Goal: Task Accomplishment & Management: Use online tool/utility

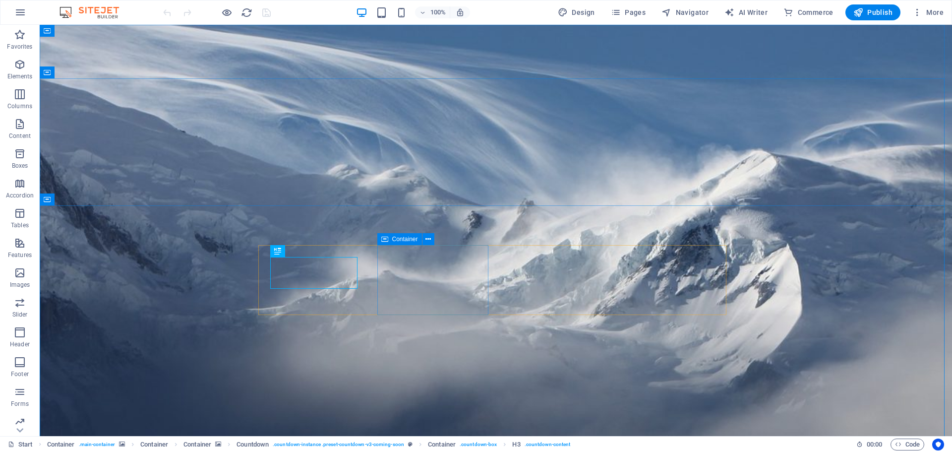
click at [396, 239] on span "Container" at bounding box center [405, 239] width 26 height 6
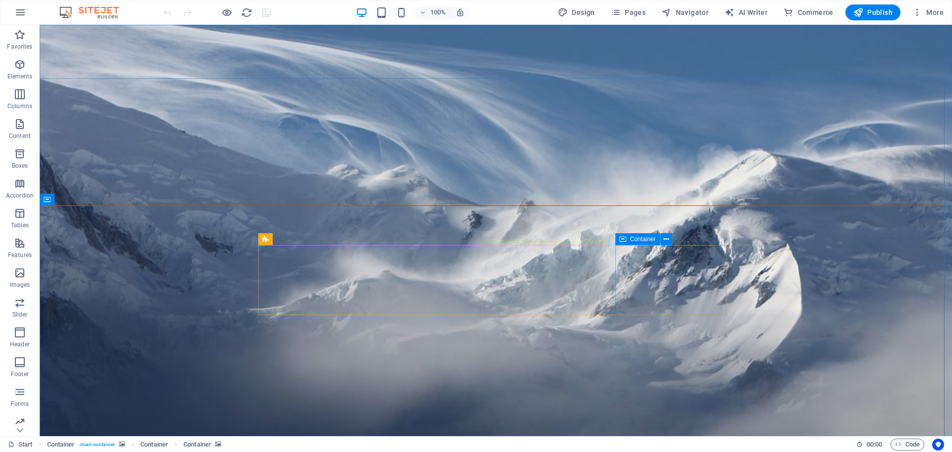
click at [621, 239] on icon at bounding box center [622, 239] width 7 height 12
click at [634, 251] on icon at bounding box center [634, 251] width 7 height 12
click at [667, 238] on icon at bounding box center [665, 239] width 5 height 10
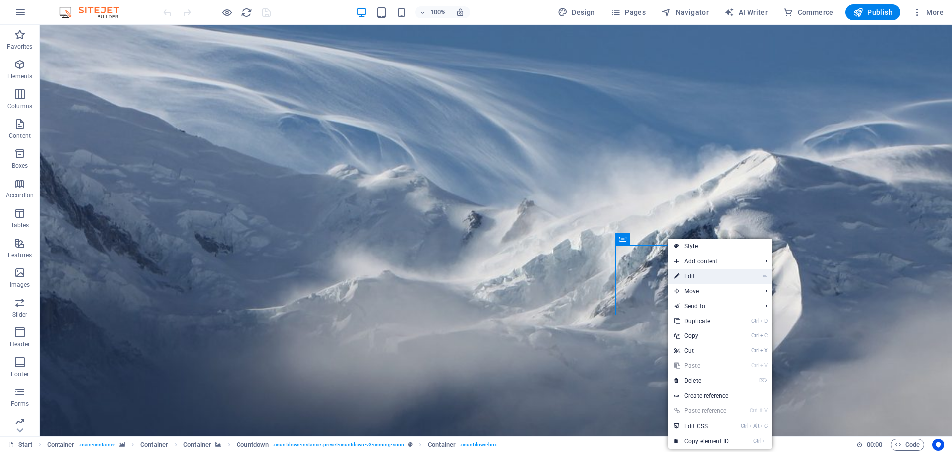
click at [687, 274] on link "⏎ Edit" at bounding box center [701, 276] width 66 height 15
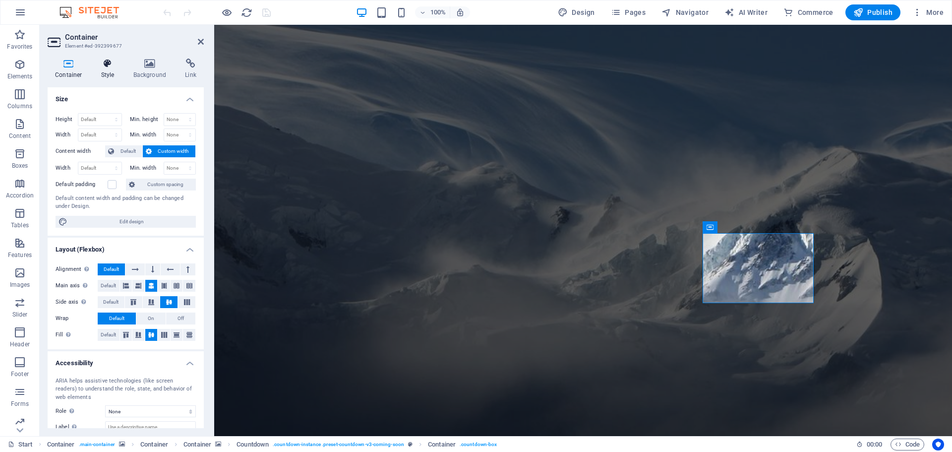
click at [104, 70] on h4 "Style" at bounding box center [110, 69] width 32 height 21
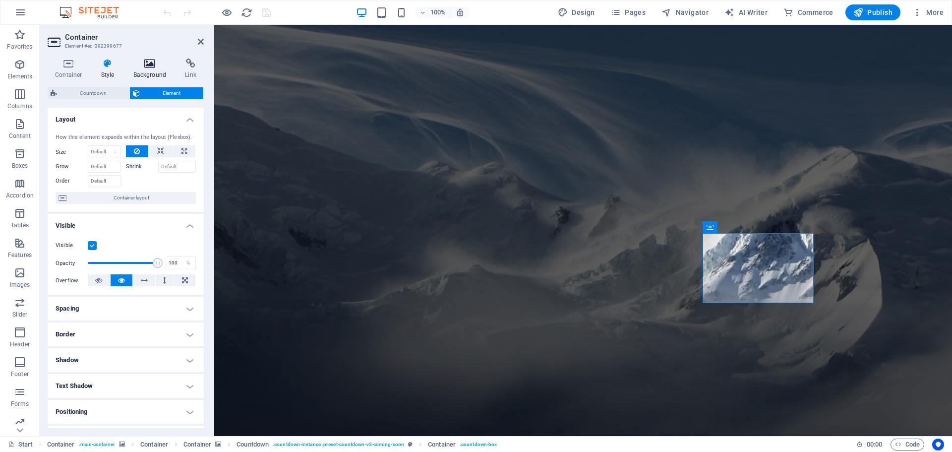
click at [152, 65] on icon at bounding box center [150, 64] width 48 height 10
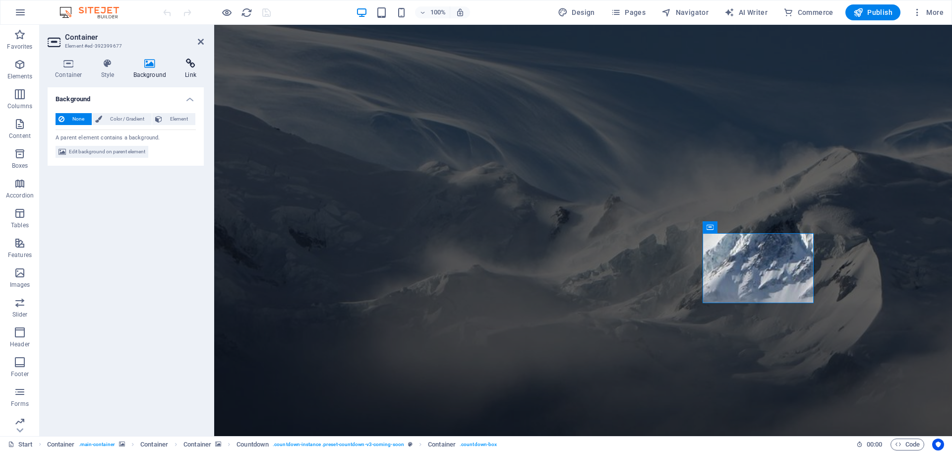
click at [190, 62] on icon at bounding box center [191, 64] width 26 height 10
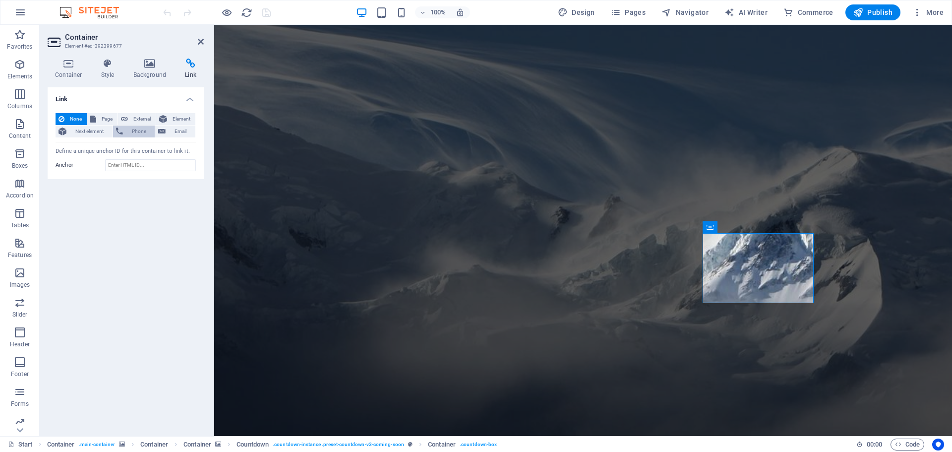
click at [138, 130] on span "Phone" at bounding box center [139, 131] width 26 height 12
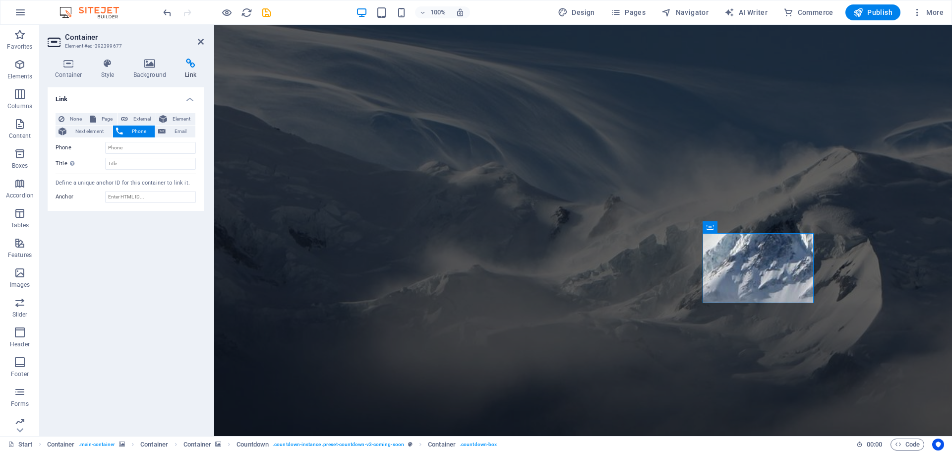
click at [138, 130] on span "Phone" at bounding box center [139, 131] width 26 height 12
click at [64, 120] on icon at bounding box center [62, 119] width 6 height 12
click at [200, 38] on icon at bounding box center [201, 42] width 6 height 8
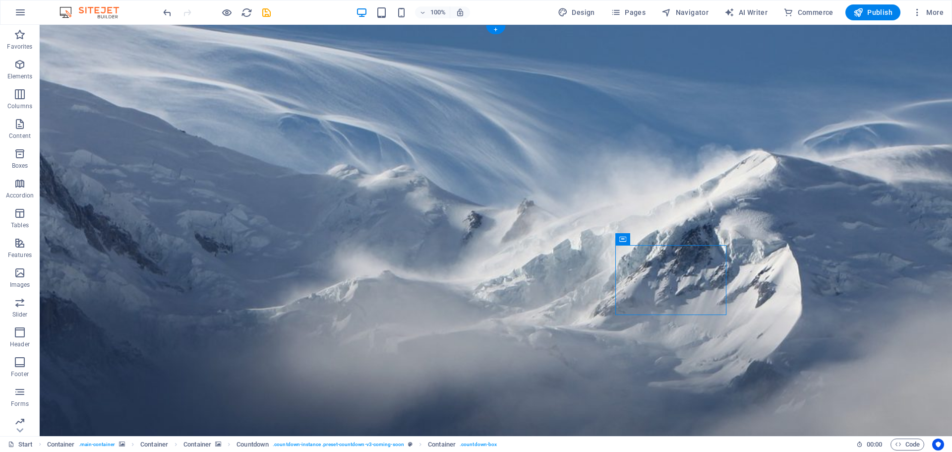
click at [919, 16] on icon "button" at bounding box center [917, 12] width 10 height 10
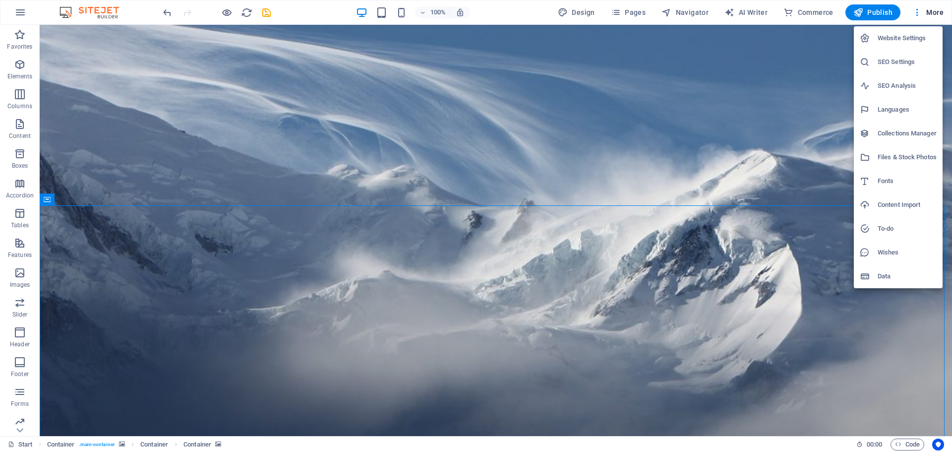
click at [888, 39] on h6 "Website Settings" at bounding box center [907, 38] width 59 height 12
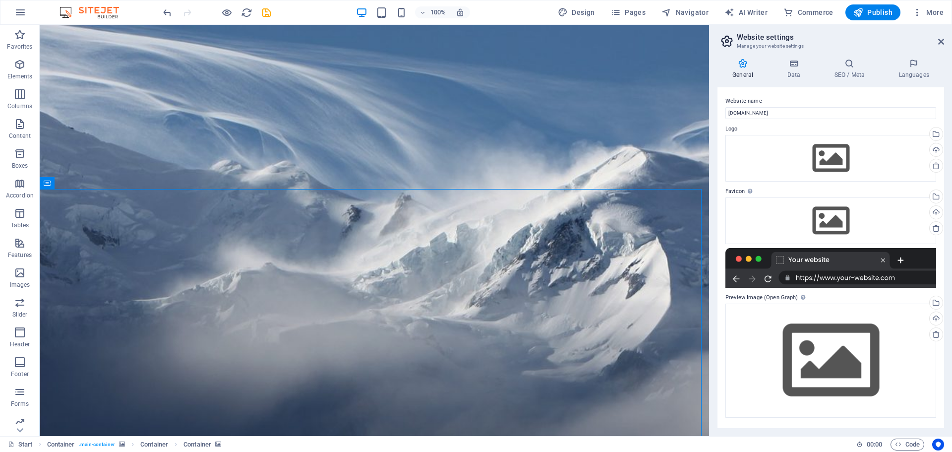
click at [725, 40] on icon at bounding box center [726, 41] width 15 height 14
click at [17, 16] on icon "button" at bounding box center [20, 12] width 12 height 12
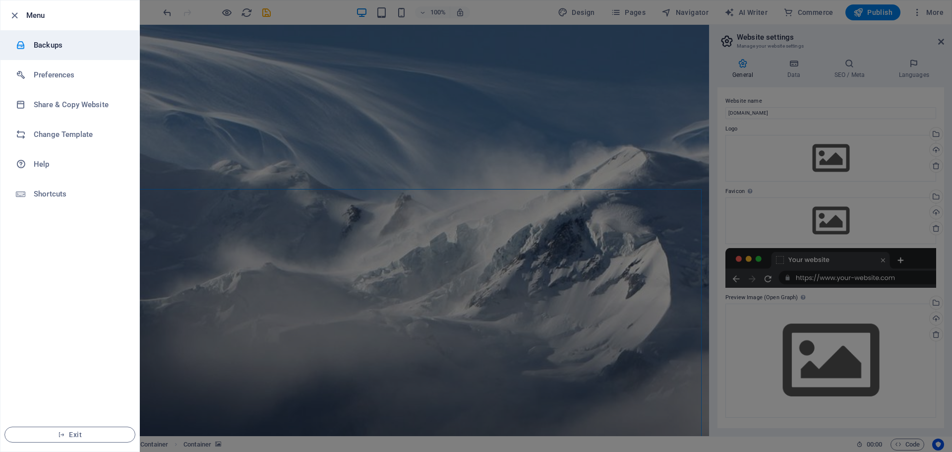
click at [45, 46] on h6 "Backups" at bounding box center [80, 45] width 92 height 12
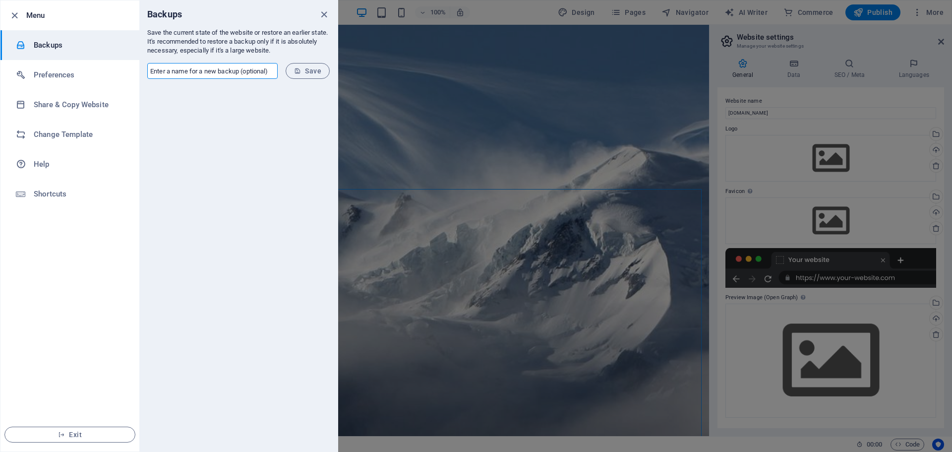
click at [254, 72] on input "text" at bounding box center [212, 71] width 130 height 16
type input "Coming Soon Page"
click at [311, 70] on span "Save" at bounding box center [307, 71] width 27 height 8
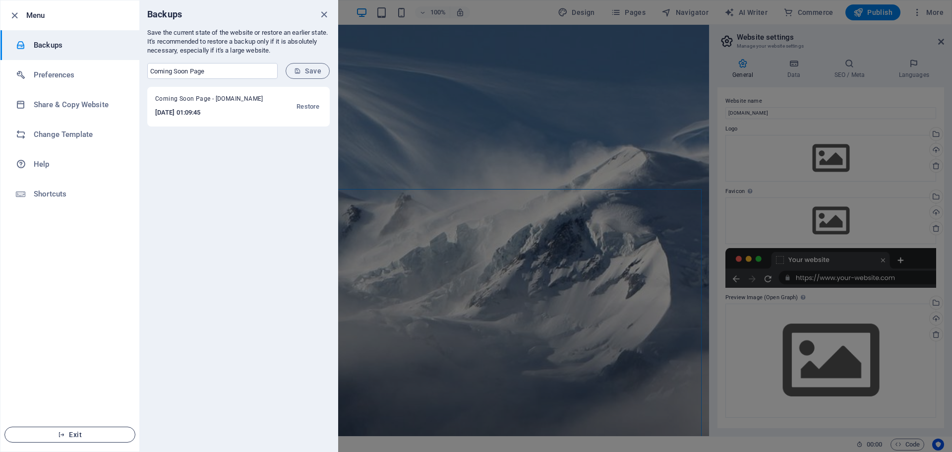
click at [86, 433] on span "Exit" at bounding box center [70, 434] width 114 height 8
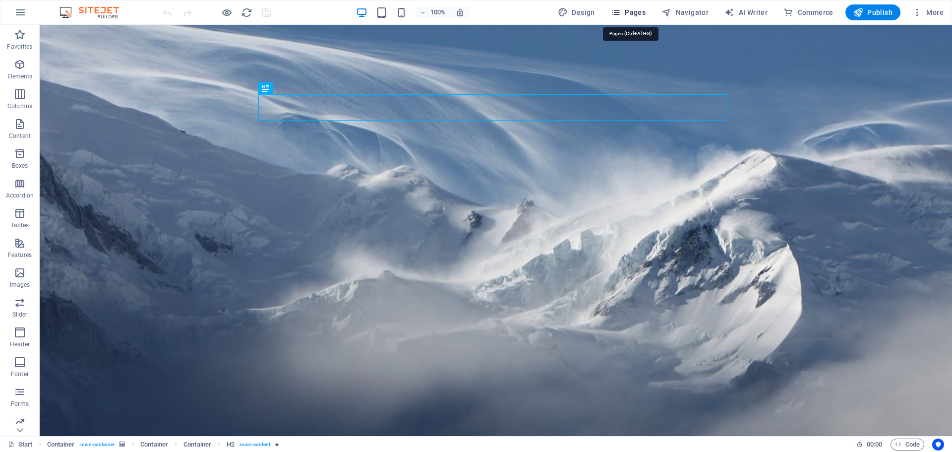
click at [619, 10] on icon "button" at bounding box center [616, 12] width 10 height 10
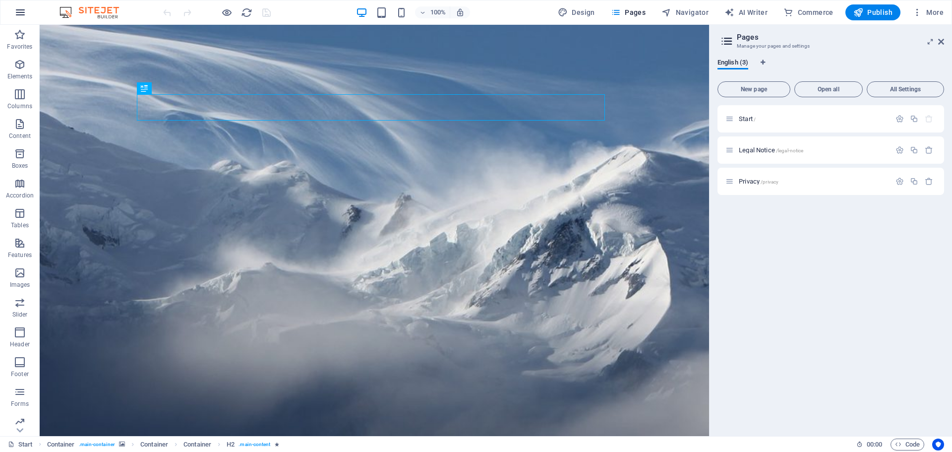
click at [22, 15] on icon "button" at bounding box center [20, 12] width 12 height 12
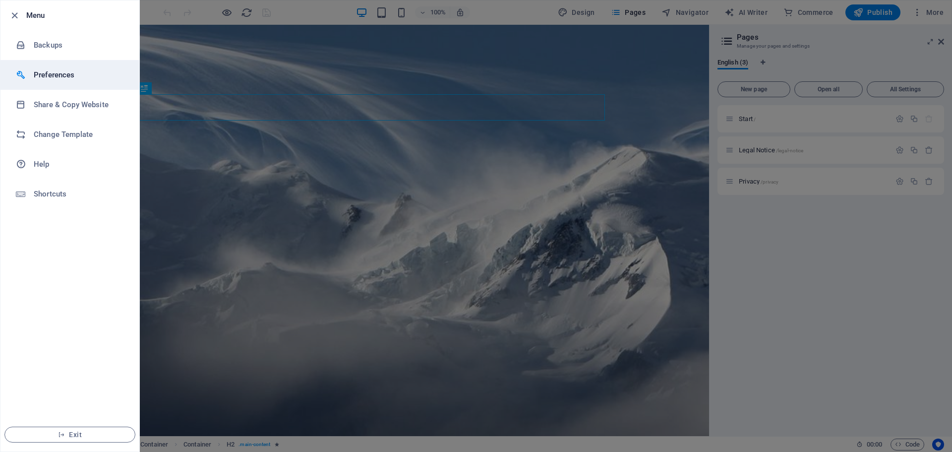
click at [53, 80] on h6 "Preferences" at bounding box center [80, 75] width 92 height 12
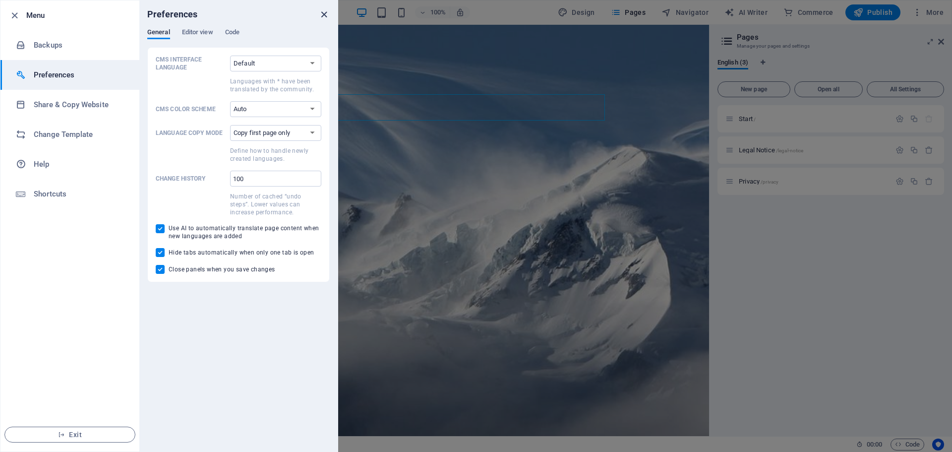
click at [326, 14] on icon "close" at bounding box center [323, 14] width 11 height 11
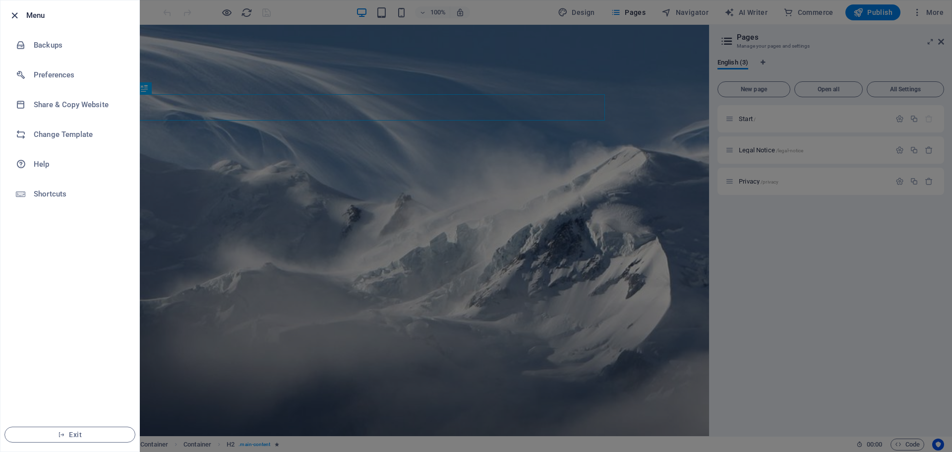
click at [19, 11] on icon "button" at bounding box center [14, 15] width 11 height 11
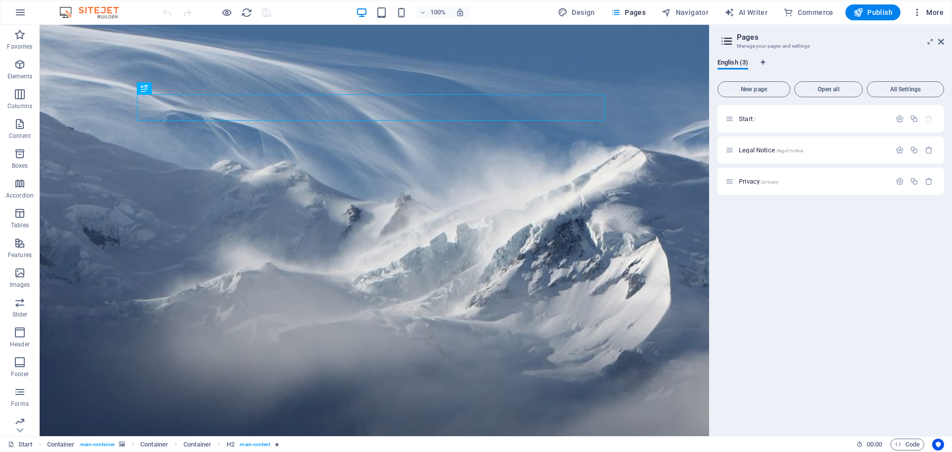
click at [919, 11] on icon "button" at bounding box center [917, 12] width 10 height 10
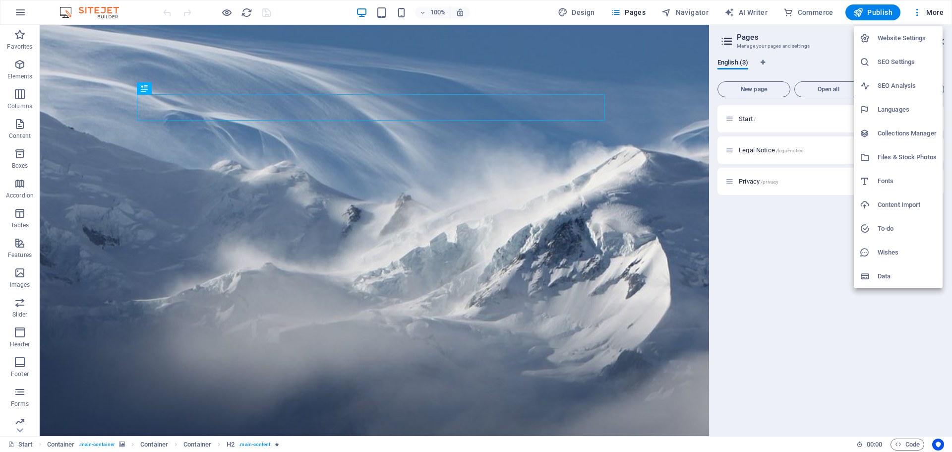
click at [900, 46] on li "Website Settings" at bounding box center [898, 38] width 89 height 24
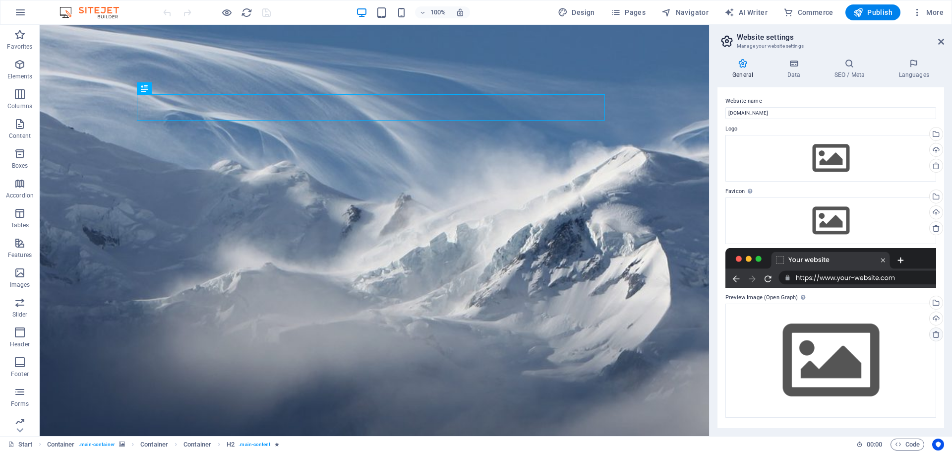
click at [938, 334] on icon at bounding box center [936, 334] width 8 height 8
click at [934, 333] on icon at bounding box center [936, 334] width 8 height 8
click at [935, 224] on icon at bounding box center [936, 228] width 8 height 8
click at [938, 167] on icon at bounding box center [936, 166] width 8 height 8
click at [939, 165] on icon at bounding box center [936, 166] width 8 height 8
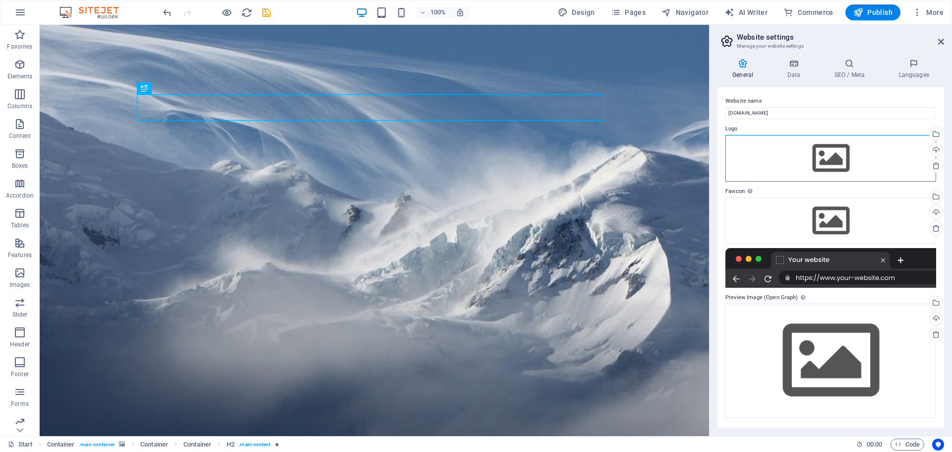
click at [878, 148] on div "Drag files here, click to choose files or select files from Files or our free s…" at bounding box center [830, 158] width 211 height 47
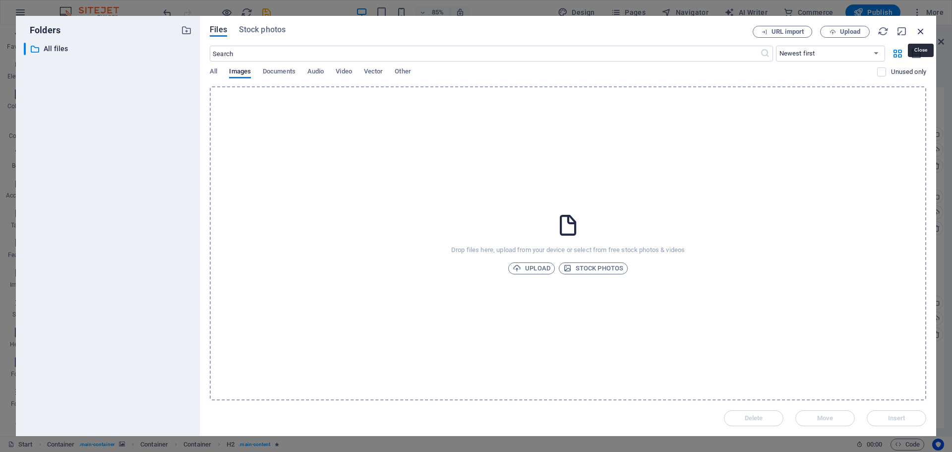
click at [923, 29] on icon "button" at bounding box center [920, 31] width 11 height 11
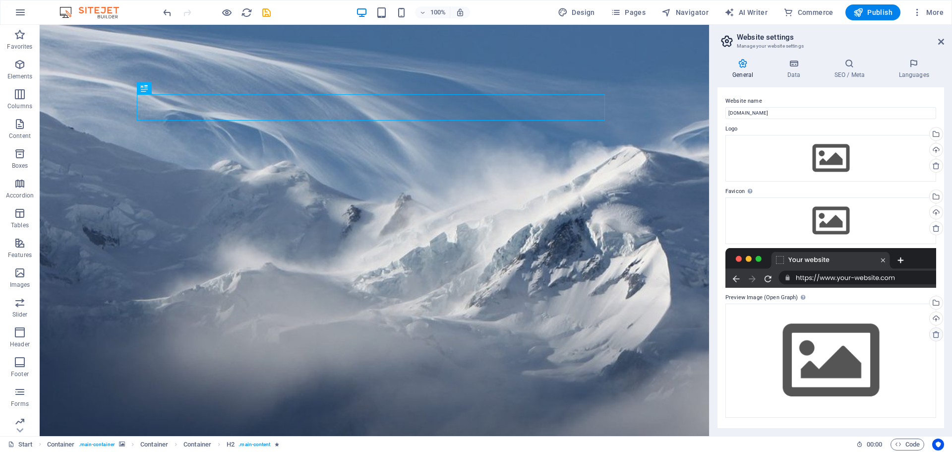
click at [936, 335] on icon at bounding box center [936, 334] width 8 height 8
click at [904, 442] on span "Code" at bounding box center [907, 444] width 25 height 12
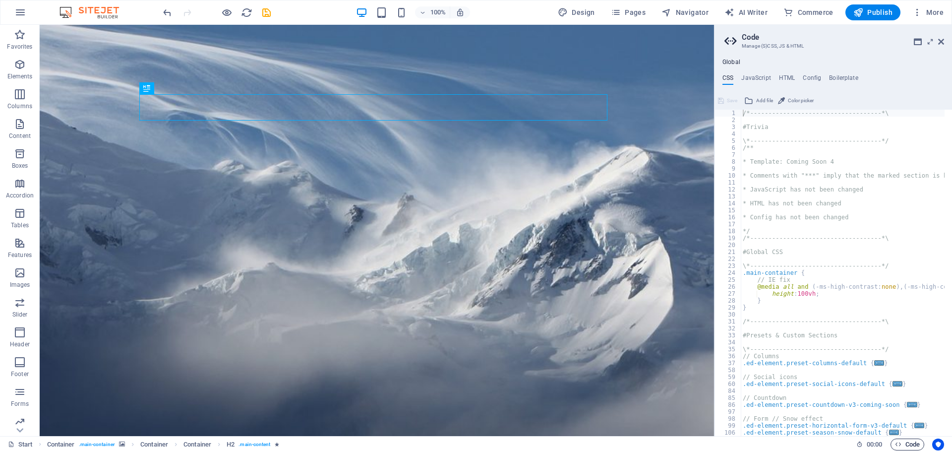
click at [904, 442] on span "Code" at bounding box center [907, 444] width 25 height 12
click at [940, 41] on icon at bounding box center [941, 42] width 6 height 8
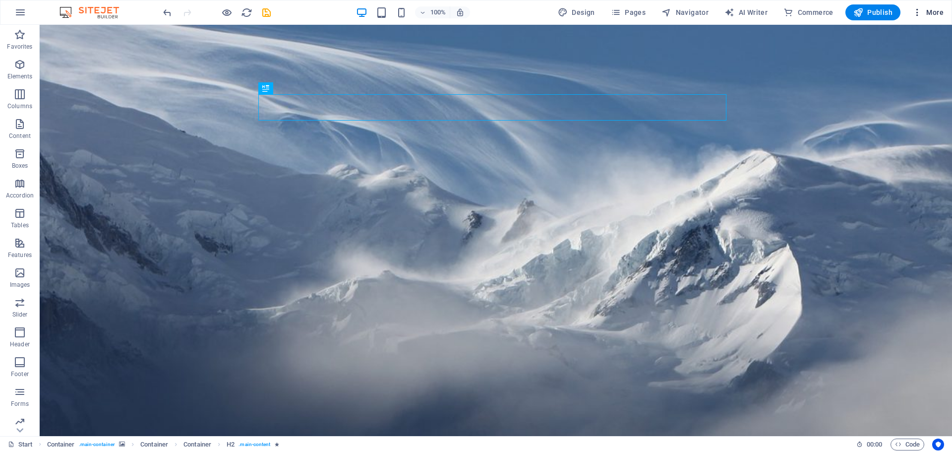
click at [920, 12] on icon "button" at bounding box center [917, 12] width 10 height 10
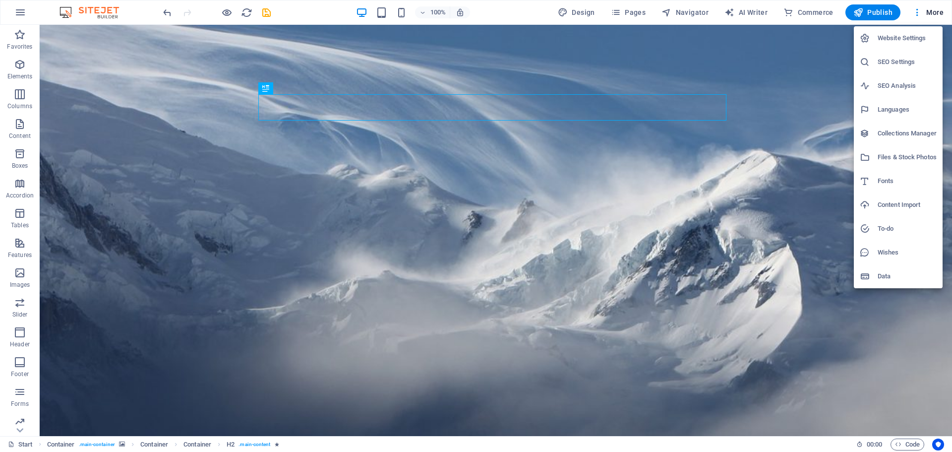
click at [873, 276] on div at bounding box center [869, 276] width 18 height 10
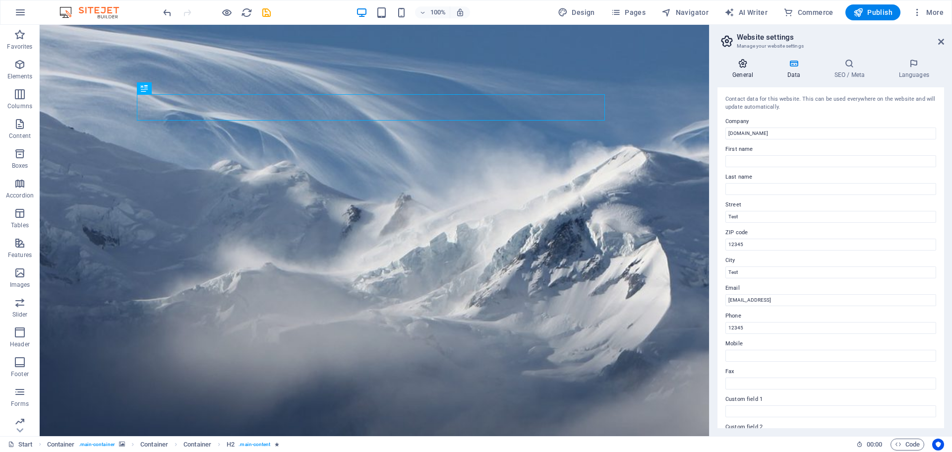
click at [742, 72] on h4 "General" at bounding box center [745, 69] width 55 height 21
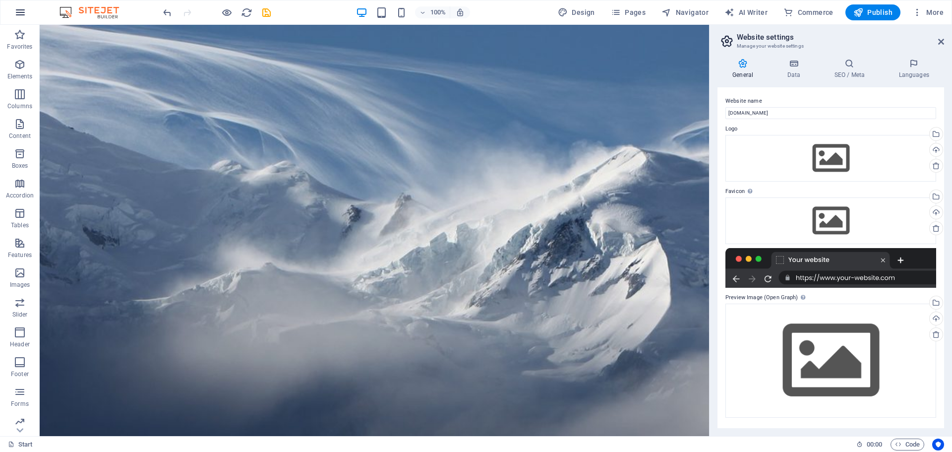
click at [28, 15] on button "button" at bounding box center [20, 12] width 24 height 24
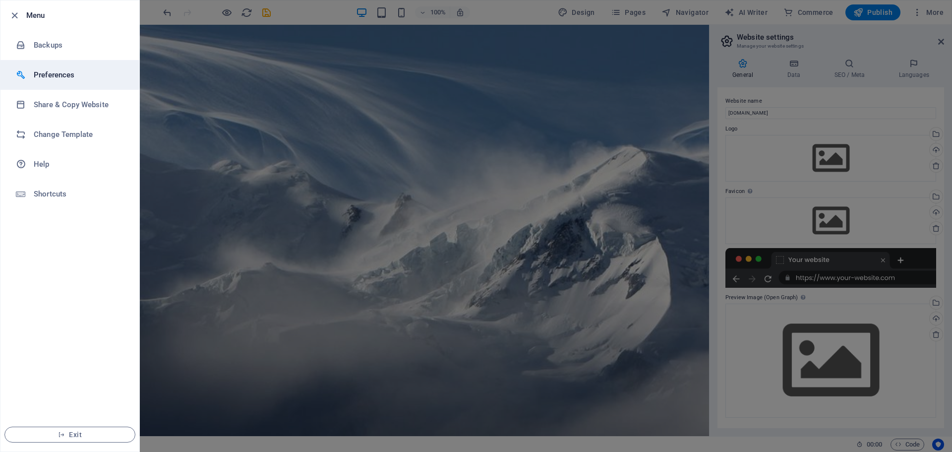
click at [48, 79] on h6 "Preferences" at bounding box center [80, 75] width 92 height 12
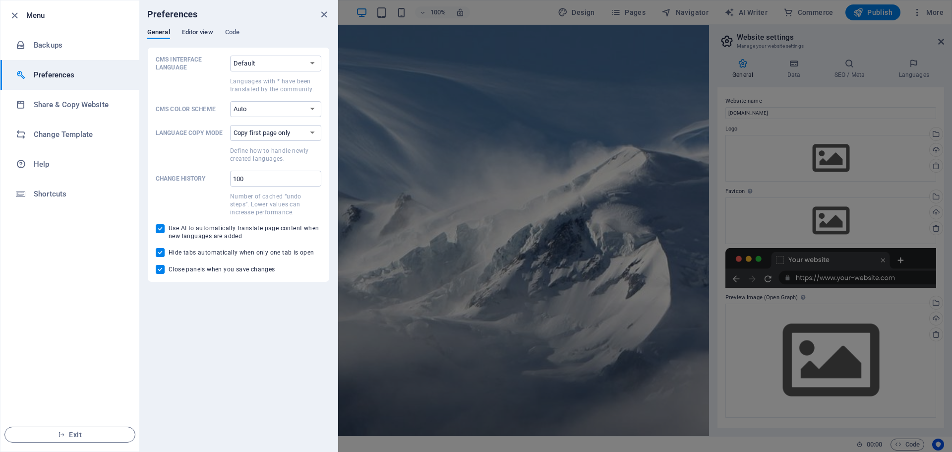
click at [201, 29] on div "Preferences General Editor view Code CMS Interface Language Default Deutsch Eng…" at bounding box center [238, 225] width 198 height 451
click at [197, 37] on span "Editor view" at bounding box center [197, 33] width 31 height 14
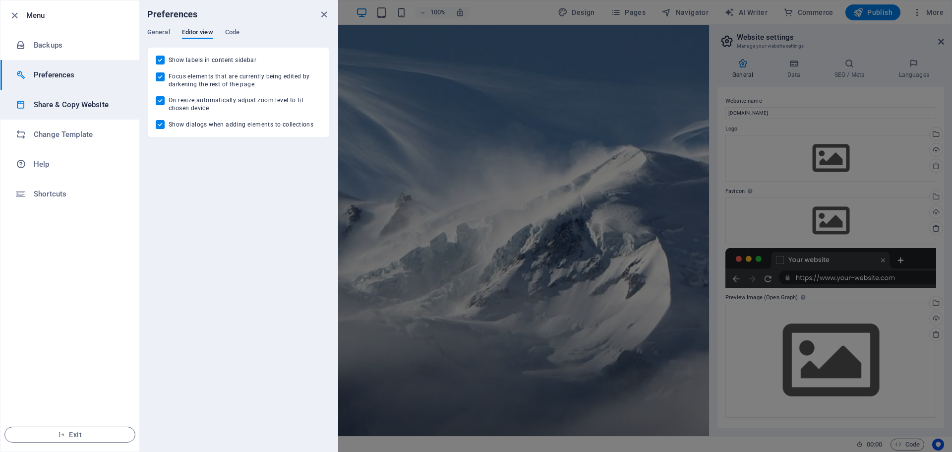
click at [86, 105] on h6 "Share & Copy Website" at bounding box center [80, 105] width 92 height 12
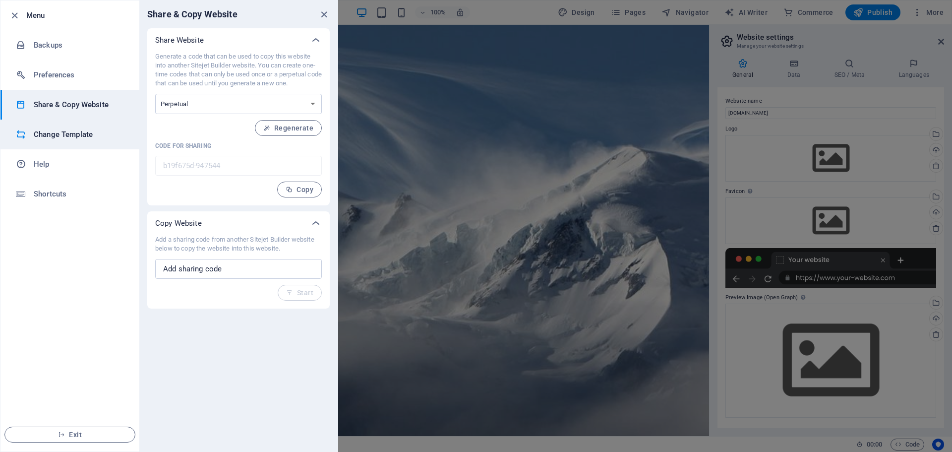
click at [75, 131] on h6 "Change Template" at bounding box center [80, 134] width 92 height 12
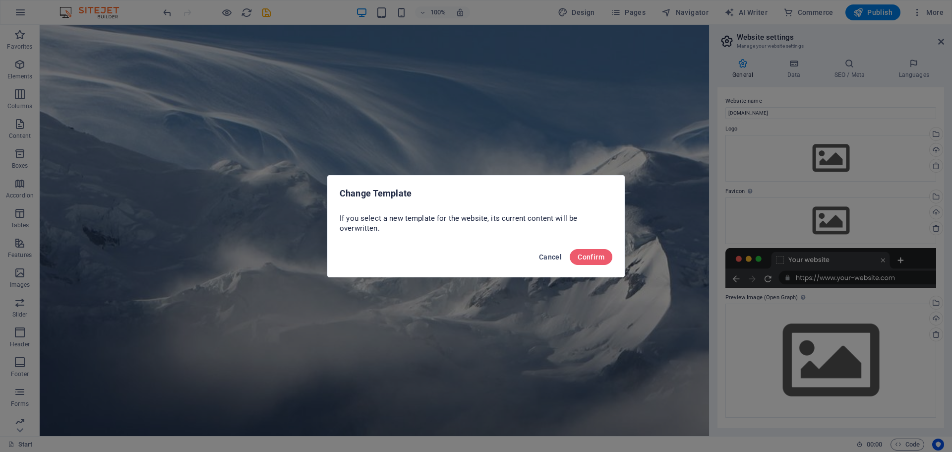
click at [537, 258] on button "Cancel" at bounding box center [550, 257] width 31 height 16
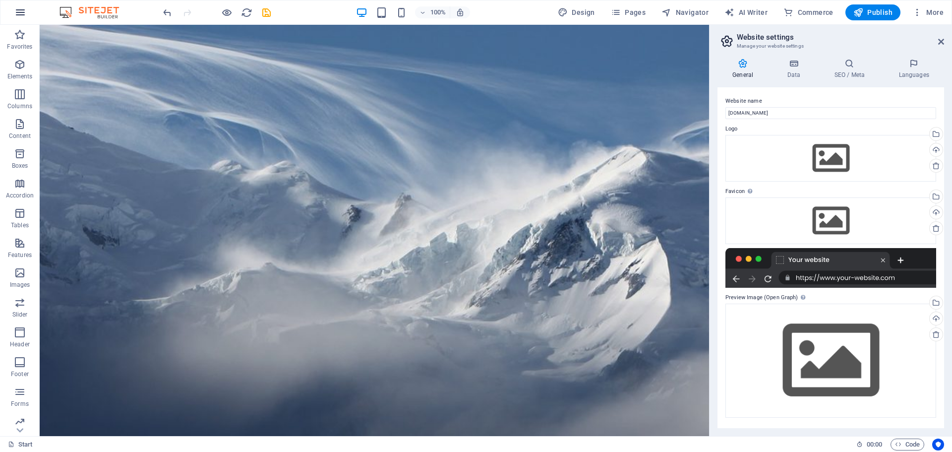
click at [11, 14] on button "button" at bounding box center [20, 12] width 24 height 24
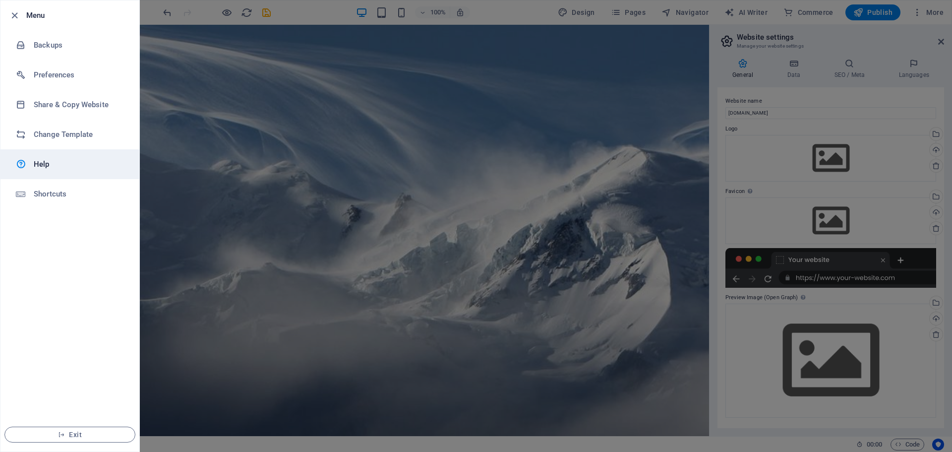
click at [40, 155] on link "Help" at bounding box center [69, 164] width 139 height 30
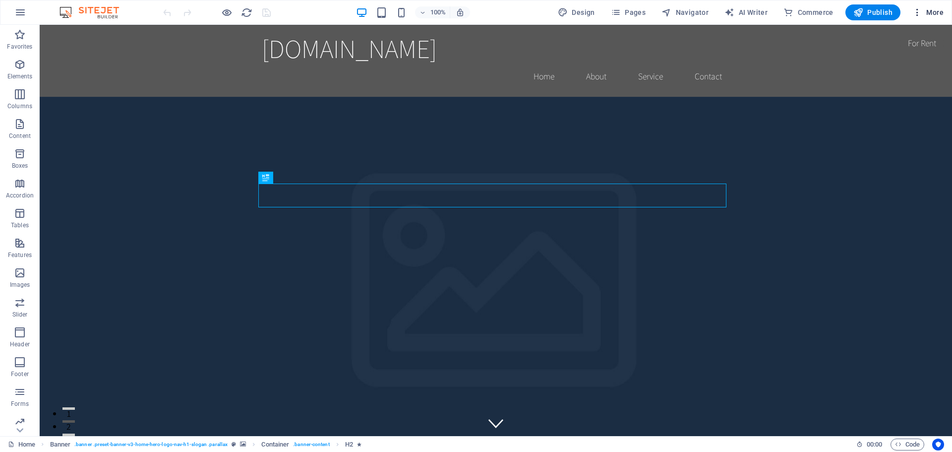
click at [932, 11] on span "More" at bounding box center [927, 12] width 31 height 10
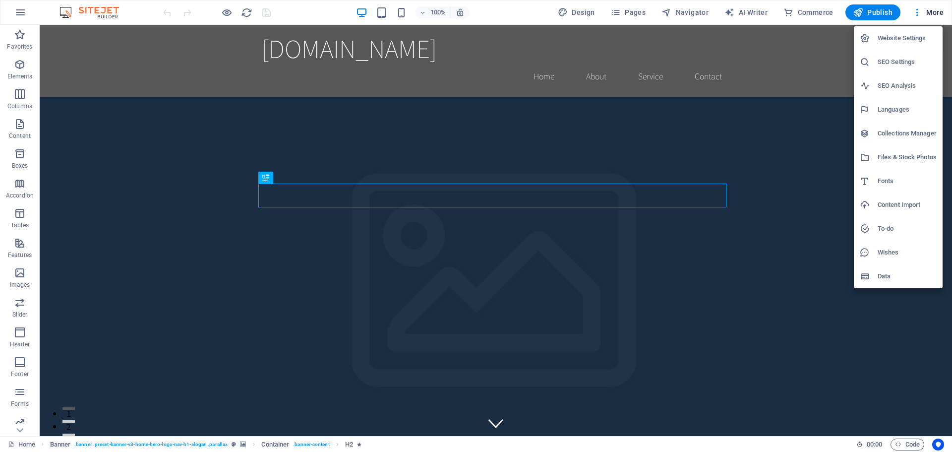
click at [893, 208] on h6 "Content Import" at bounding box center [907, 205] width 59 height 12
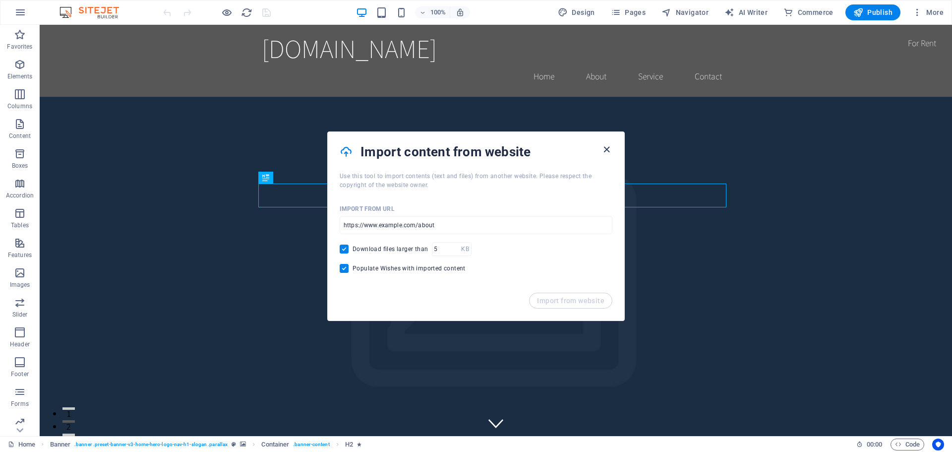
click at [603, 146] on icon "button" at bounding box center [606, 149] width 11 height 11
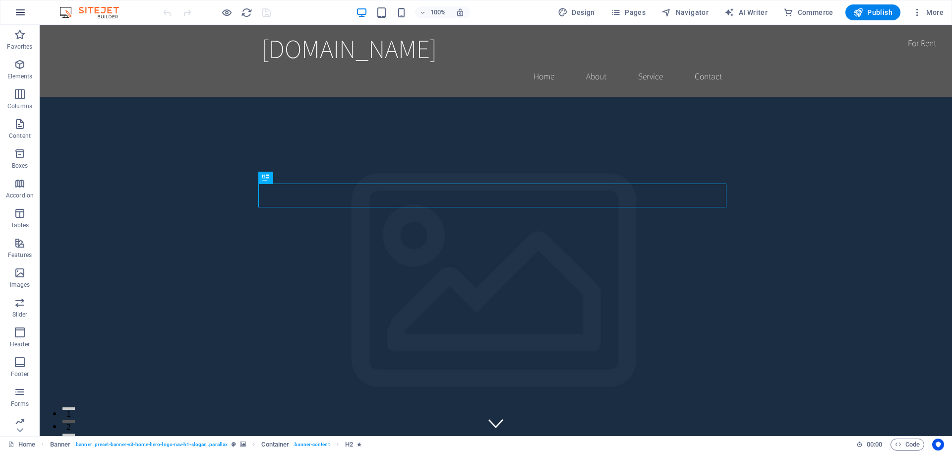
click at [20, 15] on icon "button" at bounding box center [20, 12] width 12 height 12
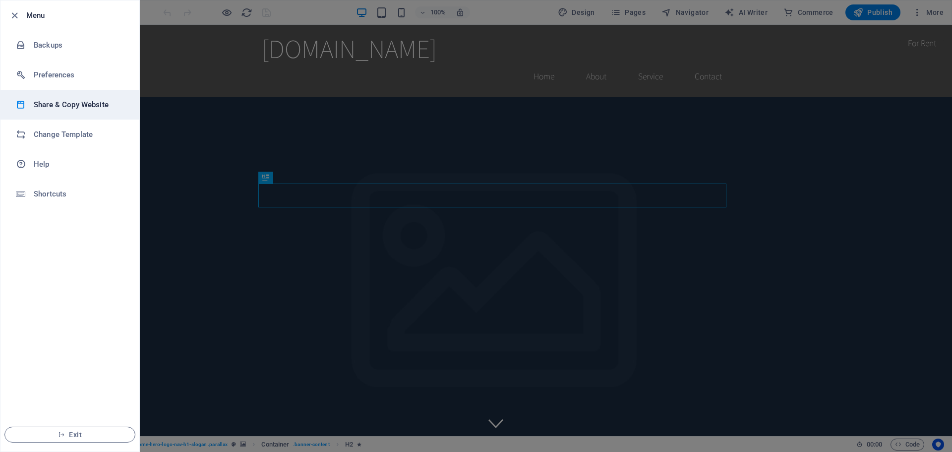
click at [55, 115] on li "Share & Copy Website" at bounding box center [69, 105] width 139 height 30
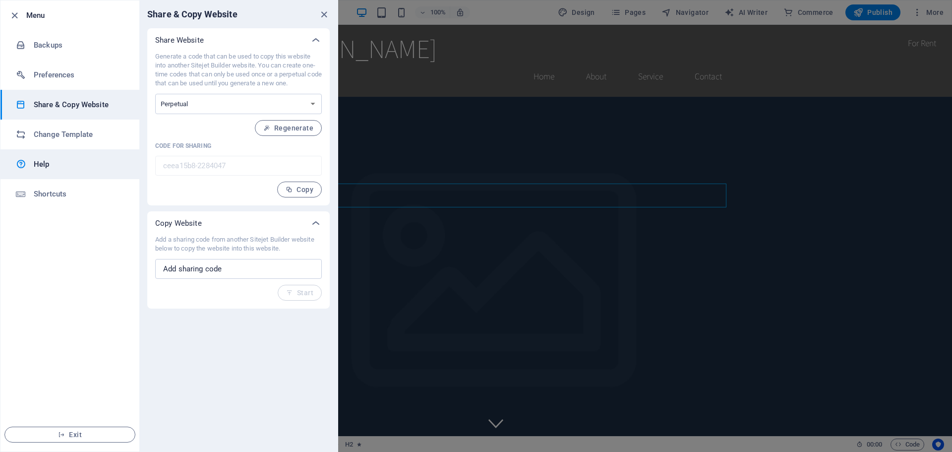
click at [29, 168] on div at bounding box center [25, 164] width 18 height 12
click at [322, 12] on icon "close" at bounding box center [323, 14] width 11 height 11
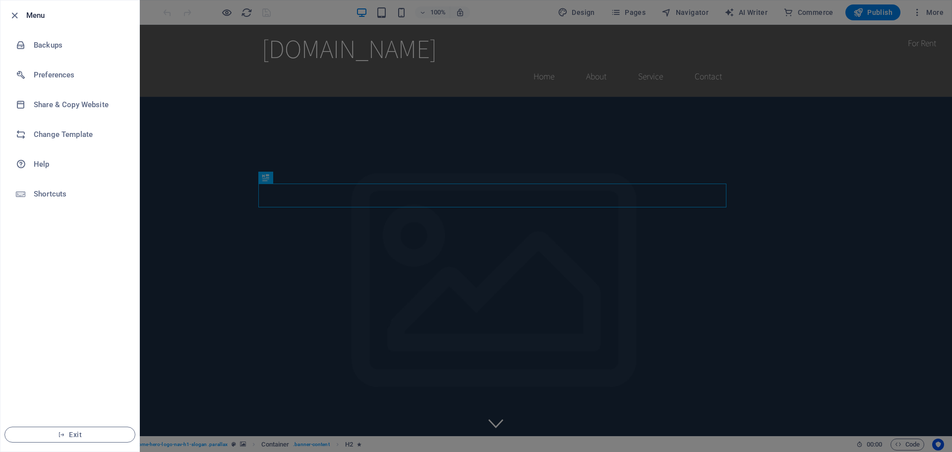
click at [654, 96] on div at bounding box center [476, 226] width 952 height 452
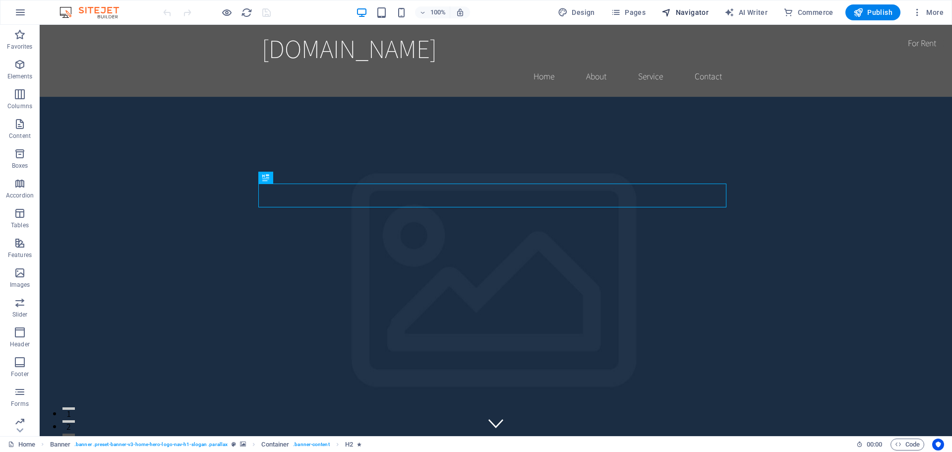
click at [687, 7] on button "Navigator" at bounding box center [685, 12] width 55 height 16
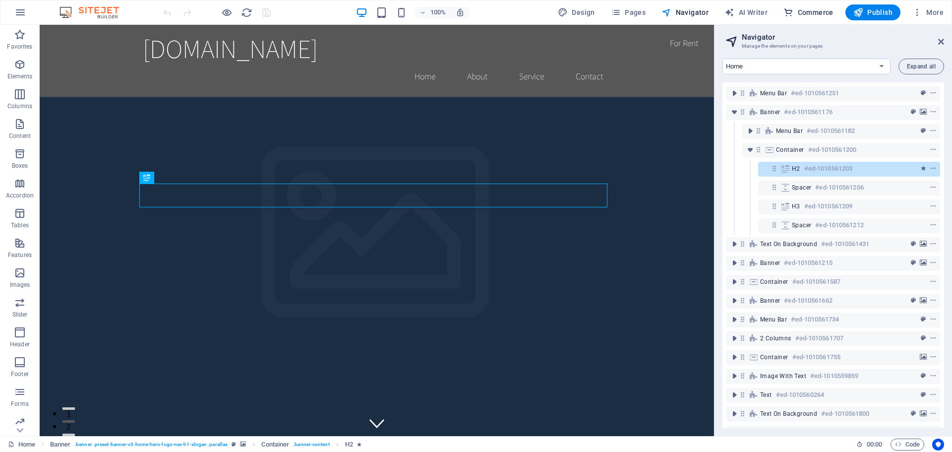
click at [822, 13] on span "Commerce" at bounding box center [808, 12] width 50 height 10
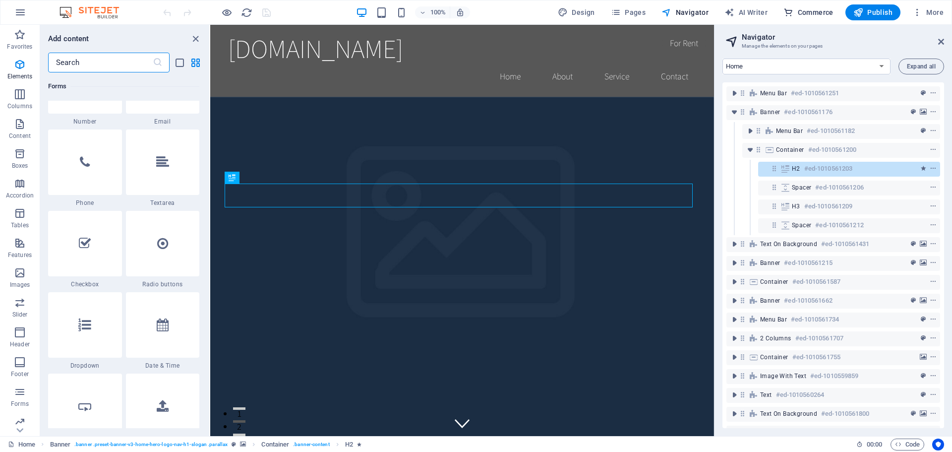
scroll to position [9556, 0]
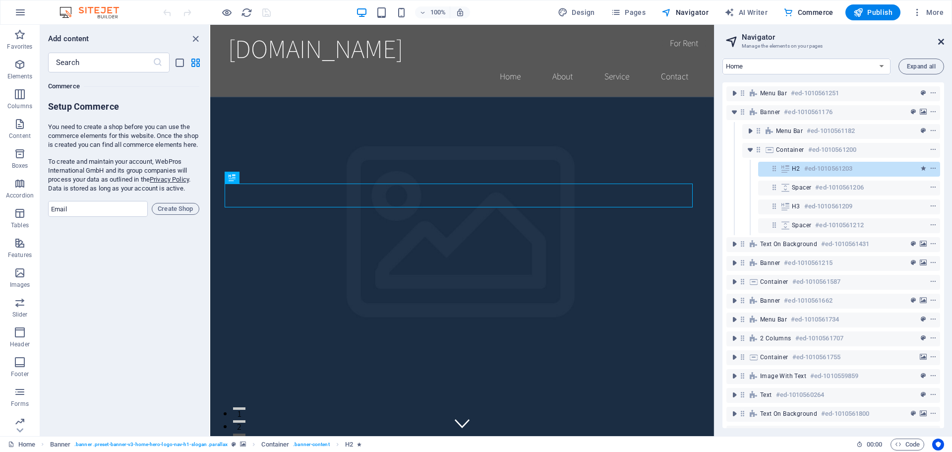
click at [939, 38] on icon at bounding box center [941, 42] width 6 height 8
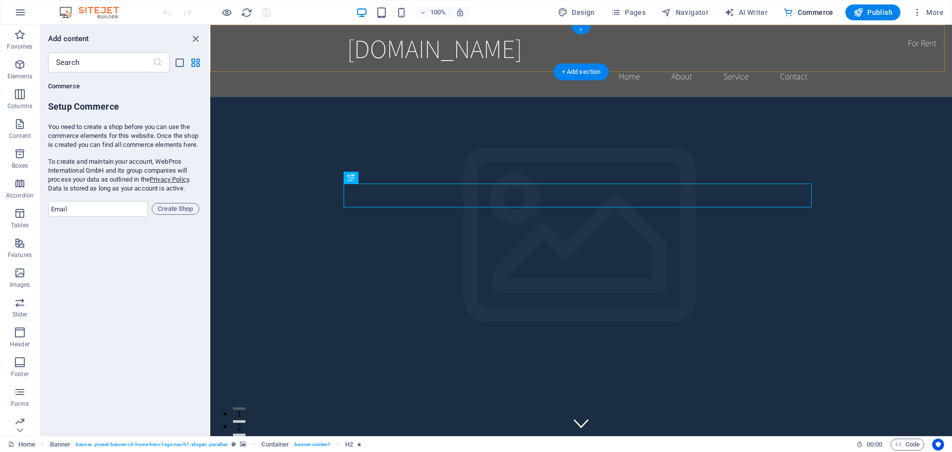
click at [577, 29] on div "+" at bounding box center [580, 29] width 19 height 9
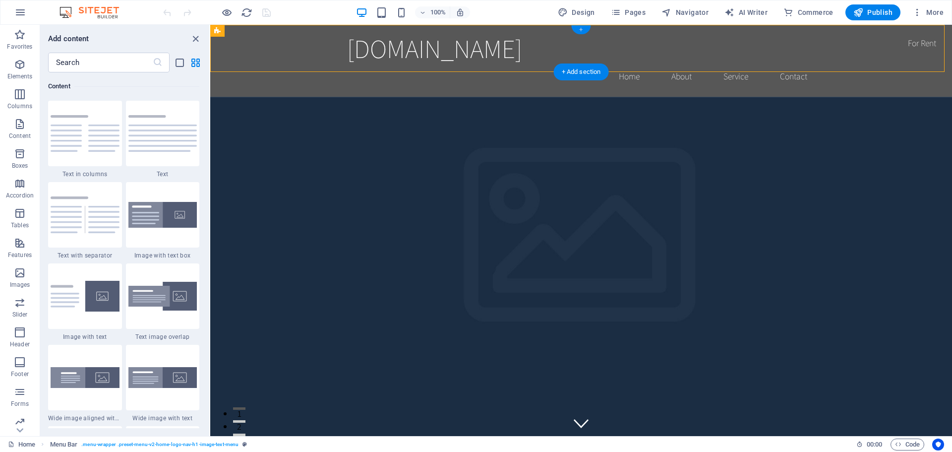
scroll to position [1735, 0]
click at [581, 29] on div "+" at bounding box center [580, 29] width 19 height 9
drag, startPoint x: 791, startPoint y: 54, endPoint x: 574, endPoint y: 55, distance: 217.7
click at [579, 29] on div "+" at bounding box center [580, 29] width 19 height 9
click at [16, 51] on span "Favorites" at bounding box center [20, 41] width 40 height 24
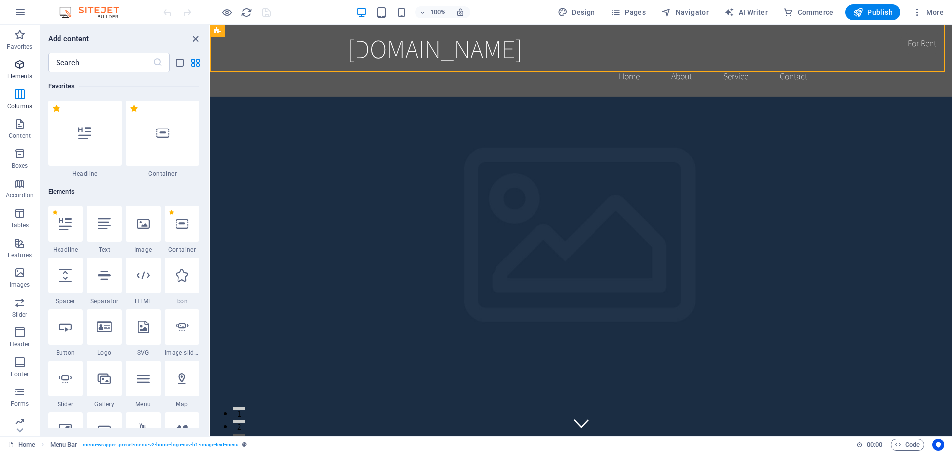
scroll to position [0, 0]
click at [19, 60] on icon "button" at bounding box center [20, 65] width 12 height 12
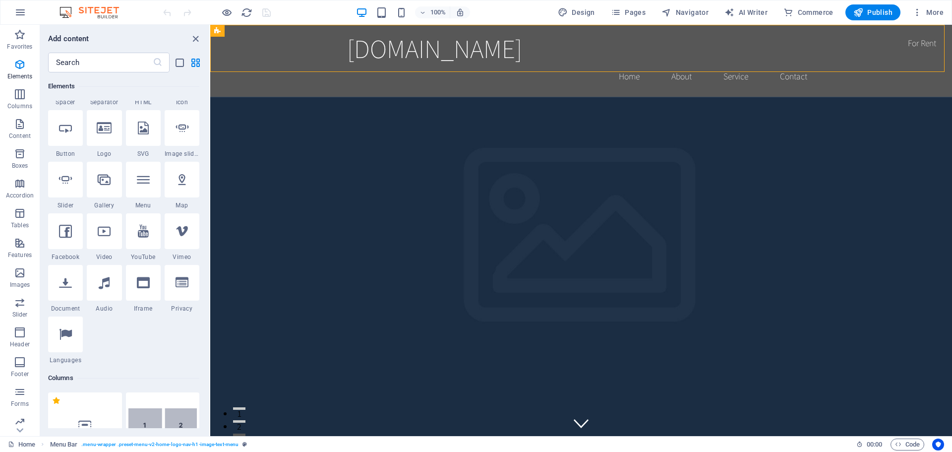
scroll to position [155, 0]
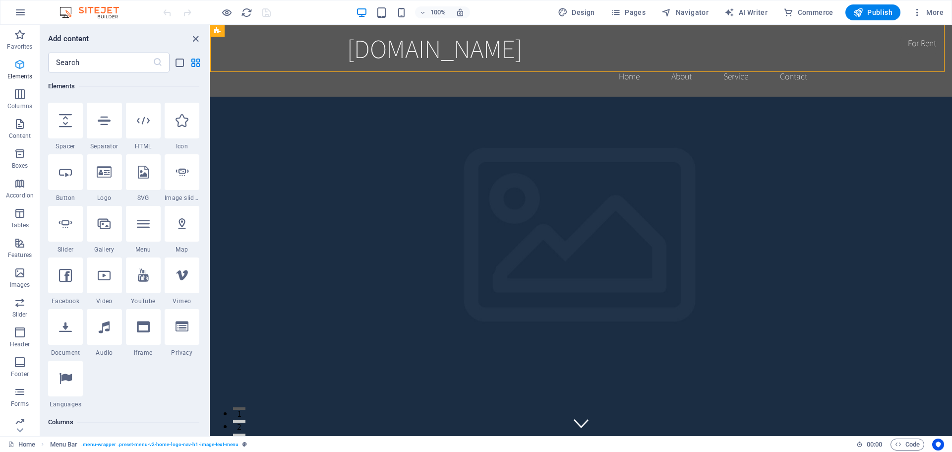
drag, startPoint x: 127, startPoint y: 225, endPoint x: 9, endPoint y: 62, distance: 200.7
drag, startPoint x: 9, startPoint y: 62, endPoint x: 18, endPoint y: 59, distance: 9.6
drag, startPoint x: 18, startPoint y: 59, endPoint x: 159, endPoint y: 397, distance: 366.1
click at [159, 397] on div "1 Star Headline 1 Star Text 1 Star Image 1 Star Container 1 Star Spacer 1 Star …" at bounding box center [123, 229] width 151 height 357
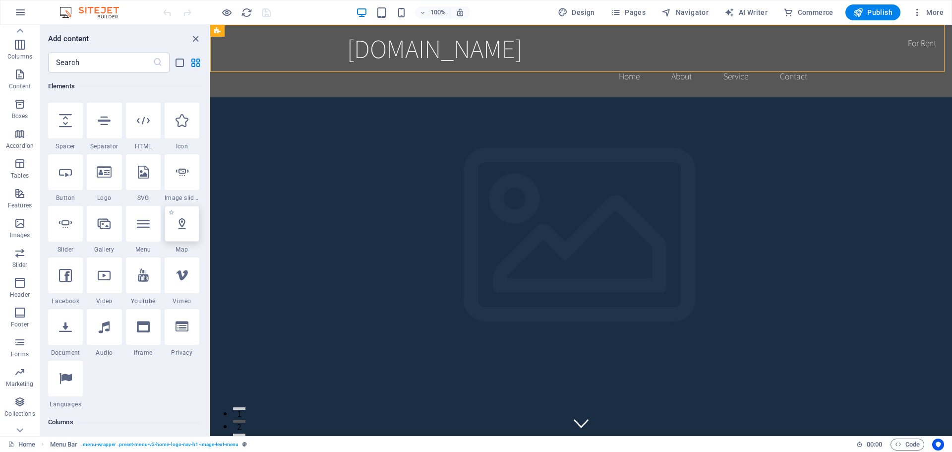
click at [168, 238] on div at bounding box center [182, 224] width 35 height 36
select select "1"
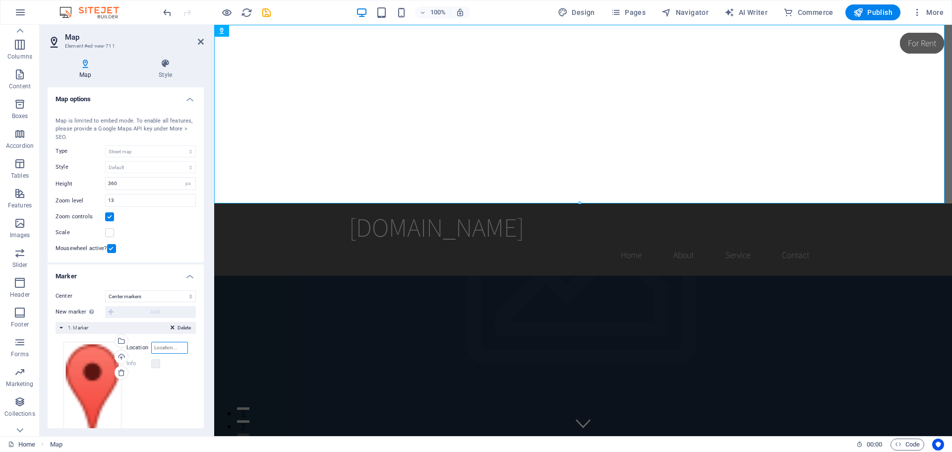
click at [174, 348] on input "Location" at bounding box center [169, 348] width 37 height 12
drag, startPoint x: 174, startPoint y: 348, endPoint x: 164, endPoint y: 346, distance: 10.1
click at [164, 346] on input "Location" at bounding box center [169, 348] width 37 height 12
drag, startPoint x: 104, startPoint y: 367, endPoint x: 227, endPoint y: 320, distance: 131.7
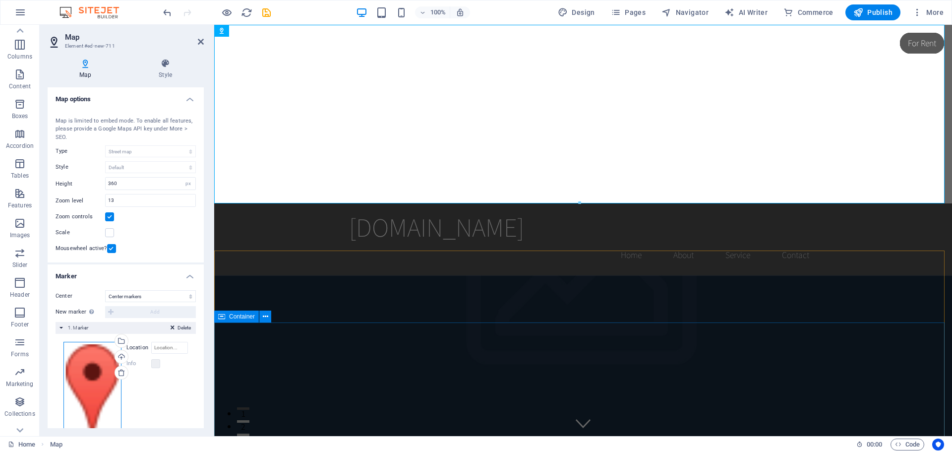
click at [227, 320] on div "Map Element #ed-new-711 Map Style Map options Map center Map is limited to embe…" at bounding box center [496, 230] width 912 height 411
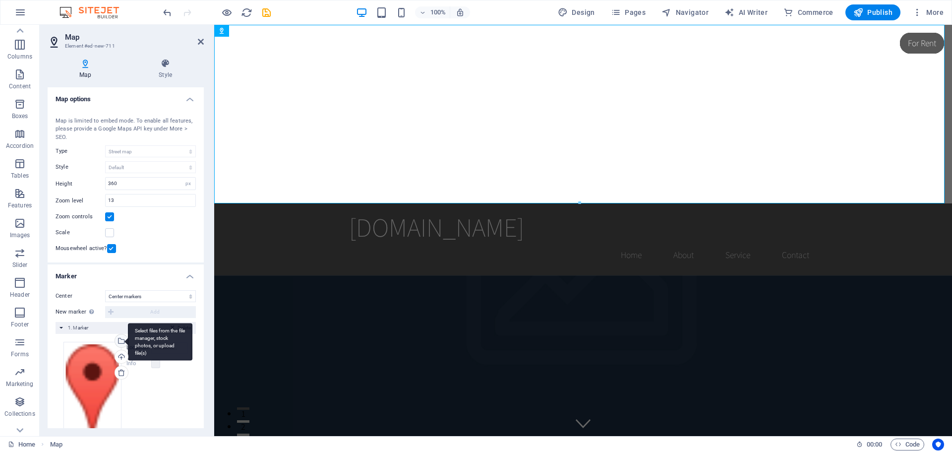
click at [116, 340] on div "Select files from the file manager, stock photos, or upload file(s)" at bounding box center [120, 341] width 15 height 15
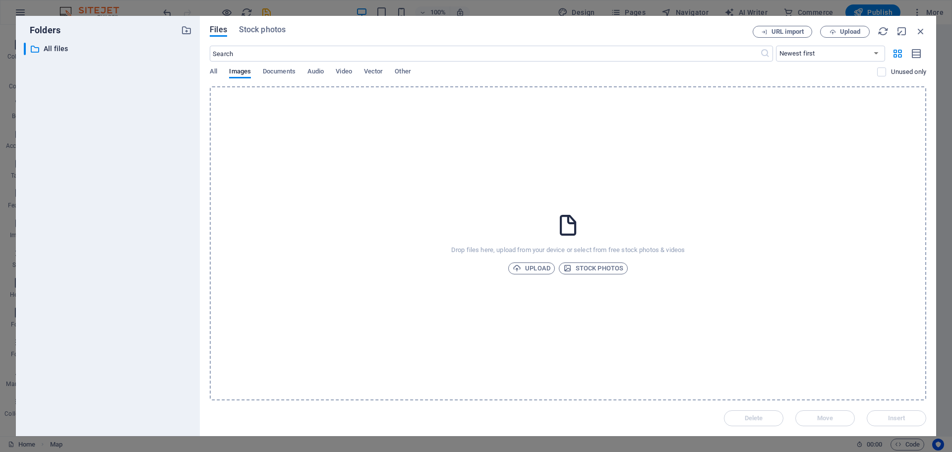
click at [209, 74] on div "Files Stock photos URL import Upload ​ Newest first Oldest first Name (A-Z) Nam…" at bounding box center [568, 226] width 736 height 420
click at [217, 74] on span "All" at bounding box center [213, 72] width 7 height 14
drag, startPoint x: 86, startPoint y: 62, endPoint x: 296, endPoint y: 145, distance: 225.0
click at [296, 145] on div "Drop files here, upload from your device or select from free stock photos & vid…" at bounding box center [568, 243] width 717 height 314
click at [922, 29] on icon "button" at bounding box center [920, 31] width 11 height 11
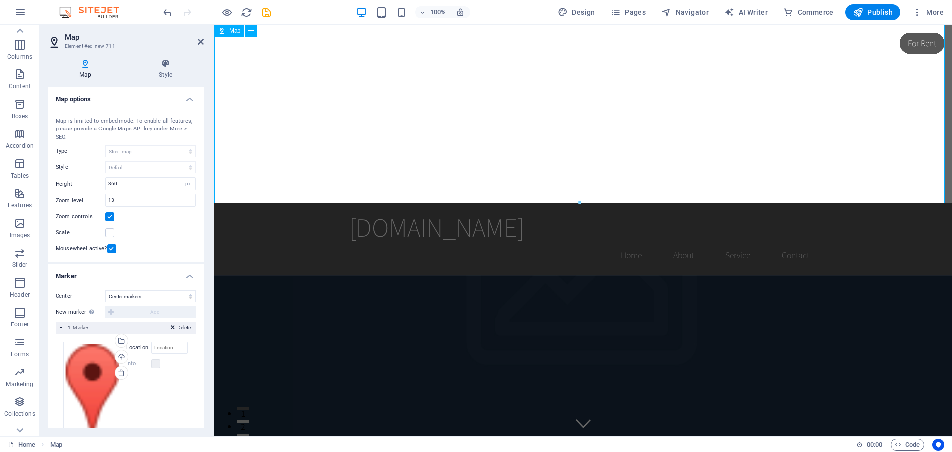
click at [300, 108] on div at bounding box center [583, 114] width 738 height 179
click at [238, 35] on div "Map" at bounding box center [229, 31] width 30 height 12
click at [233, 32] on span "Map" at bounding box center [234, 31] width 11 height 6
click at [252, 31] on icon at bounding box center [250, 31] width 5 height 10
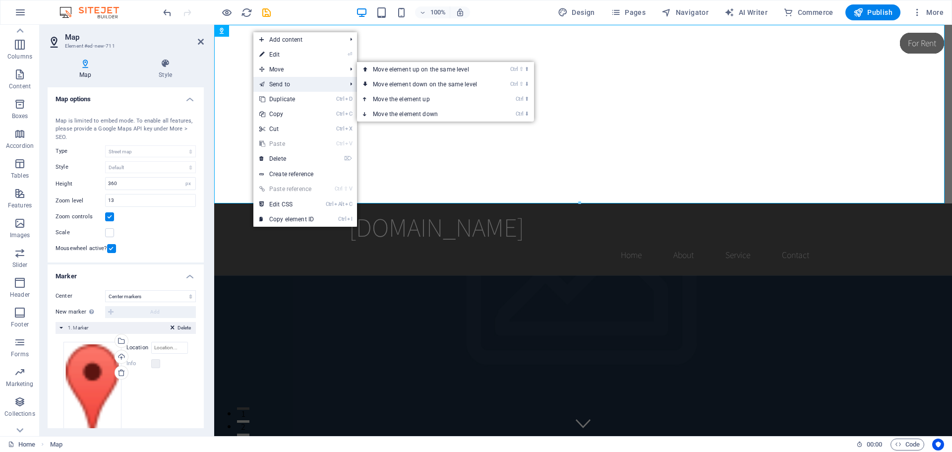
drag, startPoint x: 290, startPoint y: 68, endPoint x: 260, endPoint y: 81, distance: 32.2
click at [260, 81] on ul "Add content Ctrl 1 Headline Ctrl 2 Text Ctrl 3 Image Ctrl 4 Container Ctrl 5 Sp…" at bounding box center [305, 129] width 104 height 194
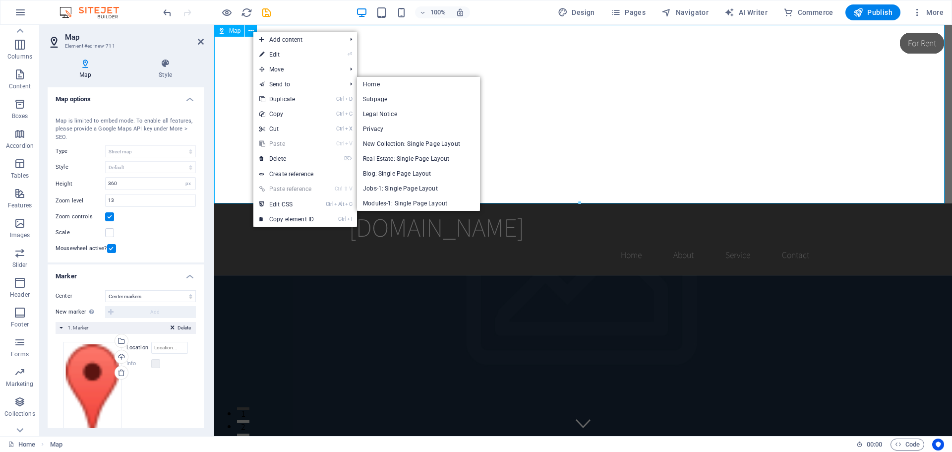
drag, startPoint x: 475, startPoint y: 106, endPoint x: 509, endPoint y: 70, distance: 49.4
click at [509, 70] on div at bounding box center [583, 114] width 738 height 179
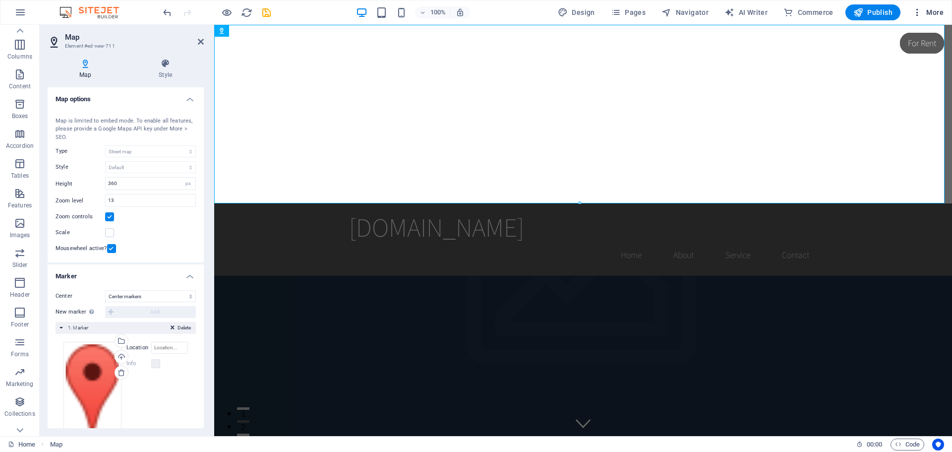
click at [924, 16] on span "More" at bounding box center [927, 12] width 31 height 10
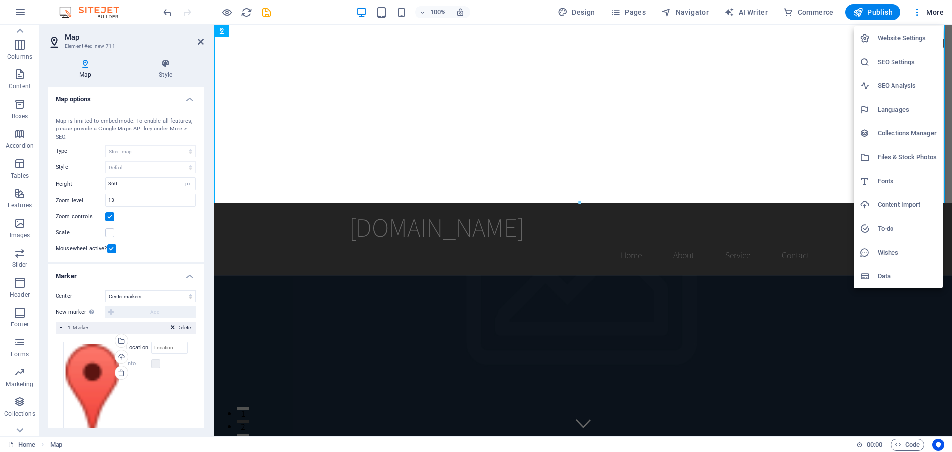
click at [887, 196] on li "Content Import" at bounding box center [898, 205] width 89 height 24
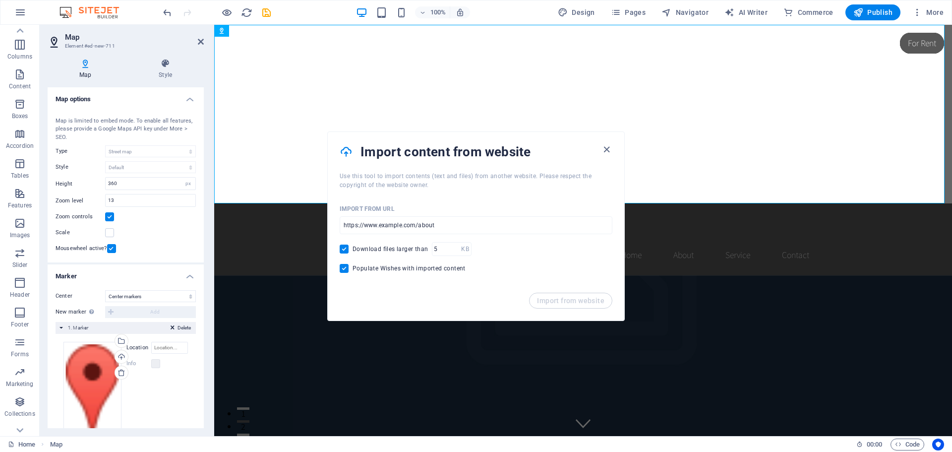
drag, startPoint x: 606, startPoint y: 154, endPoint x: 434, endPoint y: 306, distance: 229.0
drag, startPoint x: 434, startPoint y: 306, endPoint x: 801, endPoint y: 17, distance: 467.1
click at [801, 17] on span "Commerce" at bounding box center [808, 12] width 50 height 10
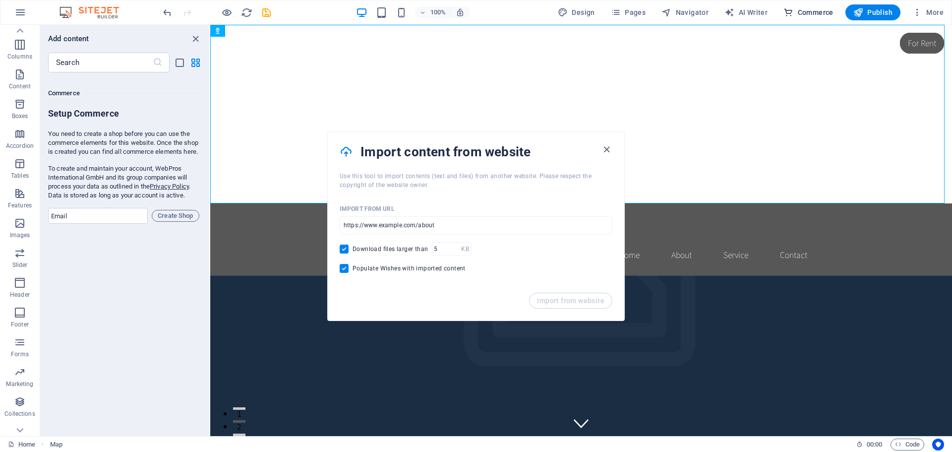
scroll to position [9556, 0]
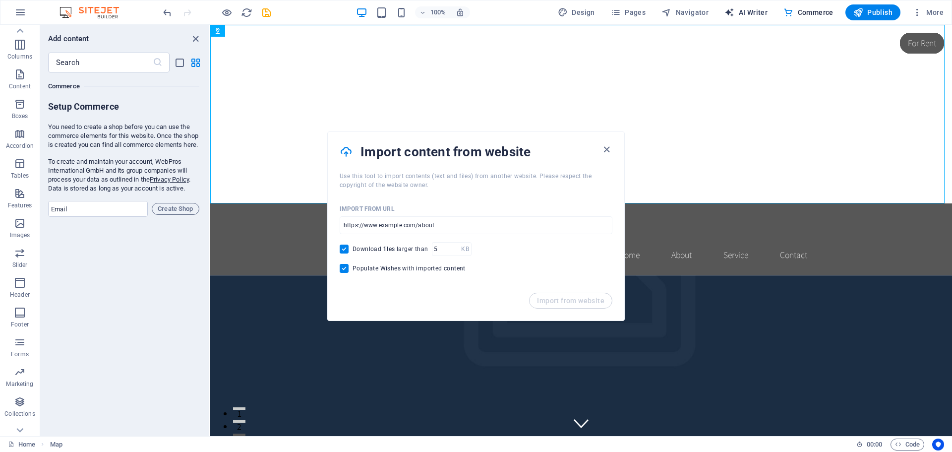
click at [742, 7] on span "AI Writer" at bounding box center [745, 12] width 43 height 10
select select "English"
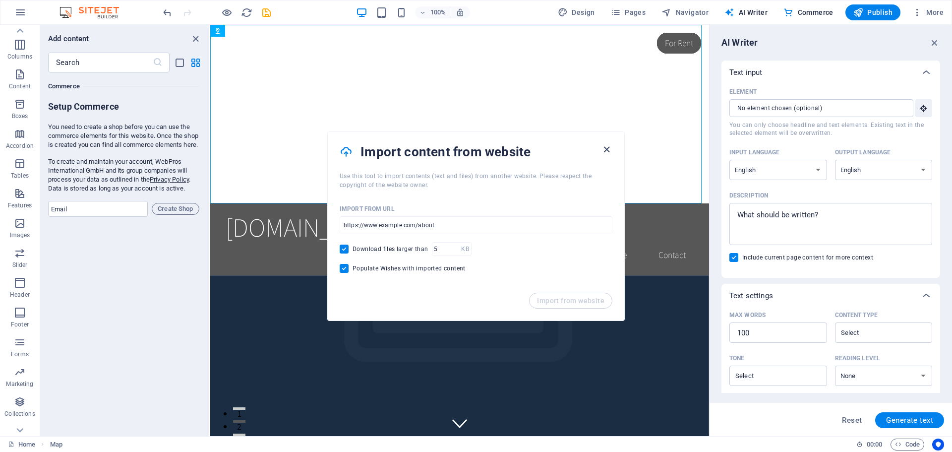
click at [606, 151] on icon "button" at bounding box center [606, 149] width 11 height 11
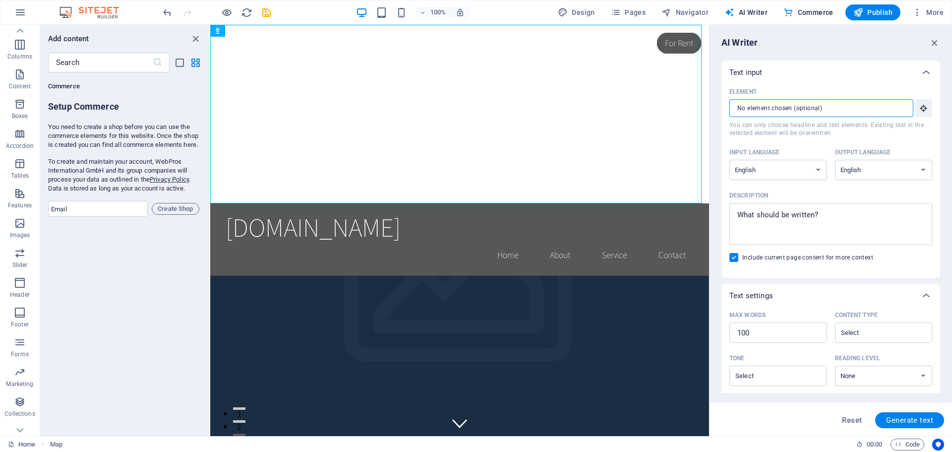
click at [841, 104] on input "Element ​ You can only choose headline and text elements. Existing text in the …" at bounding box center [817, 108] width 177 height 18
click at [922, 107] on icon "button" at bounding box center [923, 108] width 9 height 9
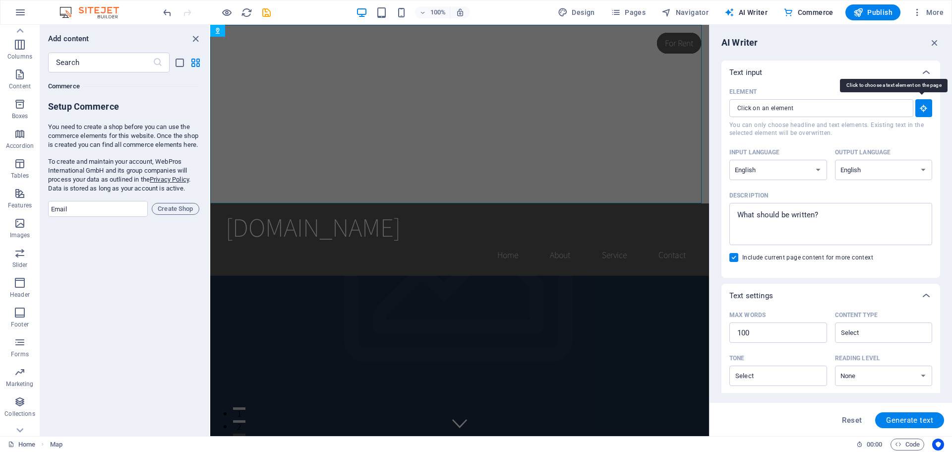
click at [922, 107] on icon "button" at bounding box center [923, 108] width 9 height 9
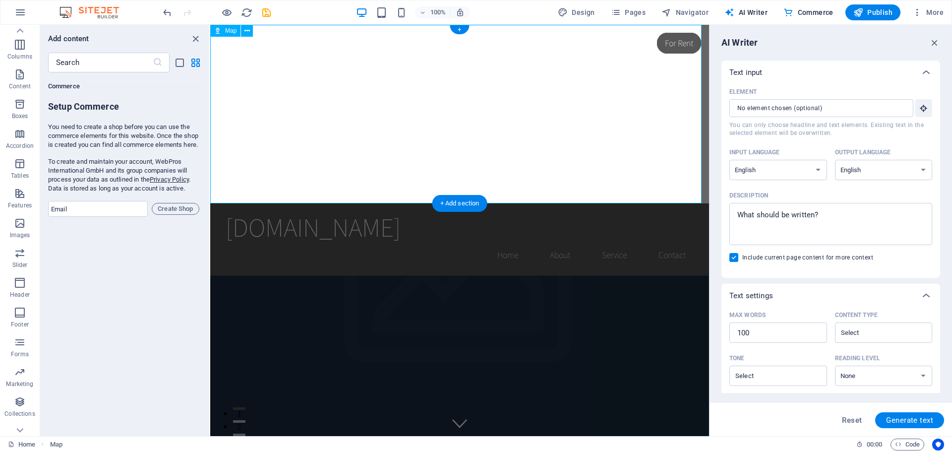
click at [580, 121] on div at bounding box center [459, 114] width 499 height 179
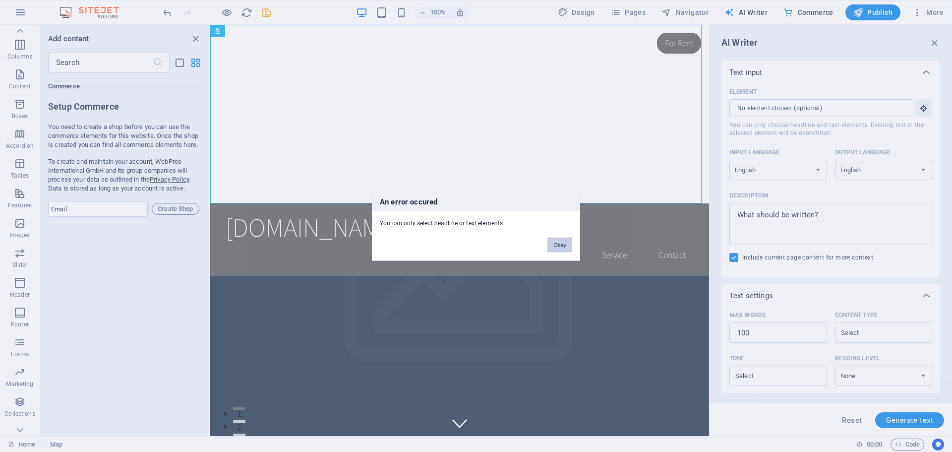
click at [563, 249] on button "Okay" at bounding box center [559, 244] width 25 height 15
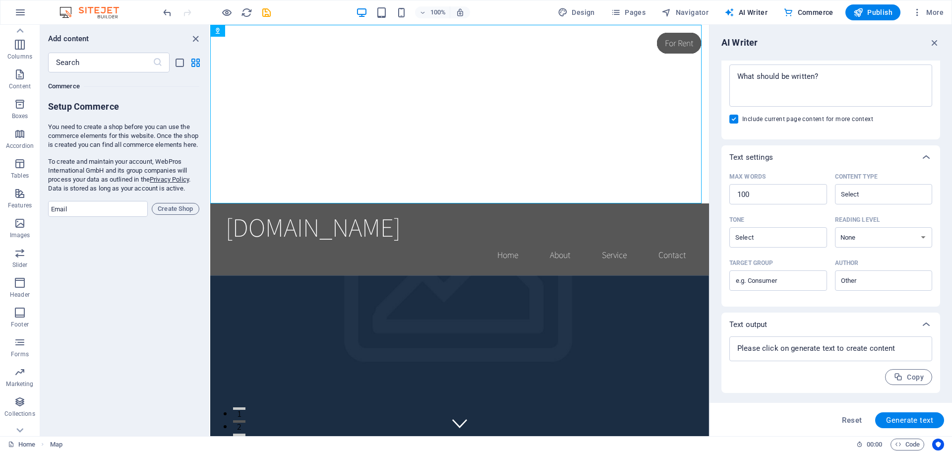
scroll to position [0, 0]
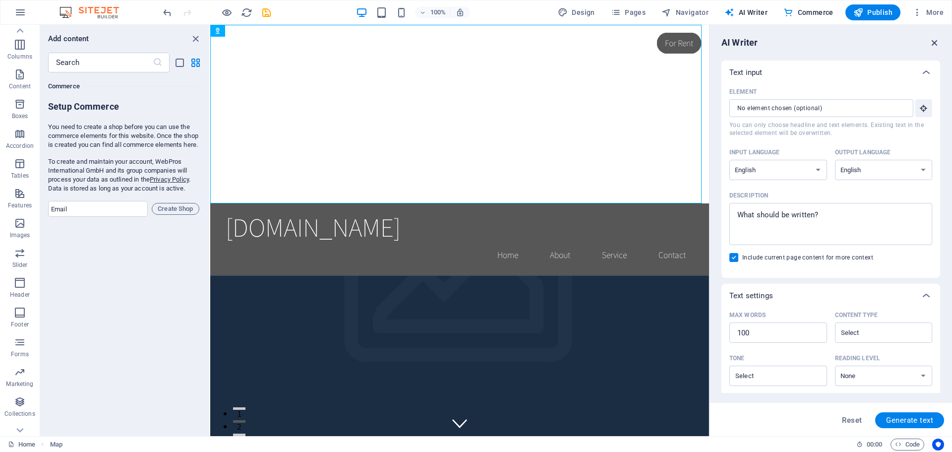
click at [934, 44] on icon "button" at bounding box center [934, 42] width 11 height 11
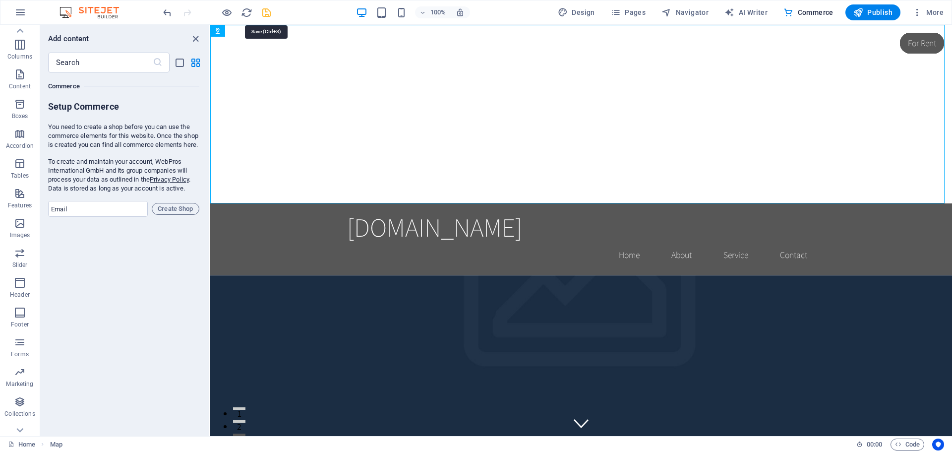
click at [271, 14] on icon "save" at bounding box center [266, 12] width 11 height 11
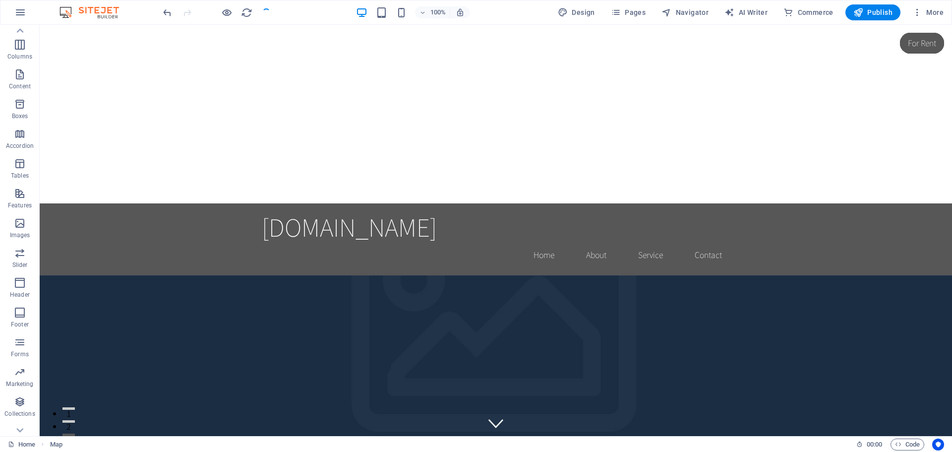
checkbox input "false"
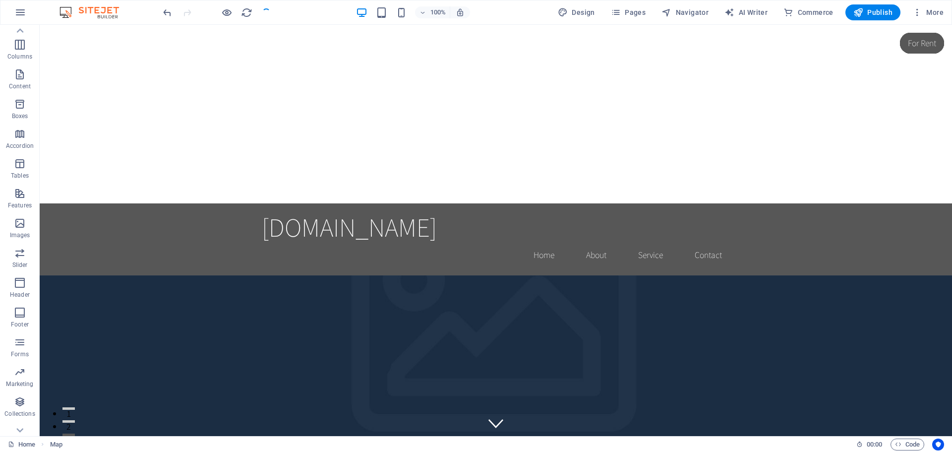
checkbox input "false"
drag, startPoint x: 309, startPoint y: 40, endPoint x: 472, endPoint y: 83, distance: 168.7
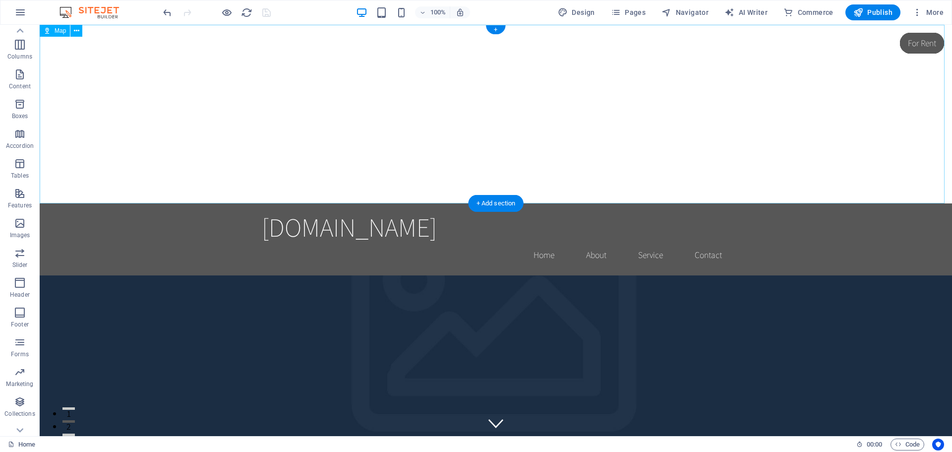
click at [472, 83] on div at bounding box center [496, 114] width 912 height 179
click at [76, 32] on icon at bounding box center [76, 31] width 5 height 10
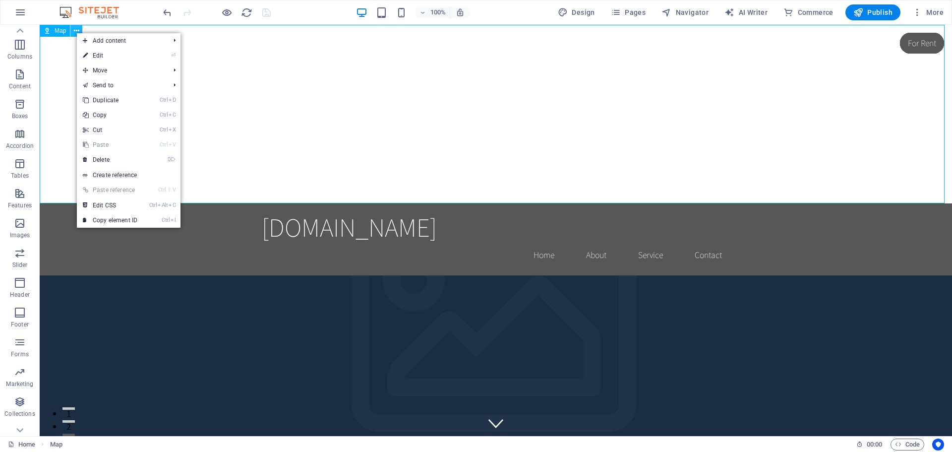
click at [76, 32] on icon at bounding box center [76, 31] width 5 height 10
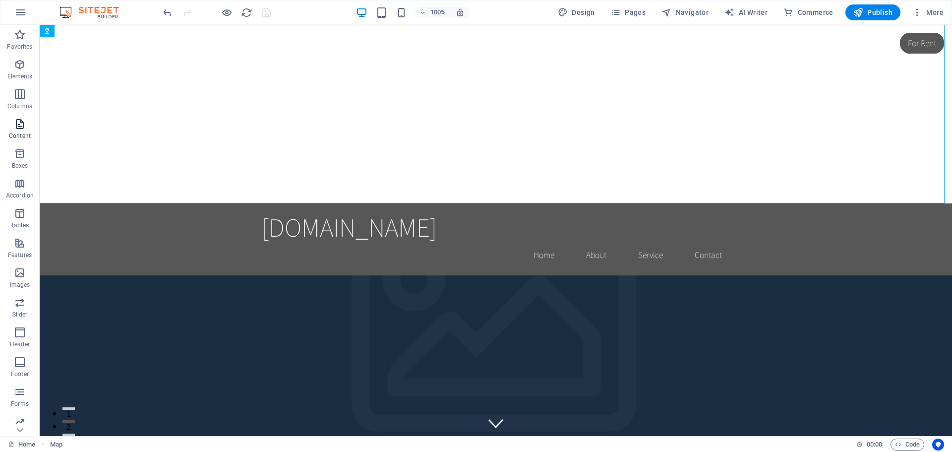
click at [23, 132] on p "Content" at bounding box center [20, 136] width 22 height 8
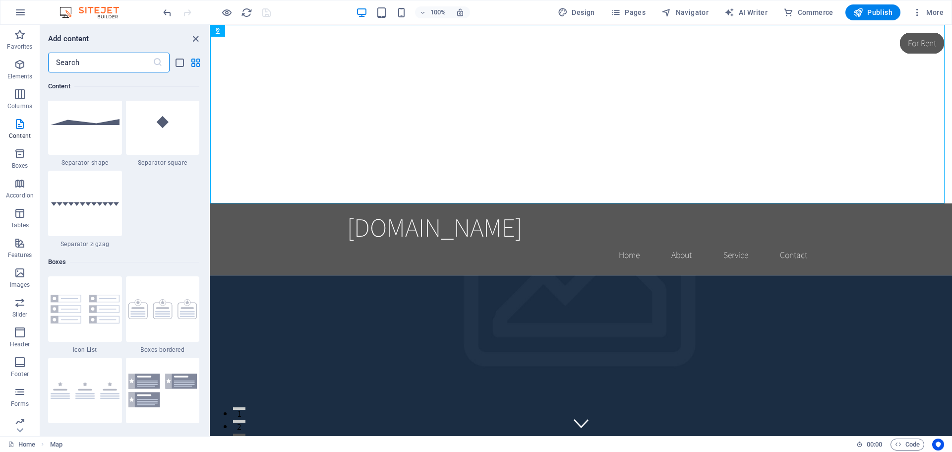
scroll to position [2578, 0]
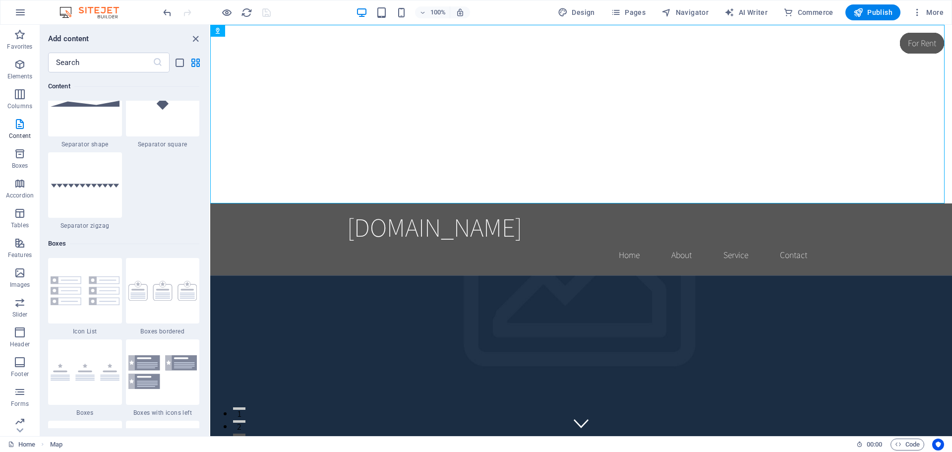
drag, startPoint x: 0, startPoint y: 35, endPoint x: 0, endPoint y: -15, distance: 49.6
click at [22, 14] on icon "button" at bounding box center [20, 12] width 12 height 12
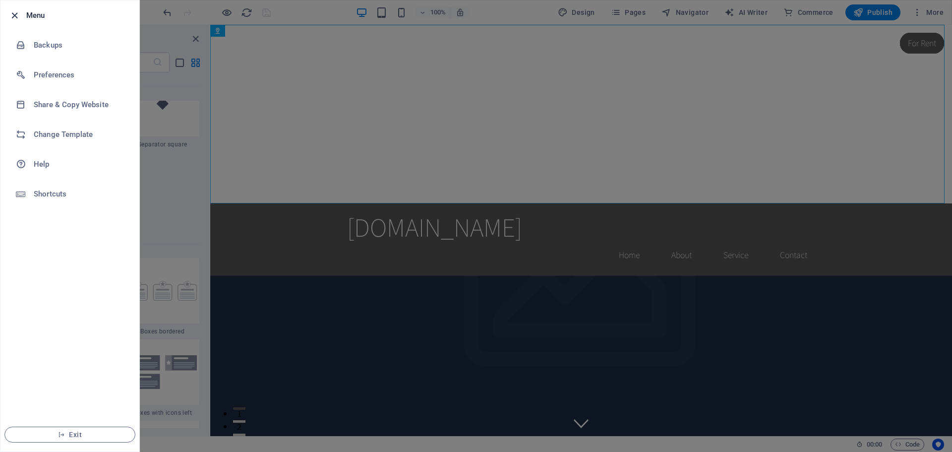
click at [11, 14] on icon "button" at bounding box center [14, 15] width 11 height 11
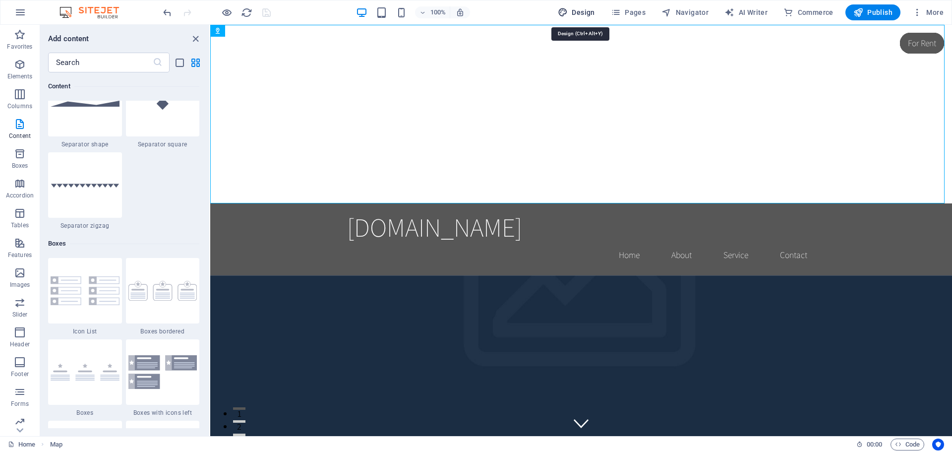
click at [571, 13] on span "Design" at bounding box center [576, 12] width 37 height 10
select select "rem"
select select "200"
select select "px"
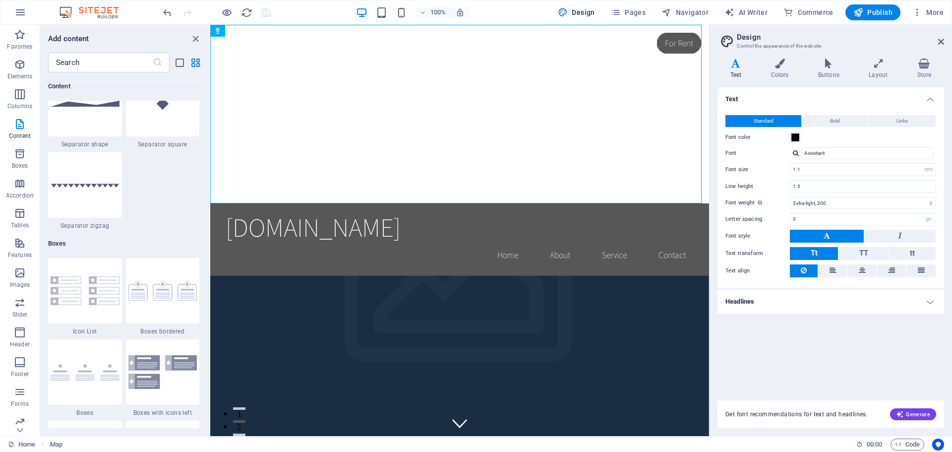
click at [787, 58] on div "Variants Text Colors Buttons Layout Store Text Standard Bold Links Font color F…" at bounding box center [831, 243] width 242 height 385
click at [781, 60] on icon at bounding box center [779, 64] width 43 height 10
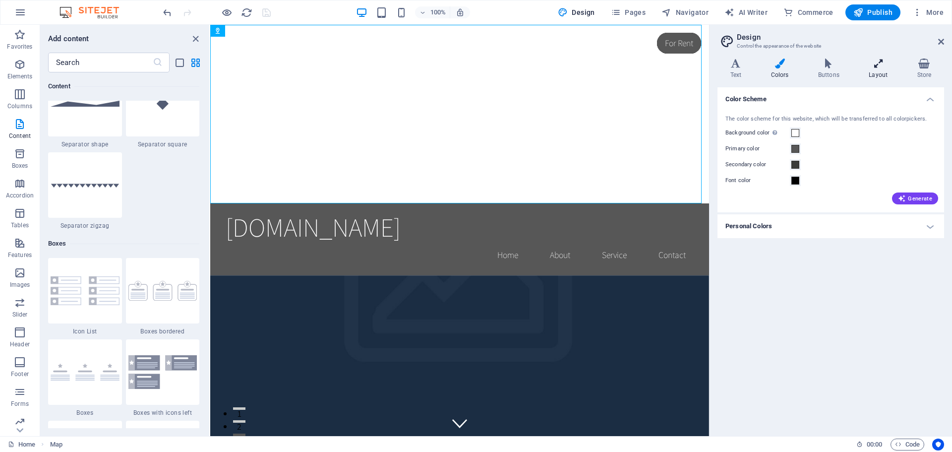
click at [883, 61] on icon at bounding box center [878, 64] width 44 height 10
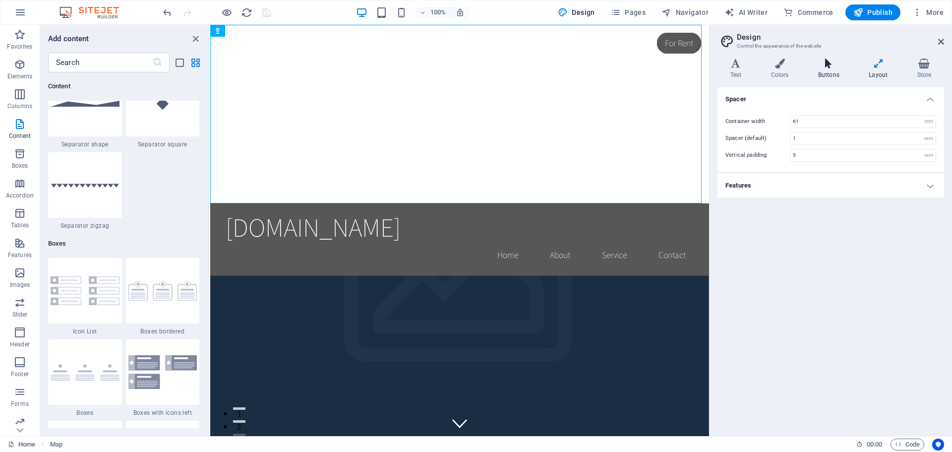
click at [825, 63] on icon at bounding box center [828, 64] width 47 height 10
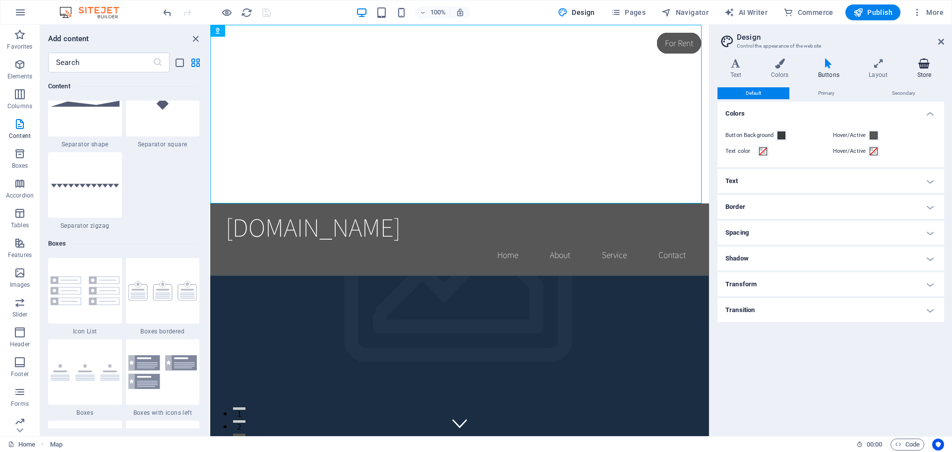
click at [932, 66] on icon at bounding box center [924, 64] width 40 height 10
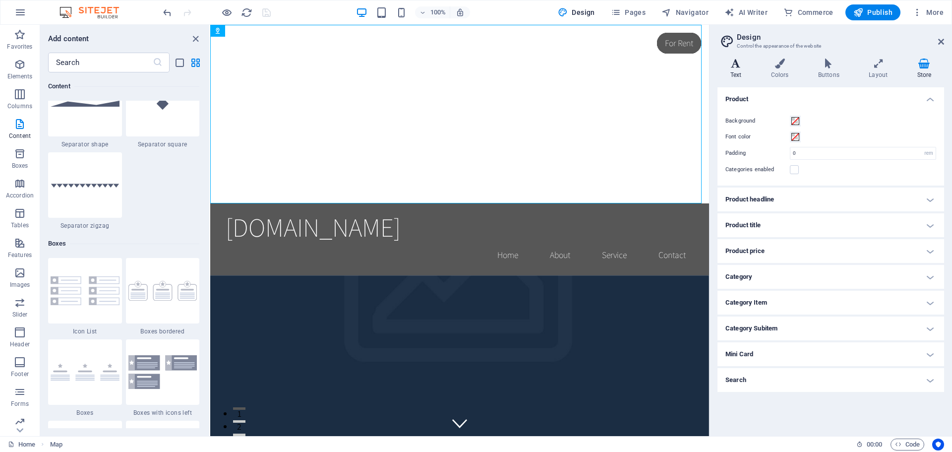
click at [725, 68] on icon at bounding box center [736, 64] width 37 height 10
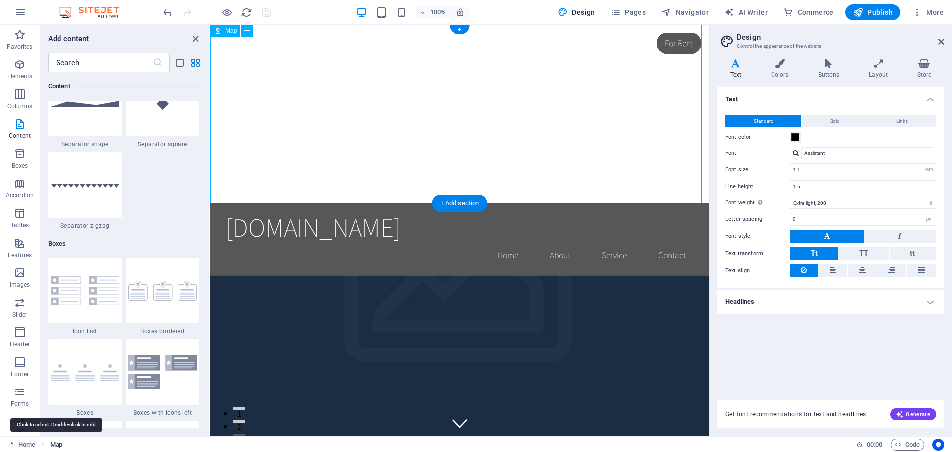
click at [54, 445] on span "Map" at bounding box center [56, 444] width 12 height 12
click at [27, 444] on link "Home" at bounding box center [21, 444] width 27 height 12
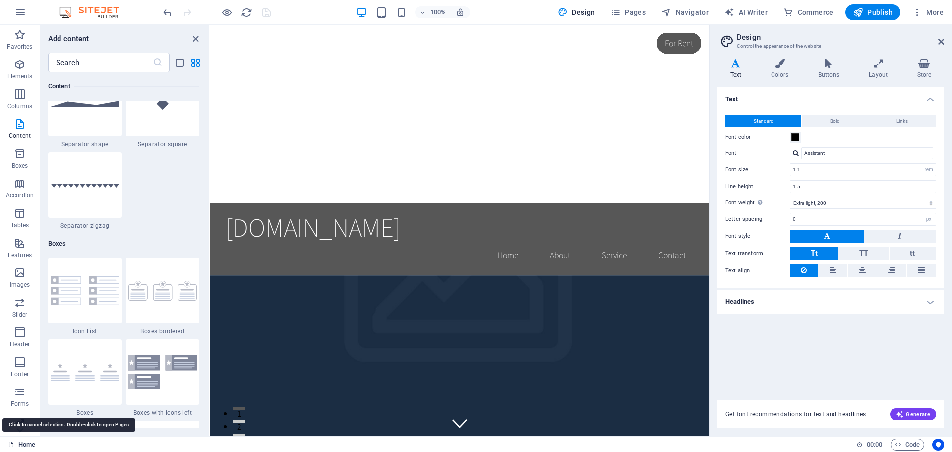
click at [27, 444] on link "Home" at bounding box center [21, 444] width 27 height 12
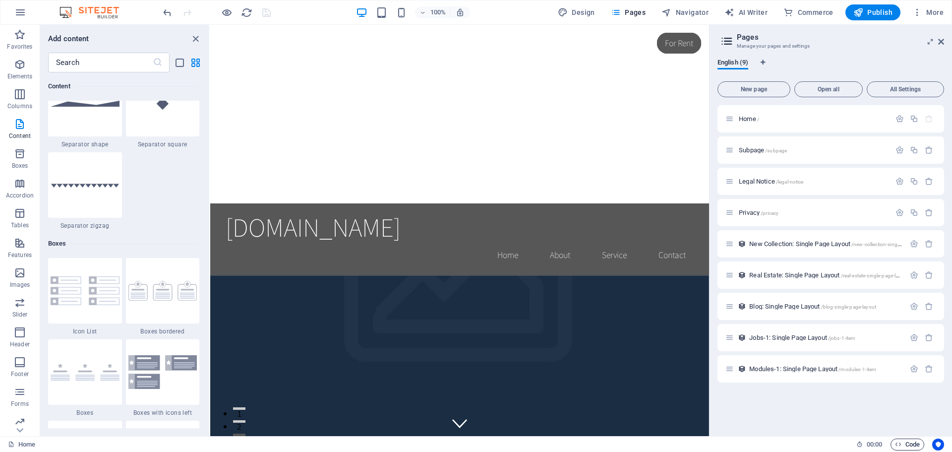
click at [912, 443] on span "Code" at bounding box center [907, 444] width 25 height 12
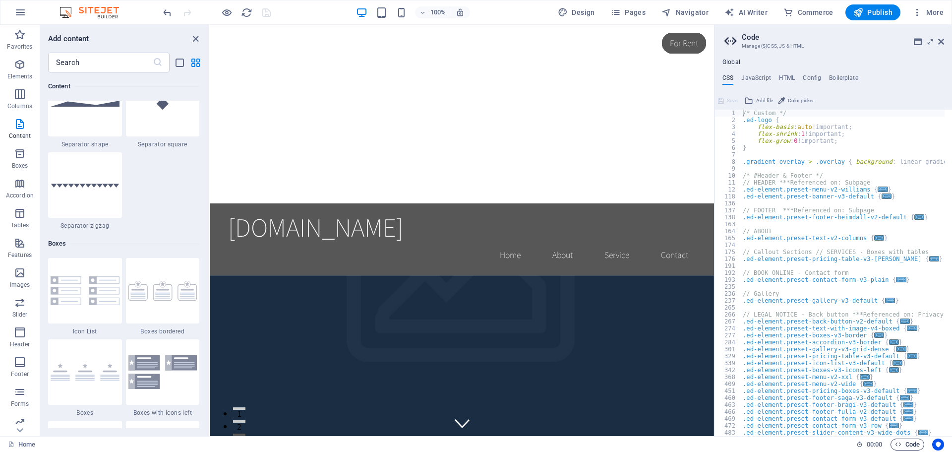
click at [912, 443] on span "Code" at bounding box center [907, 444] width 25 height 12
click at [940, 40] on icon at bounding box center [941, 42] width 6 height 8
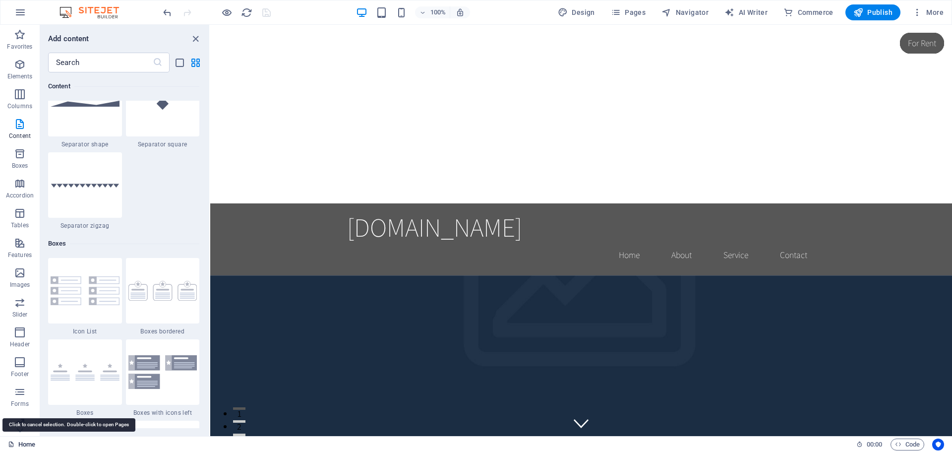
click at [22, 447] on link "Home" at bounding box center [21, 444] width 27 height 12
click at [22, 441] on link "Home" at bounding box center [21, 444] width 27 height 12
click at [17, 13] on icon "button" at bounding box center [20, 12] width 12 height 12
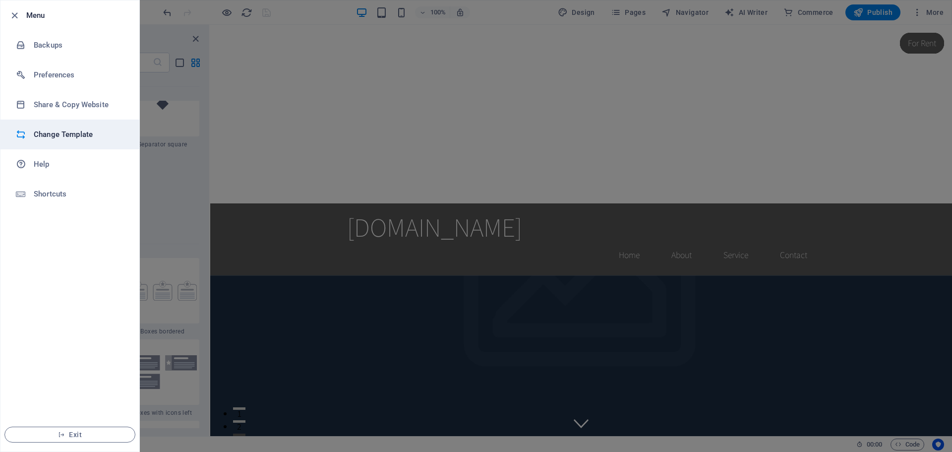
click at [43, 128] on h6 "Change Template" at bounding box center [80, 134] width 92 height 12
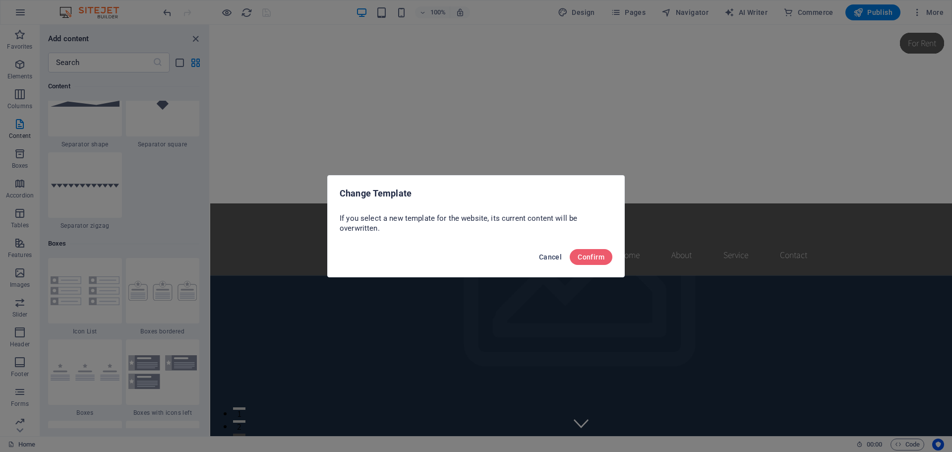
drag, startPoint x: 557, startPoint y: 256, endPoint x: 347, endPoint y: 232, distance: 211.7
click at [557, 256] on span "Cancel" at bounding box center [550, 257] width 23 height 8
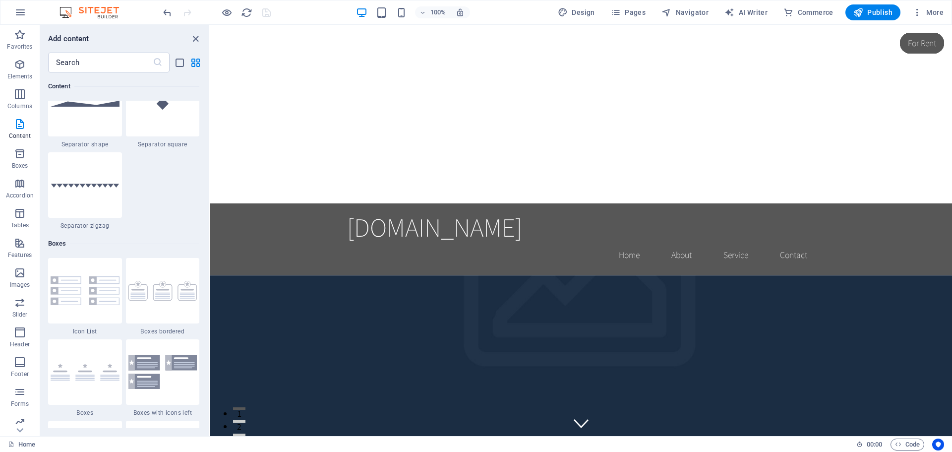
click at [90, 9] on img at bounding box center [94, 12] width 74 height 12
click at [223, 78] on li "Presentation mode" at bounding box center [226, 86] width 96 height 24
click at [689, 16] on span "Navigator" at bounding box center [684, 12] width 47 height 10
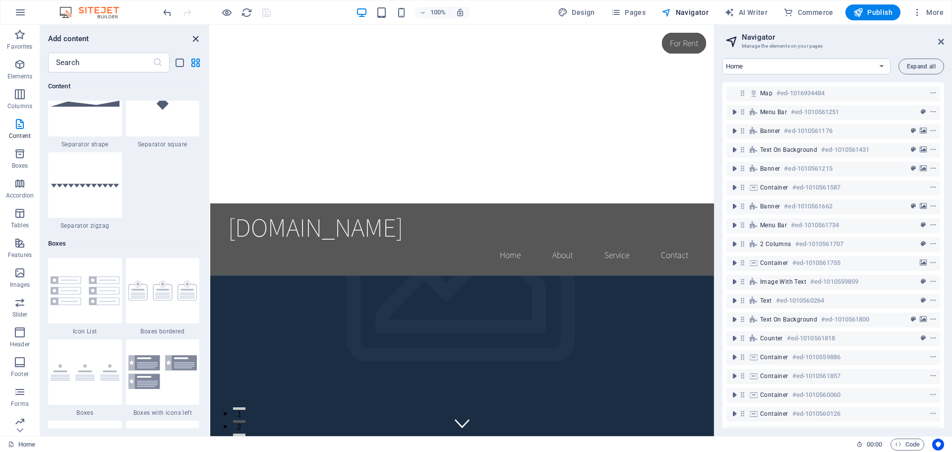
click at [192, 40] on icon "close panel" at bounding box center [195, 38] width 11 height 11
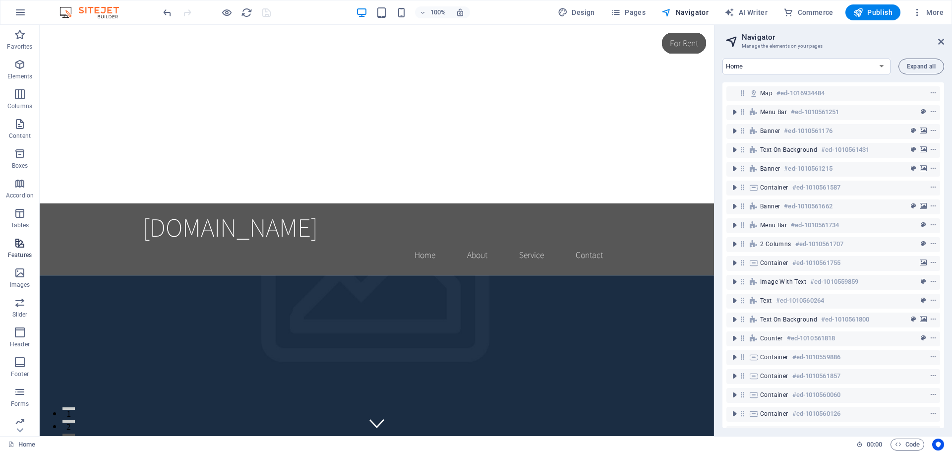
click at [17, 239] on icon "button" at bounding box center [20, 243] width 12 height 12
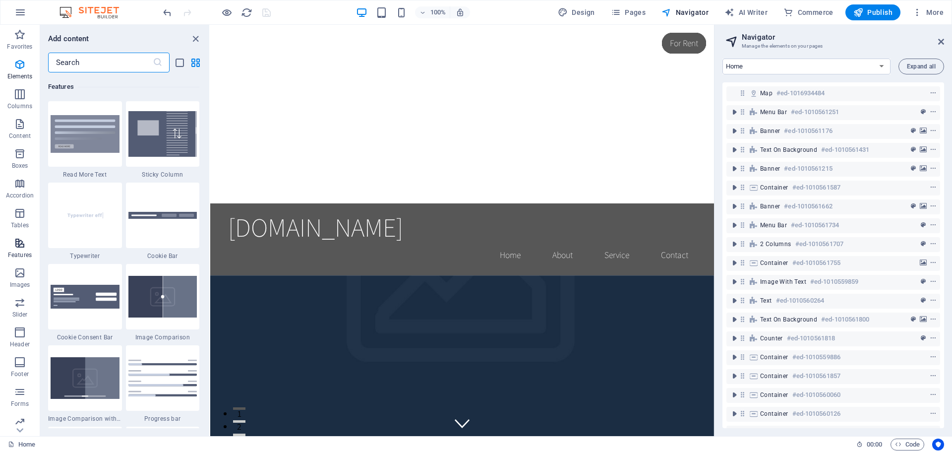
scroll to position [3865, 0]
click at [93, 304] on img at bounding box center [85, 296] width 69 height 24
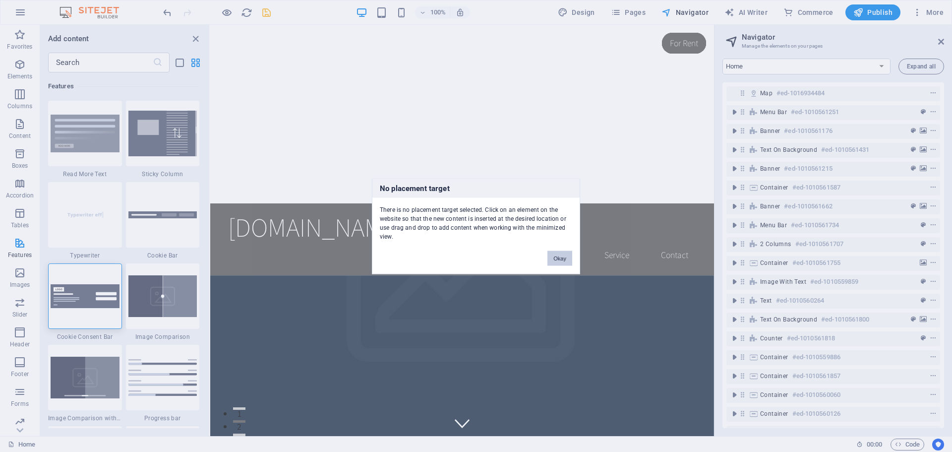
click at [560, 251] on button "Okay" at bounding box center [559, 257] width 25 height 15
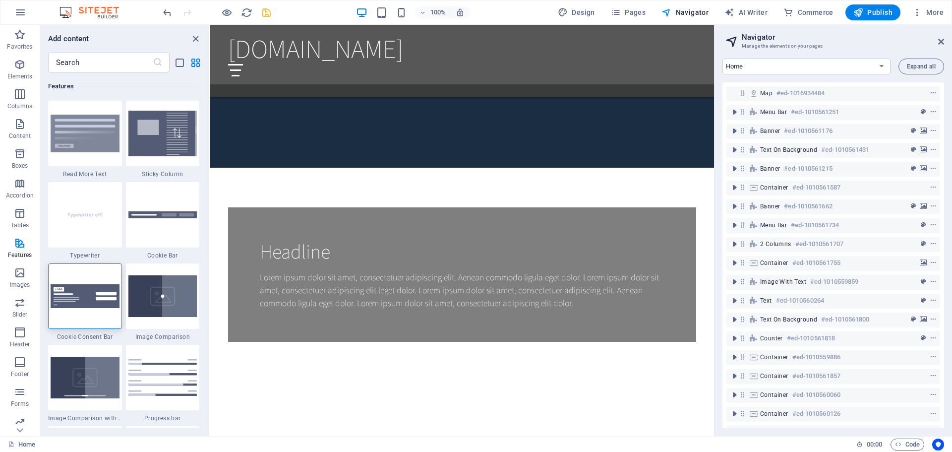
scroll to position [1140, 0]
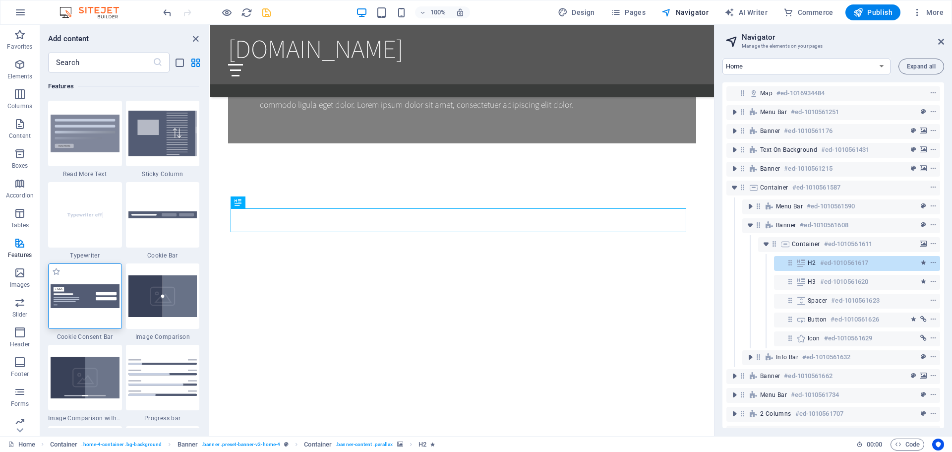
click at [73, 295] on img at bounding box center [85, 296] width 69 height 24
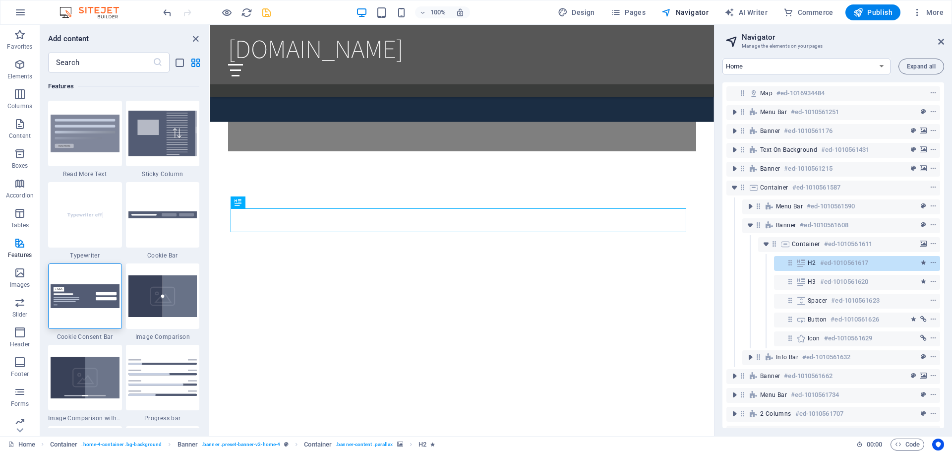
drag, startPoint x: 284, startPoint y: 320, endPoint x: 336, endPoint y: 217, distance: 115.1
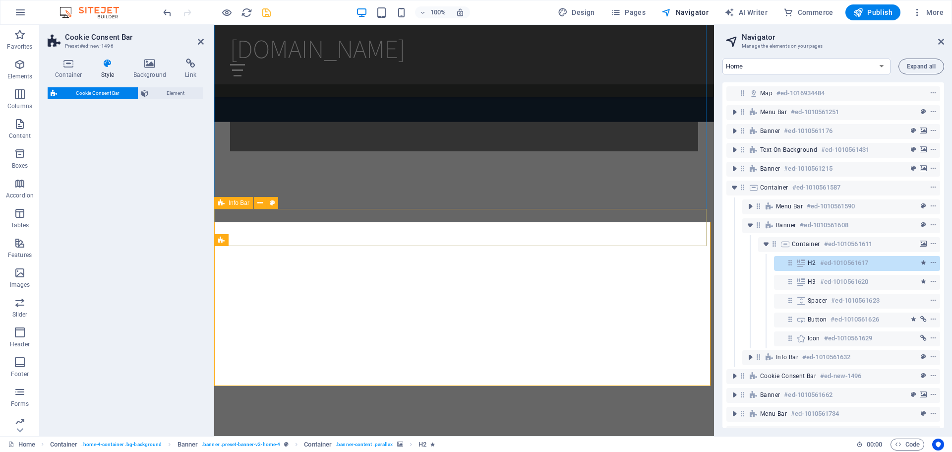
scroll to position [1374, 0]
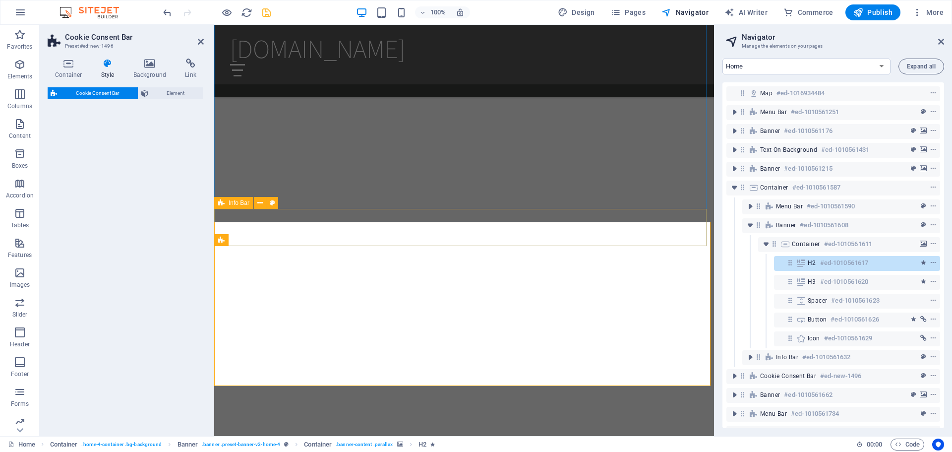
select select "rem"
select select "px"
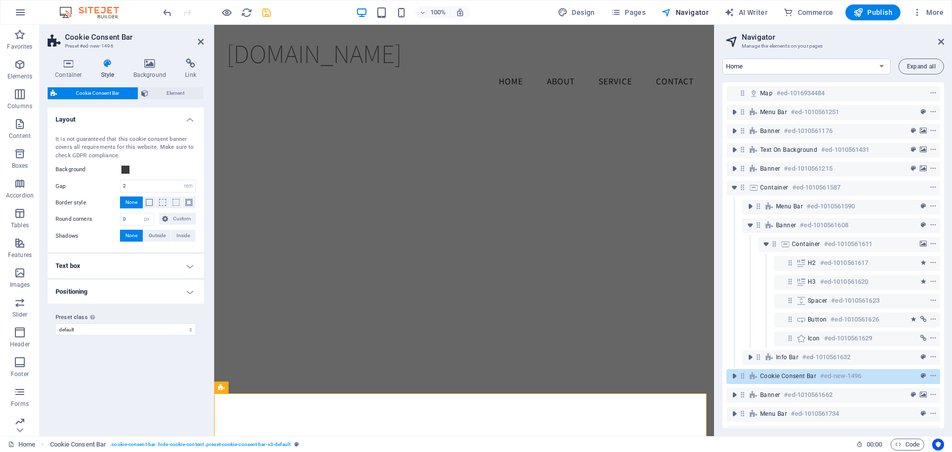
scroll to position [1227, 0]
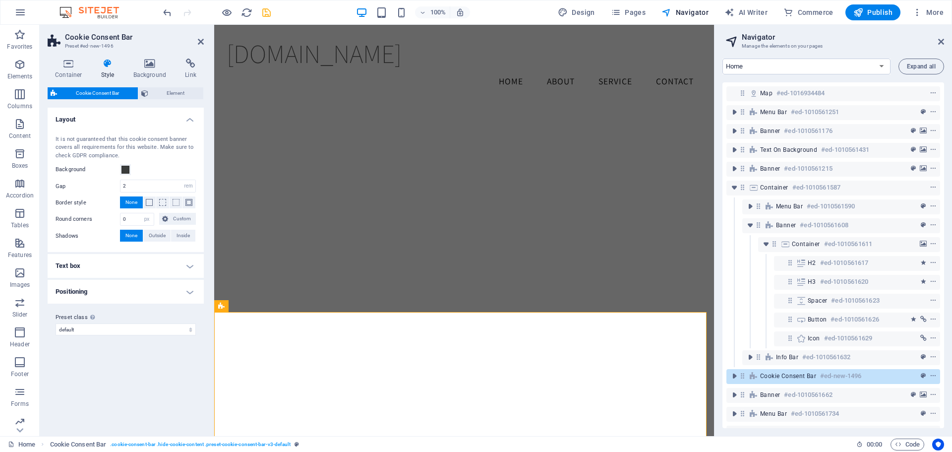
click at [939, 37] on h2 "Navigator" at bounding box center [843, 37] width 202 height 9
click at [942, 41] on icon at bounding box center [941, 42] width 6 height 8
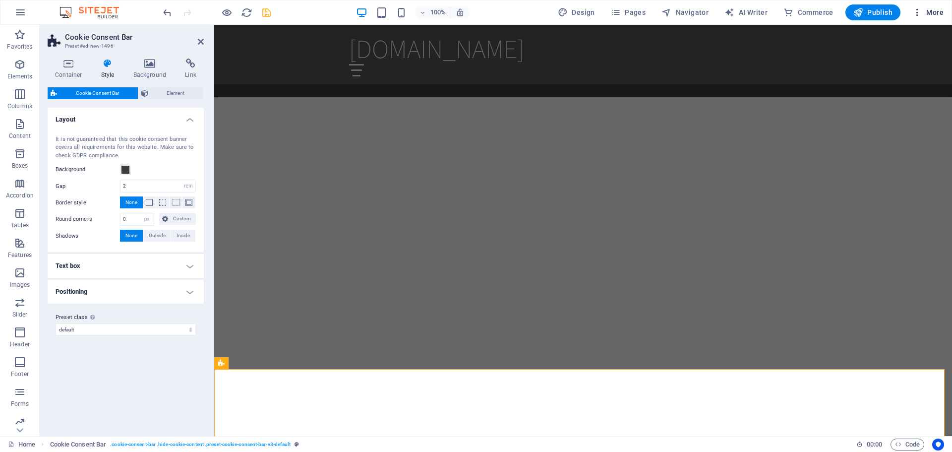
click at [918, 13] on icon "button" at bounding box center [917, 12] width 10 height 10
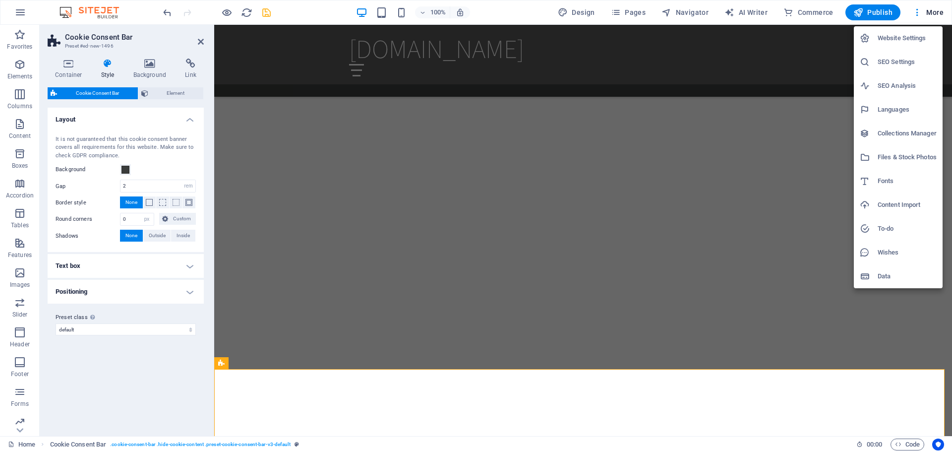
click at [884, 254] on h6 "Wishes" at bounding box center [907, 252] width 59 height 12
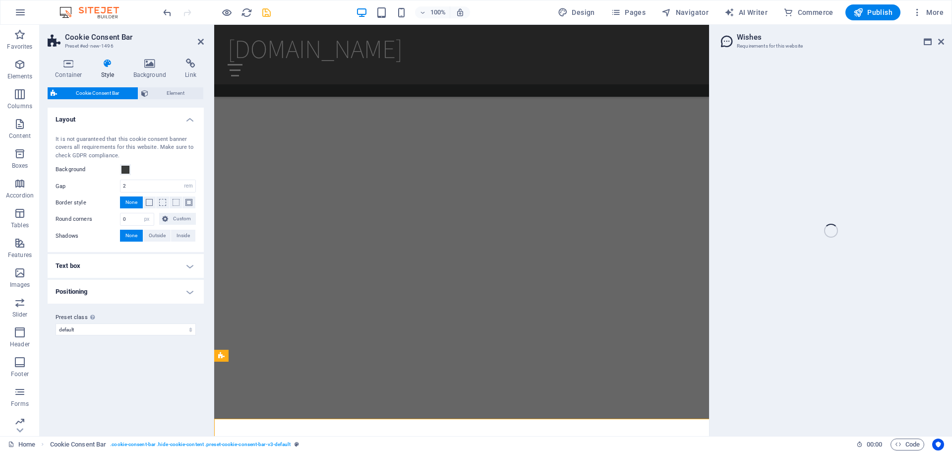
scroll to position [1177, 0]
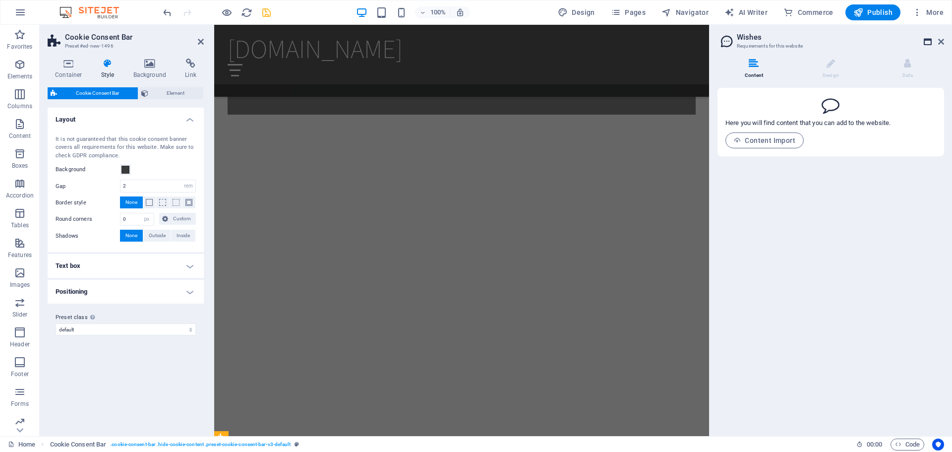
click at [929, 40] on icon at bounding box center [928, 42] width 8 height 8
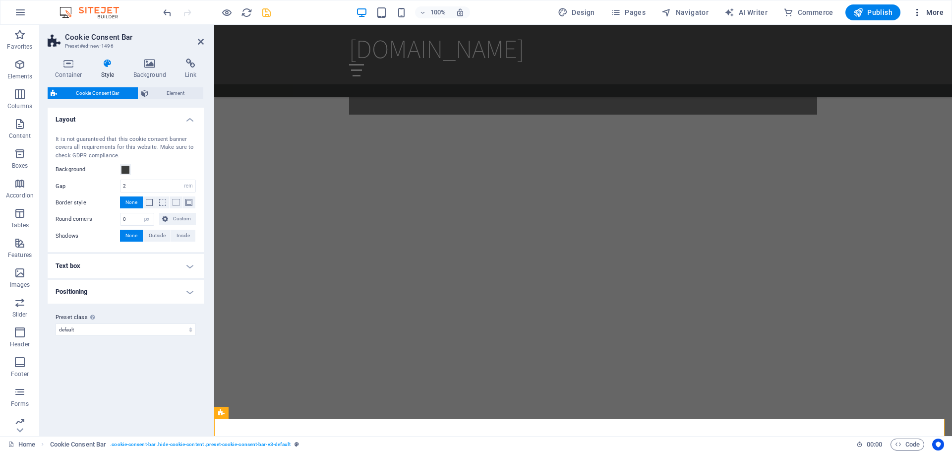
click at [930, 13] on span "More" at bounding box center [927, 12] width 31 height 10
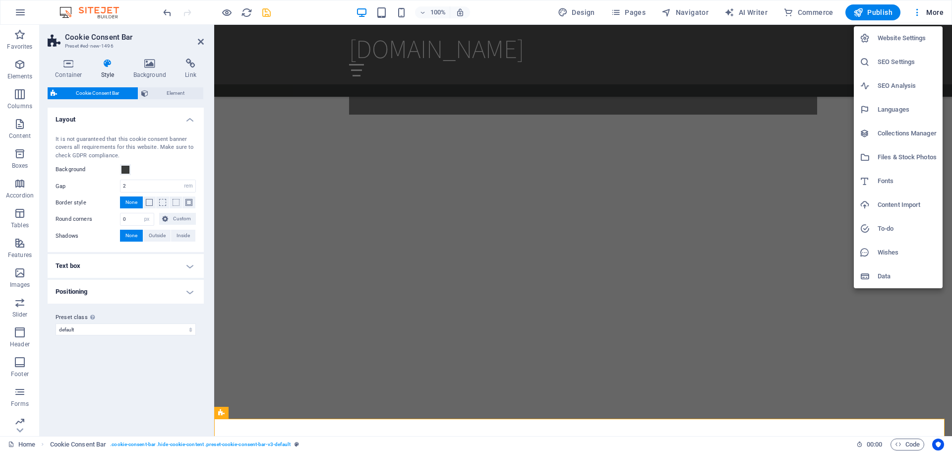
click at [888, 223] on h6 "To-do" at bounding box center [907, 229] width 59 height 12
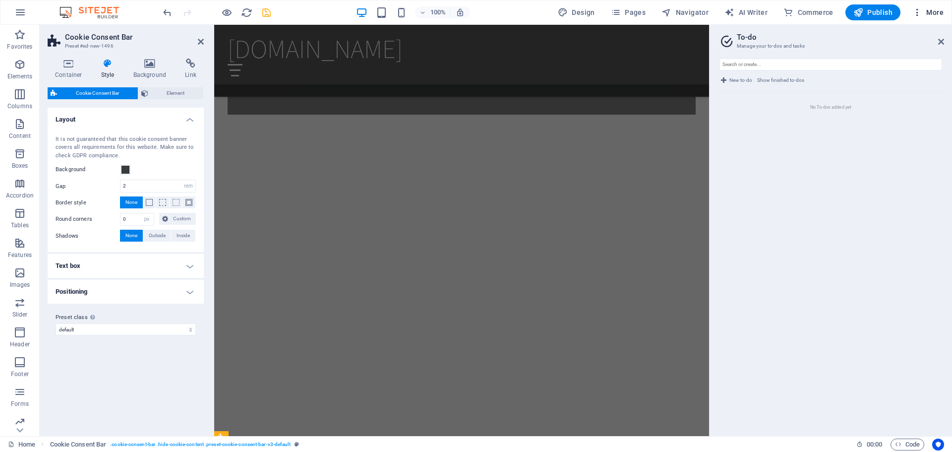
click at [927, 12] on span "More" at bounding box center [927, 12] width 31 height 10
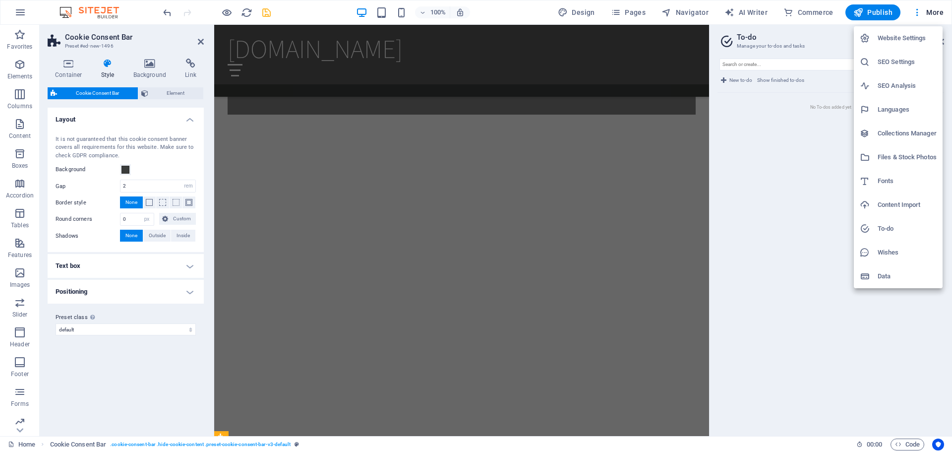
click at [909, 36] on h6 "Website Settings" at bounding box center [907, 38] width 59 height 12
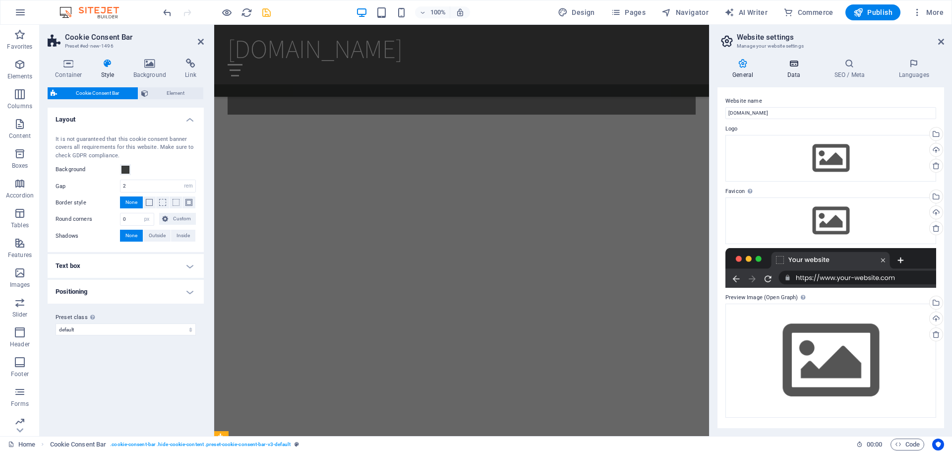
click at [806, 63] on icon at bounding box center [793, 64] width 43 height 10
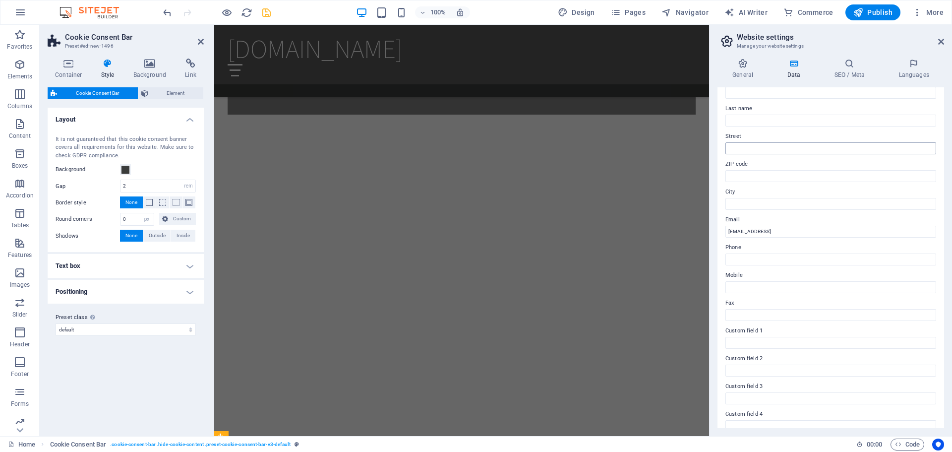
scroll to position [136, 0]
click at [848, 74] on h4 "SEO / Meta" at bounding box center [851, 69] width 64 height 21
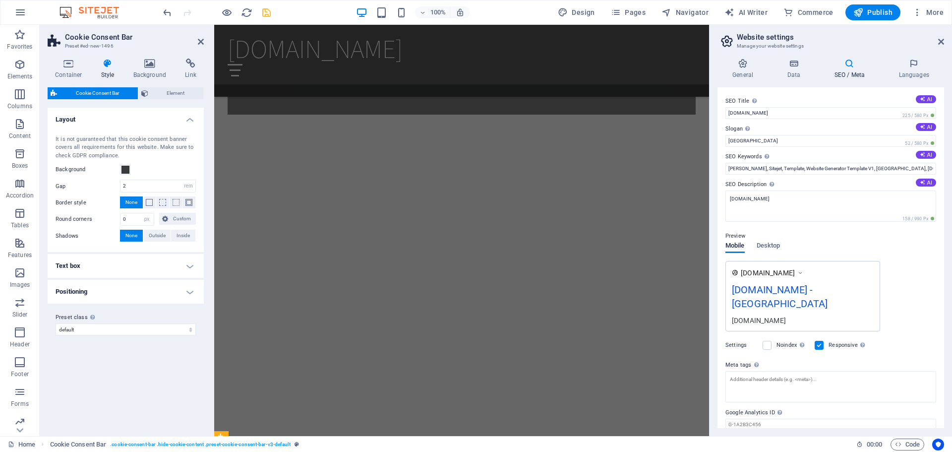
scroll to position [38, 0]
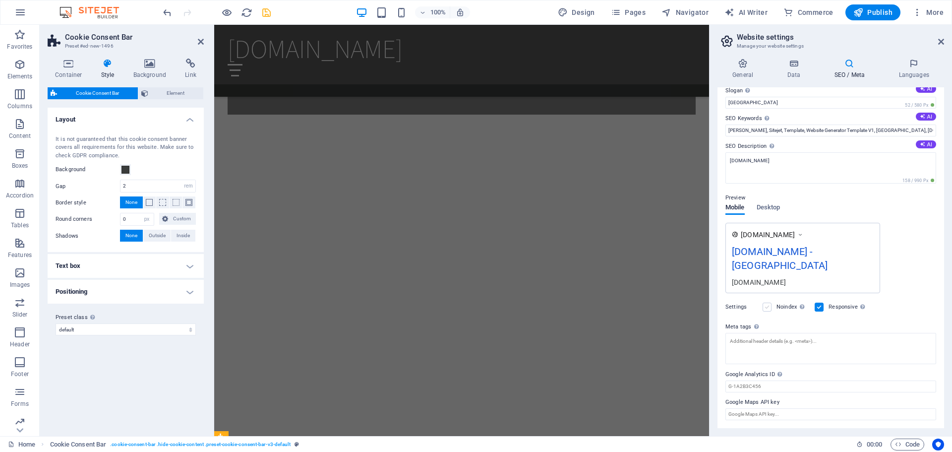
click at [766, 310] on label at bounding box center [767, 306] width 9 height 9
click at [0, 0] on input "Noindex Instruct search engines to exclude this website from search results." at bounding box center [0, 0] width 0 height 0
click at [766, 303] on label at bounding box center [767, 306] width 9 height 9
click at [0, 0] on input "Noindex Instruct search engines to exclude this website from search results." at bounding box center [0, 0] width 0 height 0
click at [768, 203] on span "Desktop" at bounding box center [769, 208] width 24 height 14
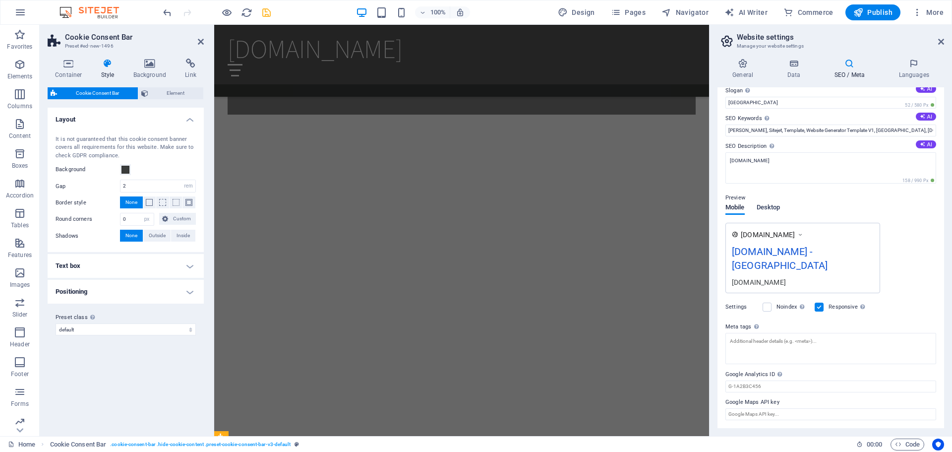
scroll to position [6, 0]
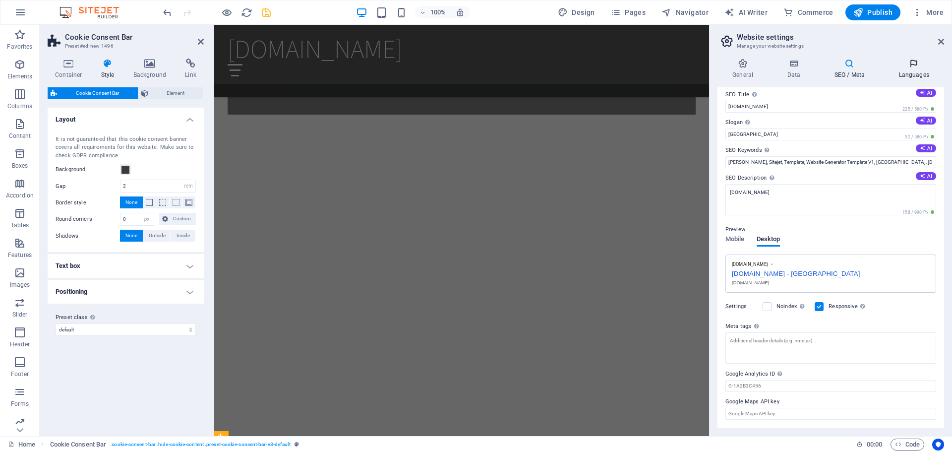
click at [910, 63] on icon at bounding box center [914, 64] width 60 height 10
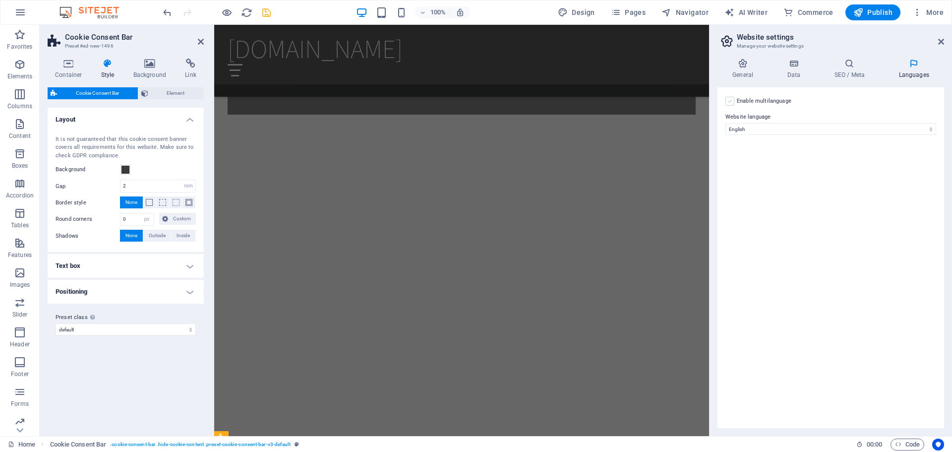
click at [731, 102] on label at bounding box center [729, 101] width 9 height 9
click at [0, 0] on input "Enable multilanguage To disable multilanguage delete all languages until only o…" at bounding box center [0, 0] width 0 height 0
select select
click at [726, 100] on label at bounding box center [729, 101] width 9 height 9
click at [0, 0] on input "Enable multilanguage To disable multilanguage delete all languages until only o…" at bounding box center [0, 0] width 0 height 0
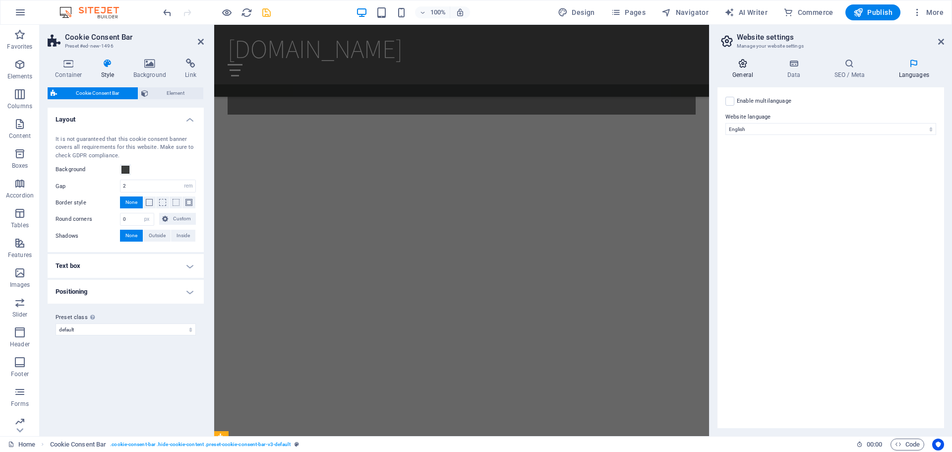
click at [746, 68] on h4 "General" at bounding box center [745, 69] width 55 height 21
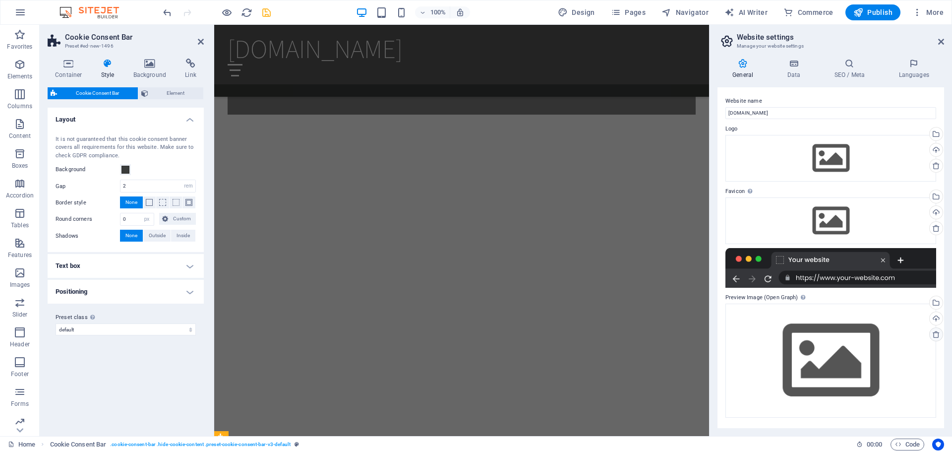
click at [935, 333] on icon at bounding box center [936, 334] width 8 height 8
drag, startPoint x: 940, startPoint y: 40, endPoint x: 730, endPoint y: 31, distance: 209.9
click at [940, 40] on icon at bounding box center [941, 42] width 6 height 8
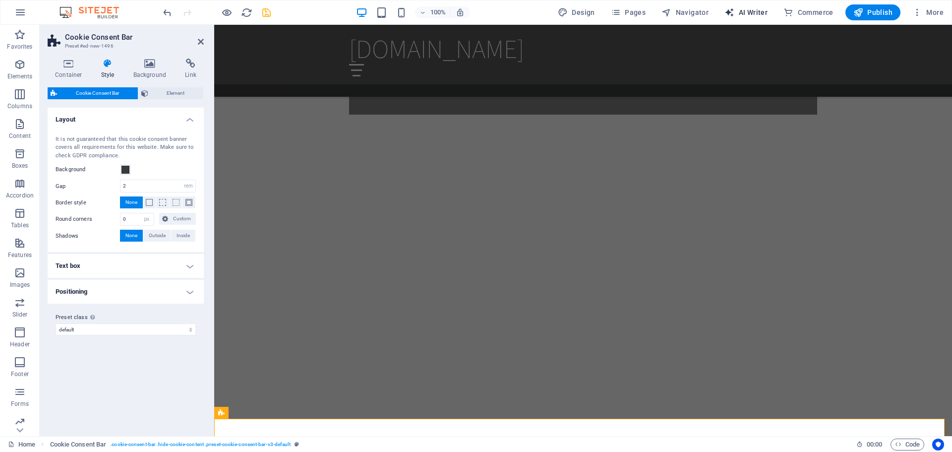
click at [749, 11] on span "AI Writer" at bounding box center [745, 12] width 43 height 10
select select "English"
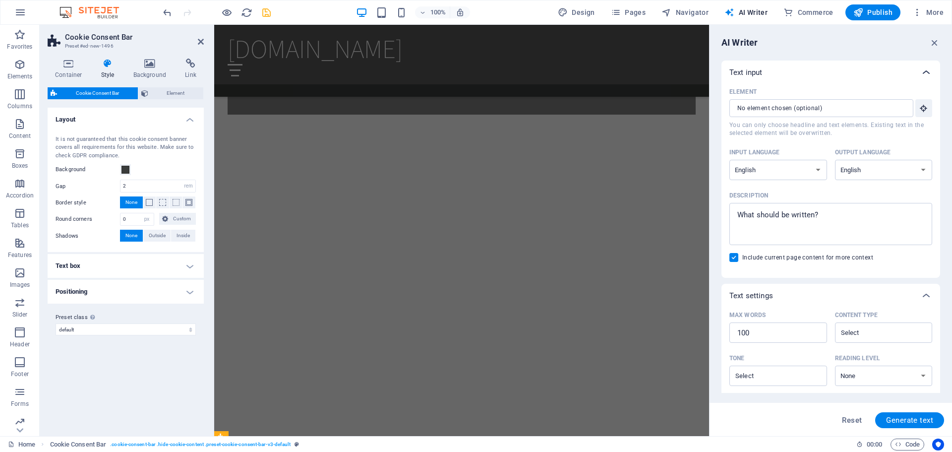
click at [928, 68] on icon at bounding box center [926, 72] width 12 height 12
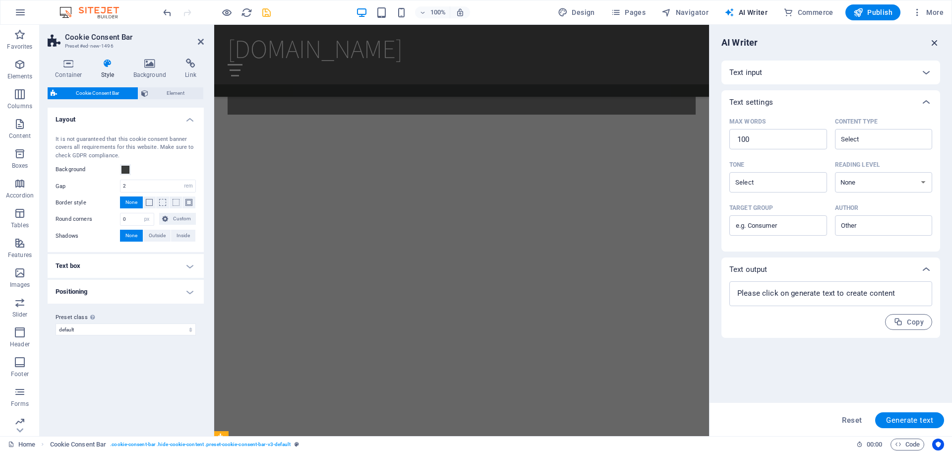
click at [937, 43] on icon "button" at bounding box center [934, 42] width 11 height 11
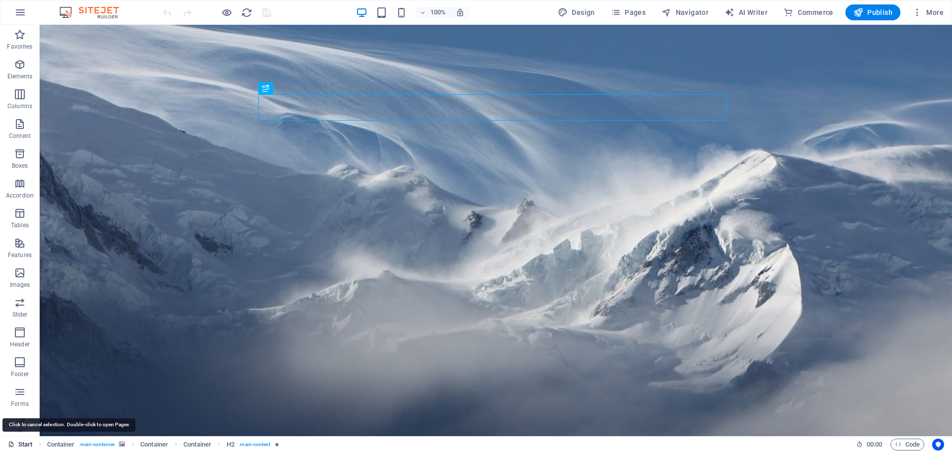
click at [27, 444] on link "Start" at bounding box center [20, 444] width 25 height 12
click at [27, 442] on link "Start" at bounding box center [20, 444] width 25 height 12
click at [25, 12] on icon "button" at bounding box center [20, 12] width 12 height 12
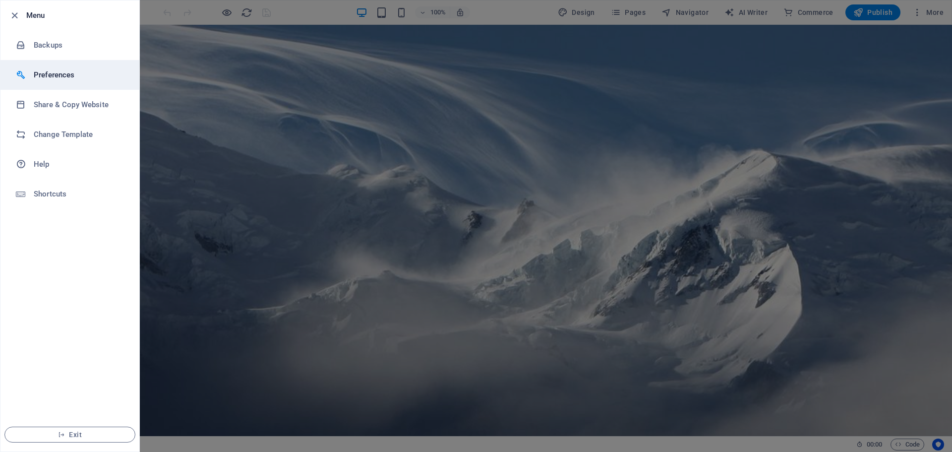
click at [44, 82] on li "Preferences" at bounding box center [69, 75] width 139 height 30
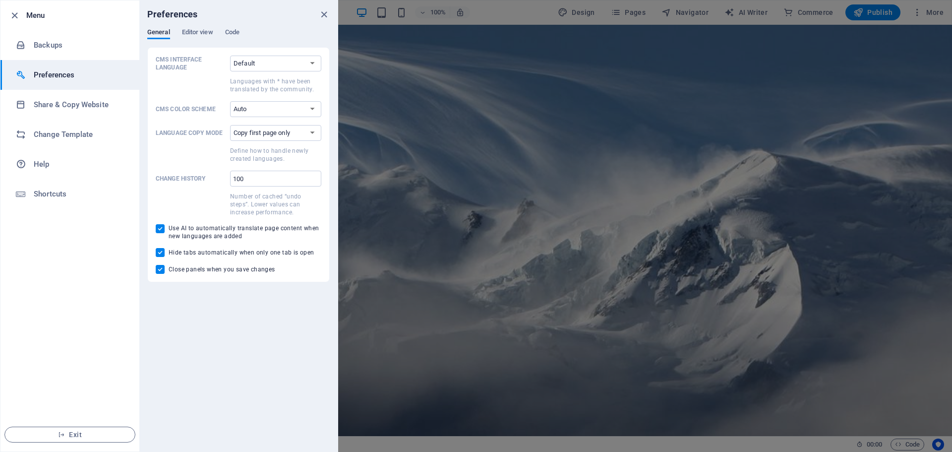
click at [33, 14] on h6 "Menu" at bounding box center [78, 15] width 105 height 12
click at [231, 30] on span "Code" at bounding box center [232, 33] width 14 height 14
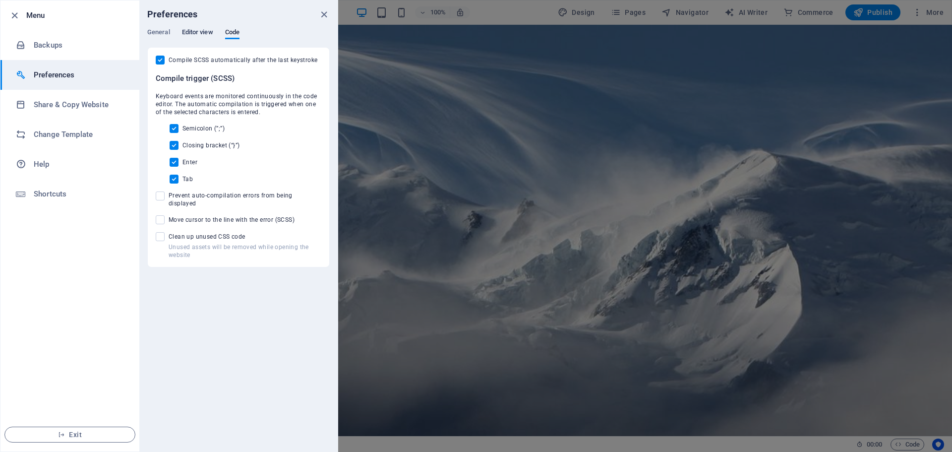
click at [202, 30] on span "Editor view" at bounding box center [197, 33] width 31 height 14
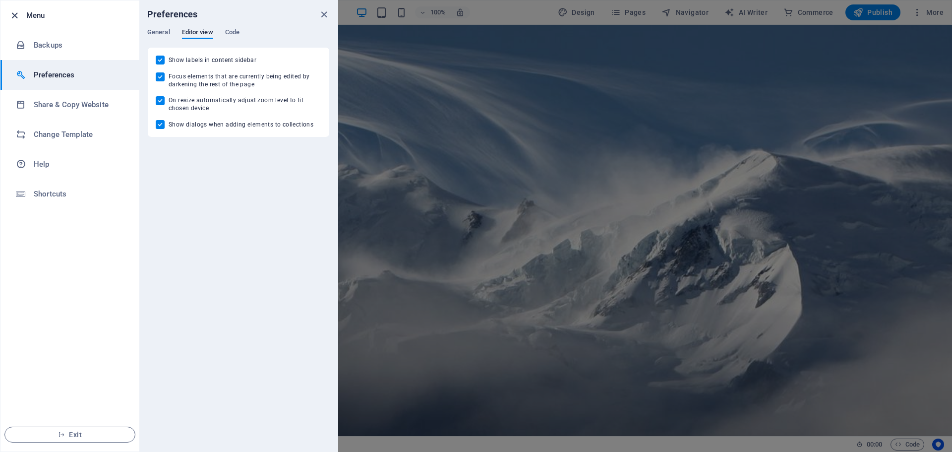
click at [13, 14] on icon "button" at bounding box center [14, 15] width 11 height 11
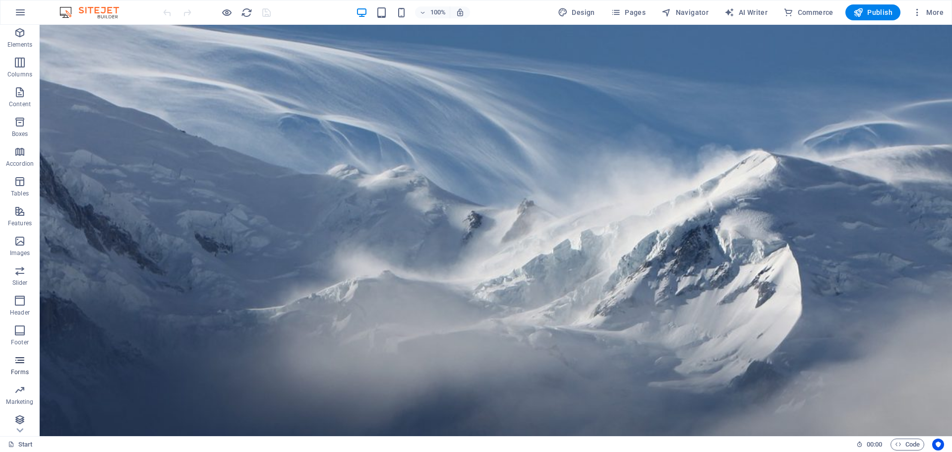
scroll to position [65, 0]
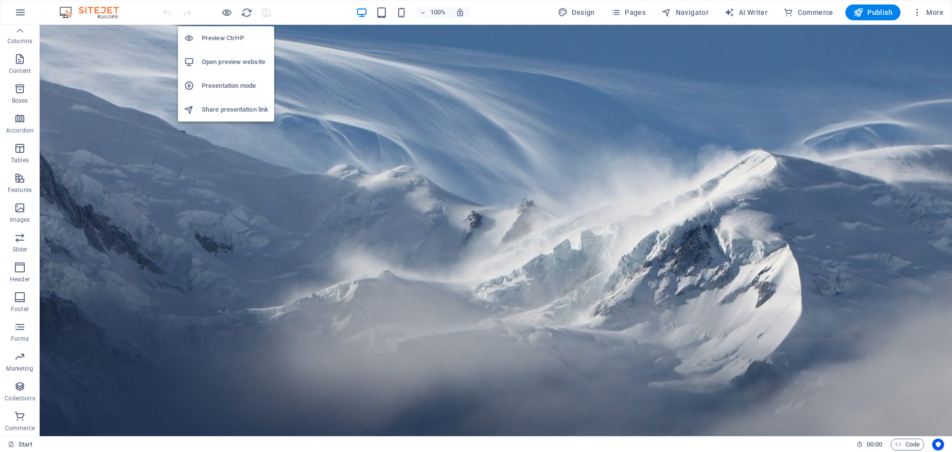
click at [208, 87] on h6 "Presentation mode" at bounding box center [235, 86] width 66 height 12
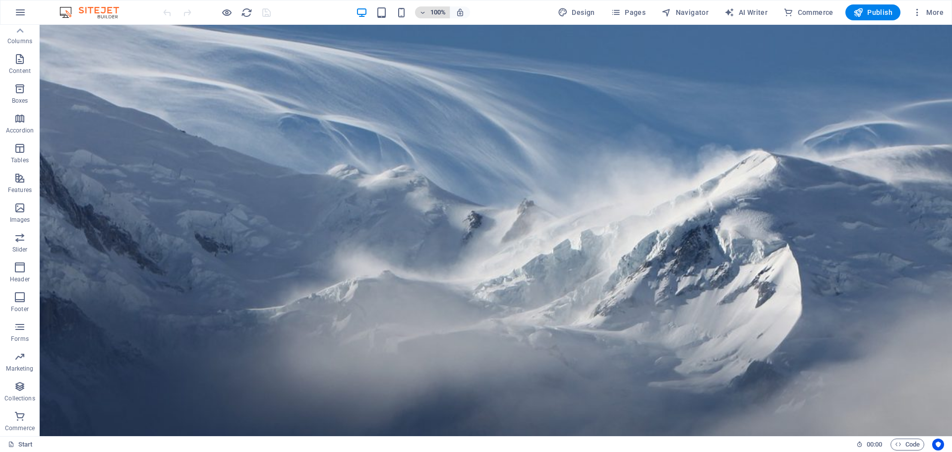
click at [437, 13] on h6 "100%" at bounding box center [438, 12] width 16 height 12
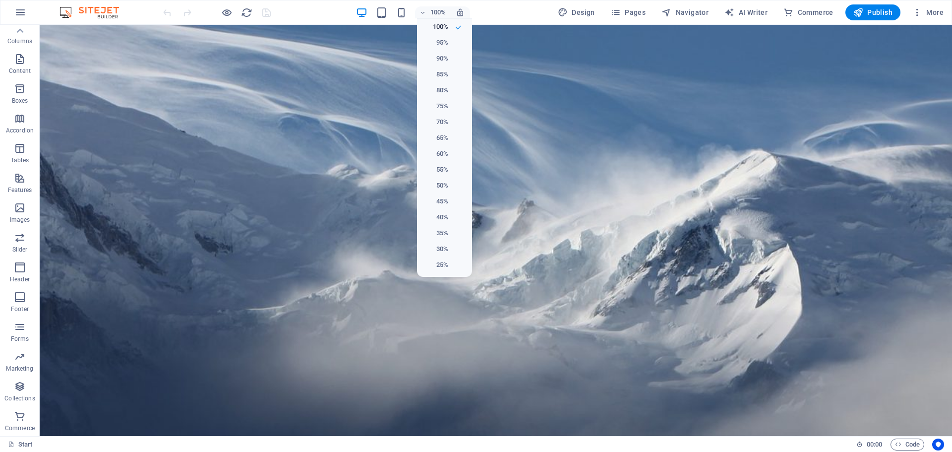
click at [502, 6] on div at bounding box center [476, 226] width 952 height 452
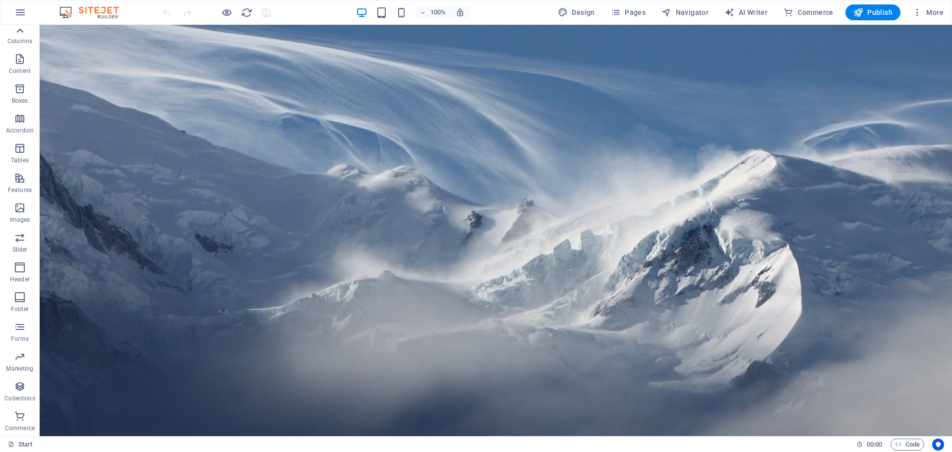
click at [18, 29] on icon at bounding box center [20, 31] width 14 height 14
click at [18, 29] on icon "button" at bounding box center [20, 35] width 12 height 12
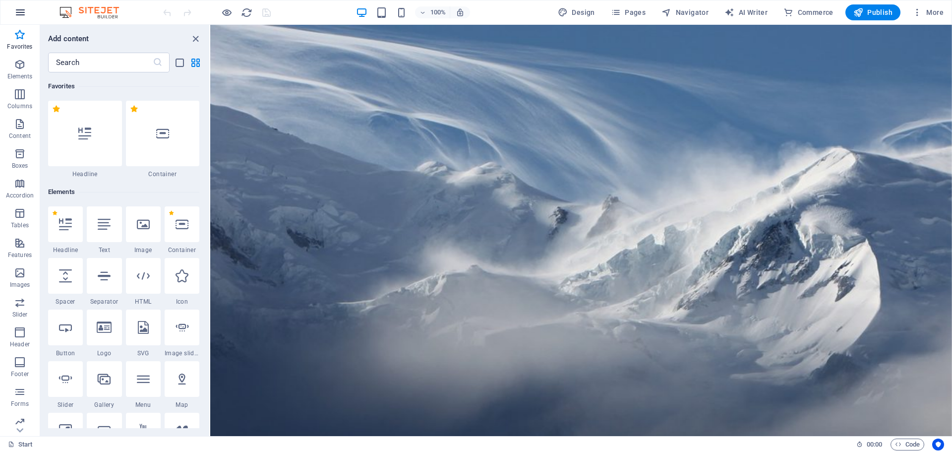
click at [21, 10] on icon "button" at bounding box center [20, 12] width 12 height 12
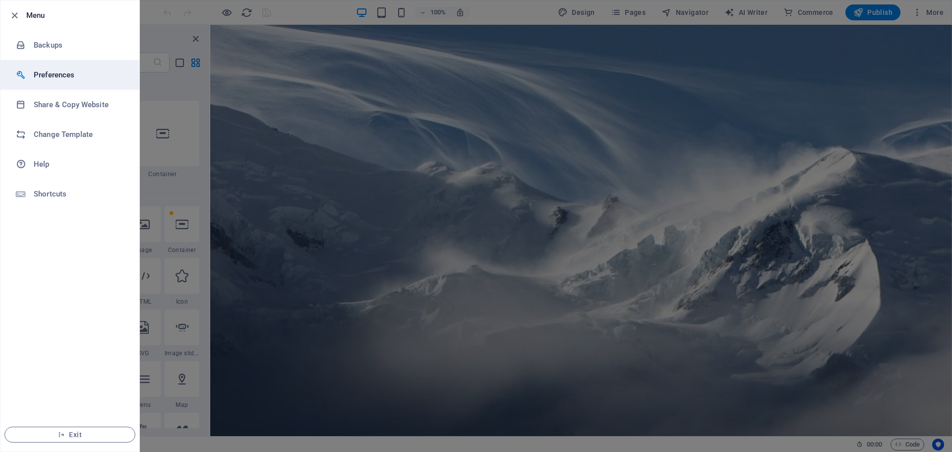
click at [46, 67] on li "Preferences" at bounding box center [69, 75] width 139 height 30
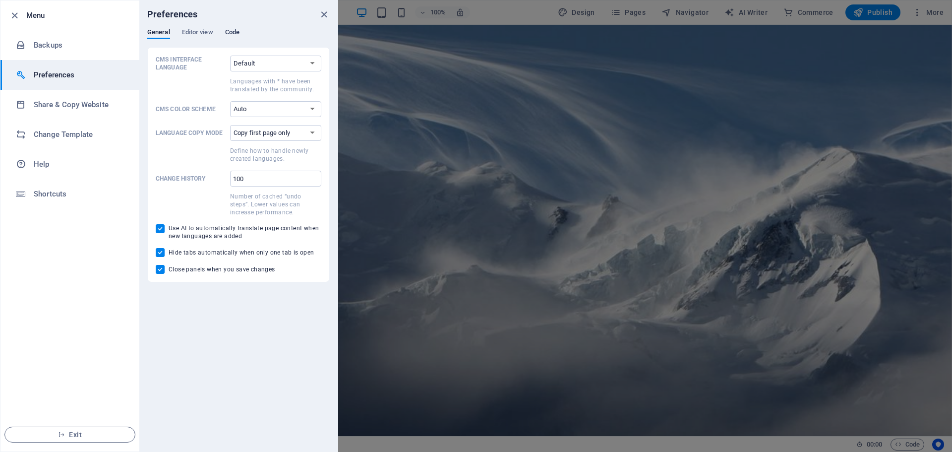
click at [226, 30] on span "Code" at bounding box center [232, 33] width 14 height 14
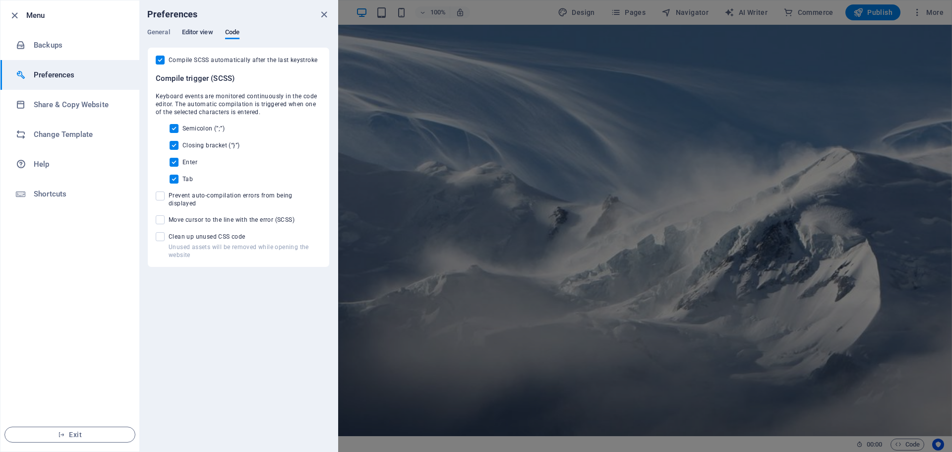
click at [199, 29] on span "Editor view" at bounding box center [197, 33] width 31 height 14
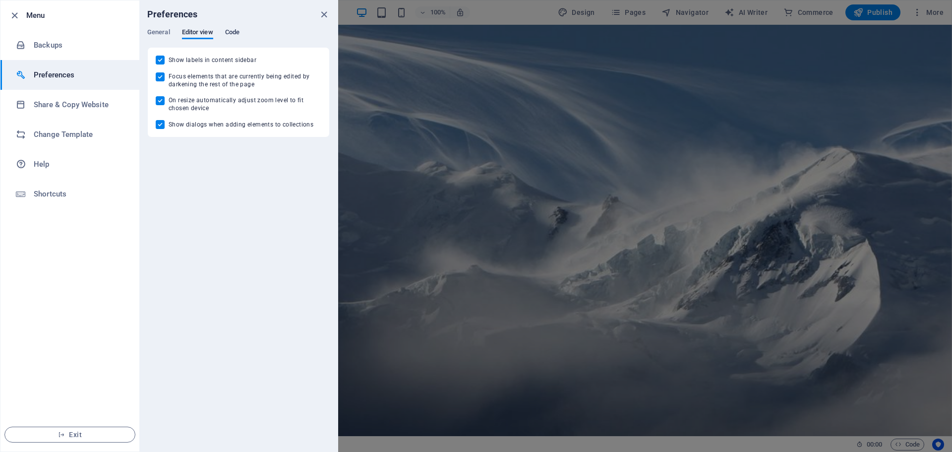
click at [238, 30] on span "Code" at bounding box center [232, 33] width 14 height 14
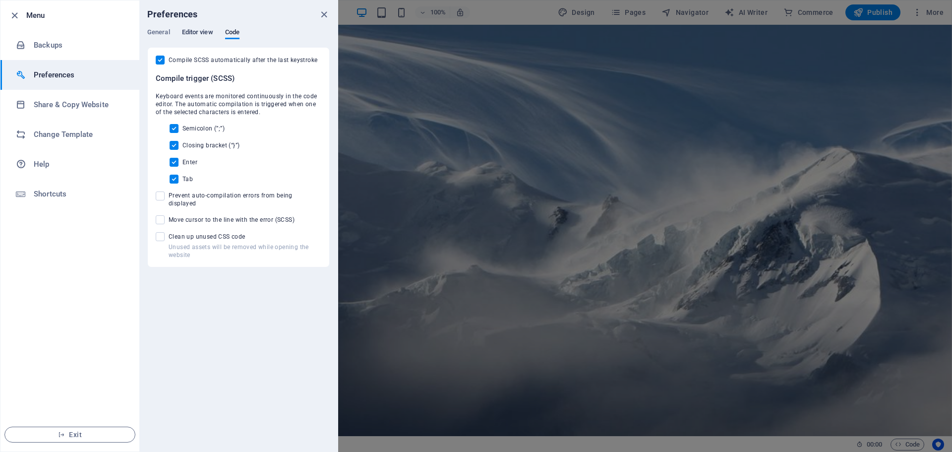
click at [187, 34] on span "Editor view" at bounding box center [197, 33] width 31 height 14
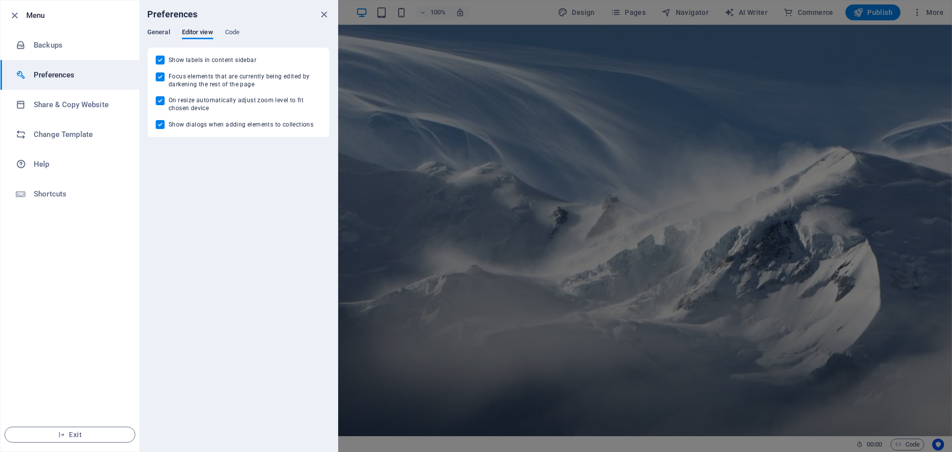
click at [162, 34] on span "General" at bounding box center [158, 33] width 23 height 14
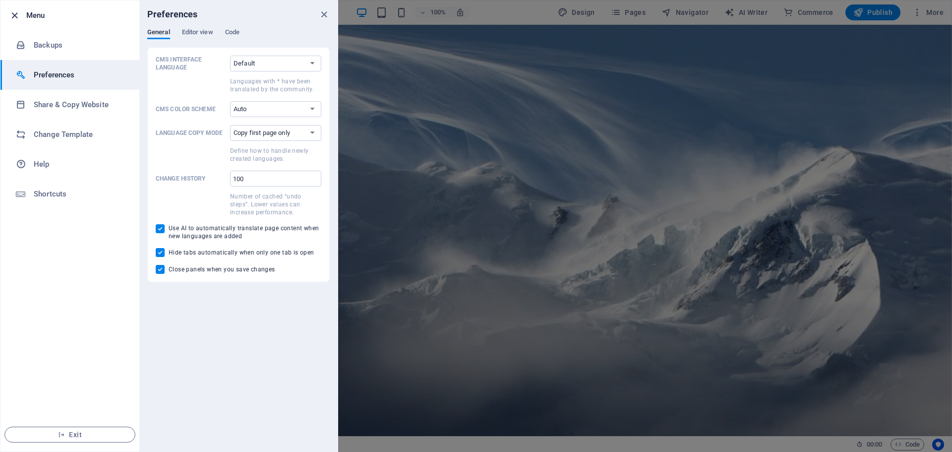
click at [11, 10] on icon "button" at bounding box center [14, 15] width 11 height 11
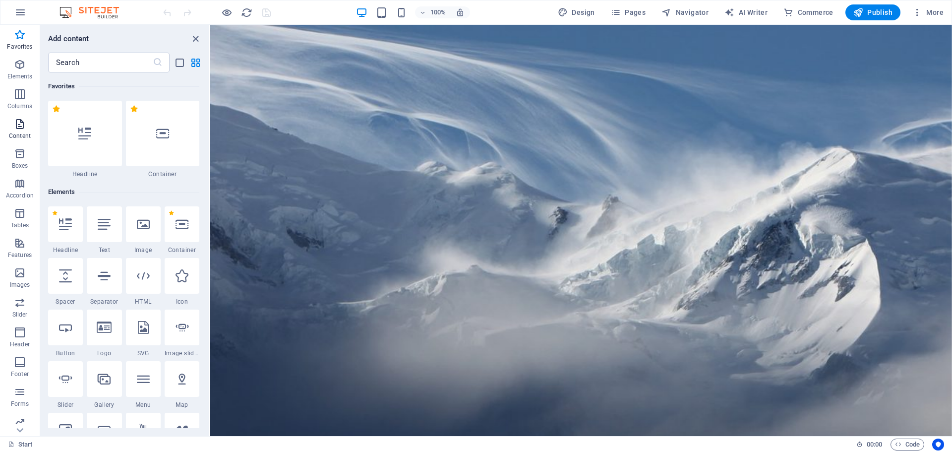
click at [20, 122] on icon "button" at bounding box center [20, 124] width 12 height 12
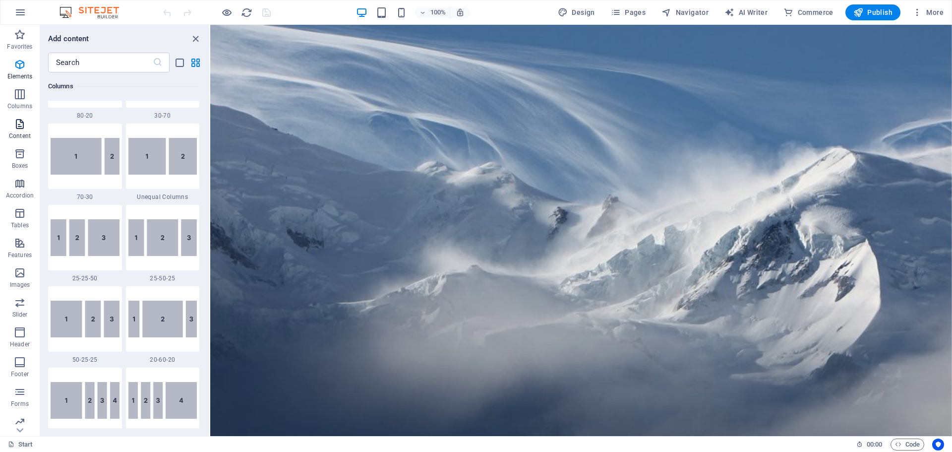
scroll to position [1735, 0]
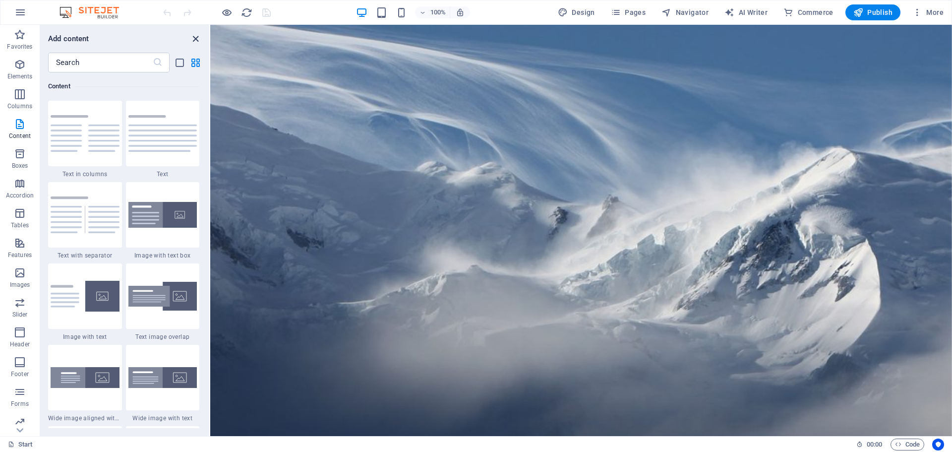
click at [195, 35] on icon "close panel" at bounding box center [195, 38] width 11 height 11
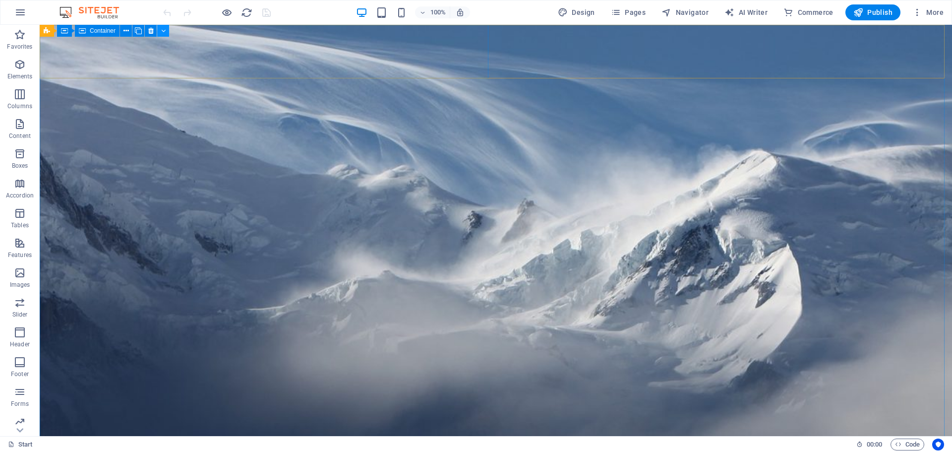
click at [162, 30] on icon at bounding box center [163, 31] width 4 height 10
click at [100, 12] on img at bounding box center [94, 12] width 74 height 12
click at [943, 11] on span "More" at bounding box center [927, 12] width 31 height 10
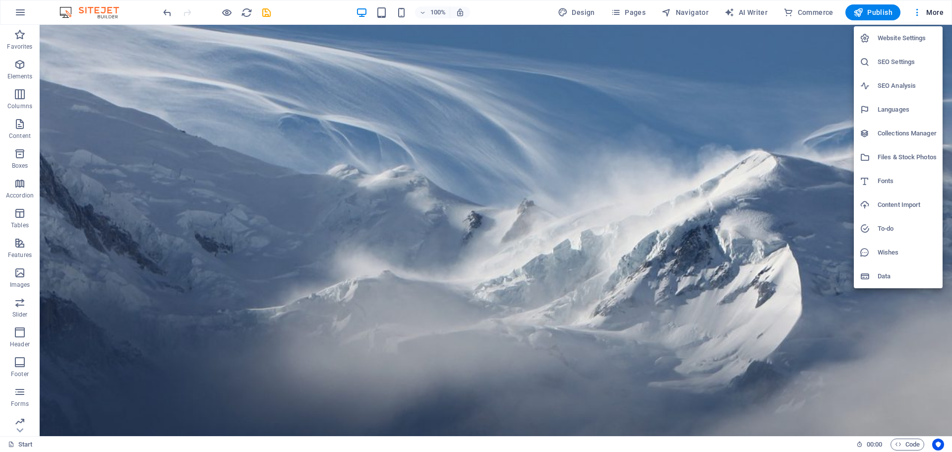
click at [164, 12] on div at bounding box center [476, 226] width 952 height 452
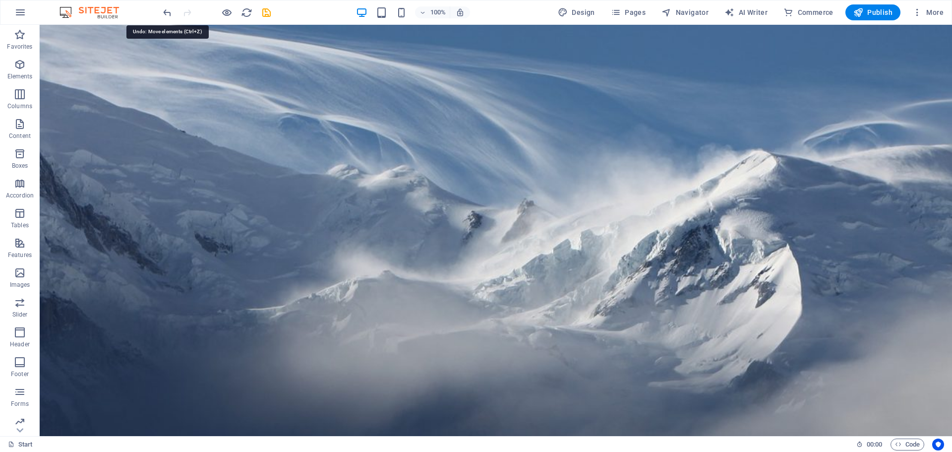
click at [164, 12] on icon "undo" at bounding box center [167, 12] width 11 height 11
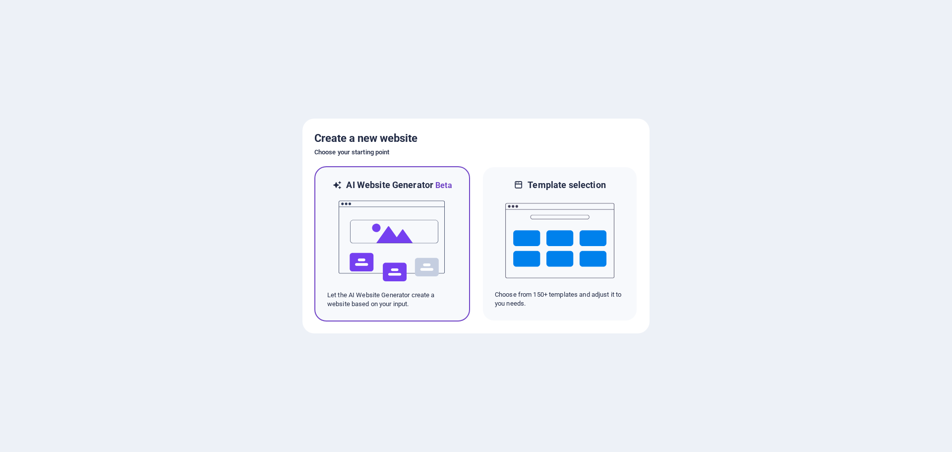
click at [376, 232] on img at bounding box center [392, 240] width 109 height 99
